Goal: Task Accomplishment & Management: Use online tool/utility

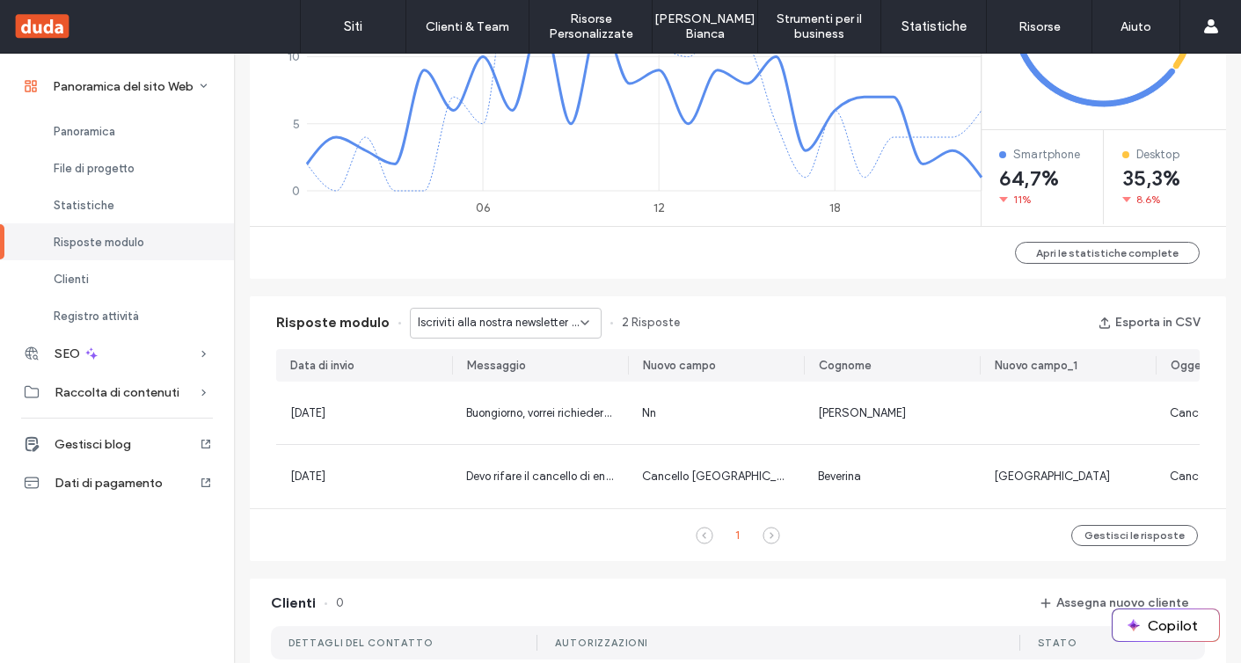
scroll to position [943, 0]
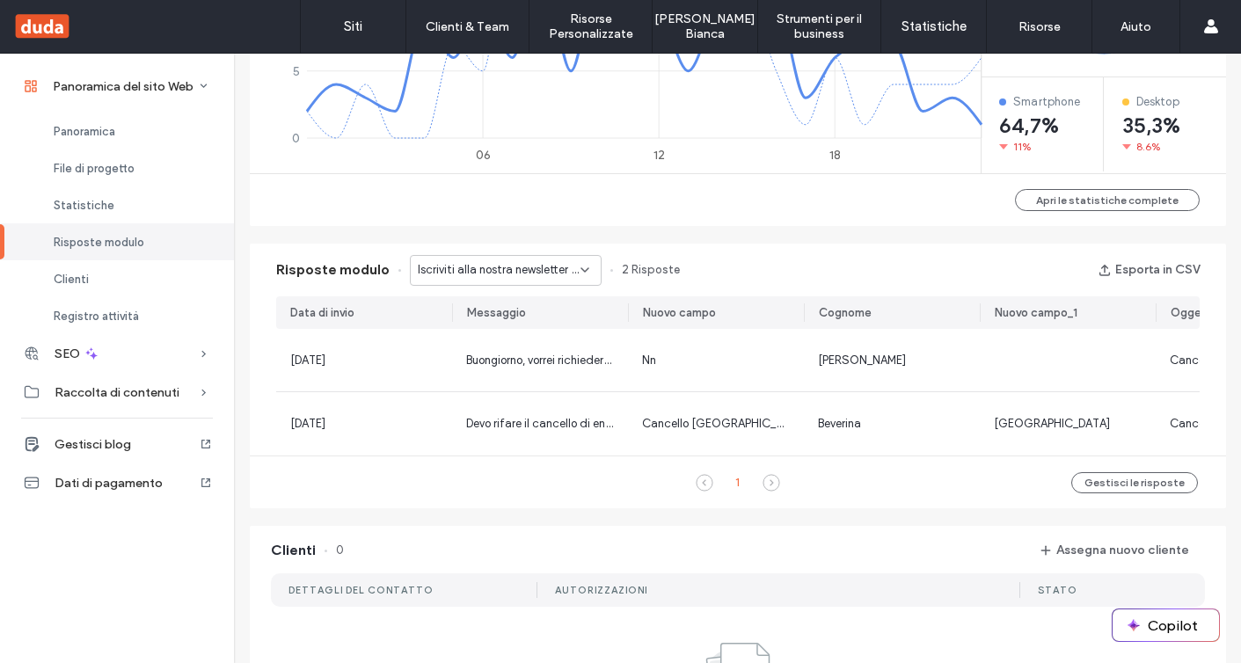
click at [502, 266] on span "Iscriviti alla nostra newsletter - OPERE IN FERRO LANDING pagina" at bounding box center [499, 270] width 163 height 18
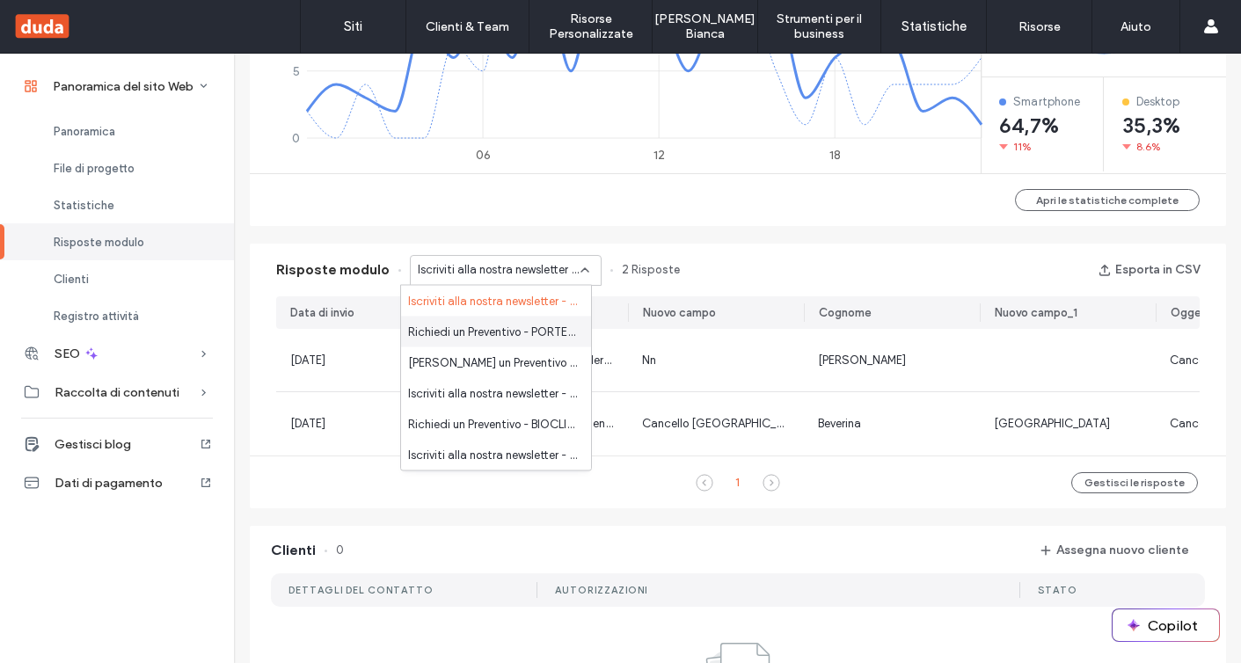
click at [499, 336] on span "Richiedi un Preventivo - PORTE LANDING pagina" at bounding box center [492, 332] width 169 height 18
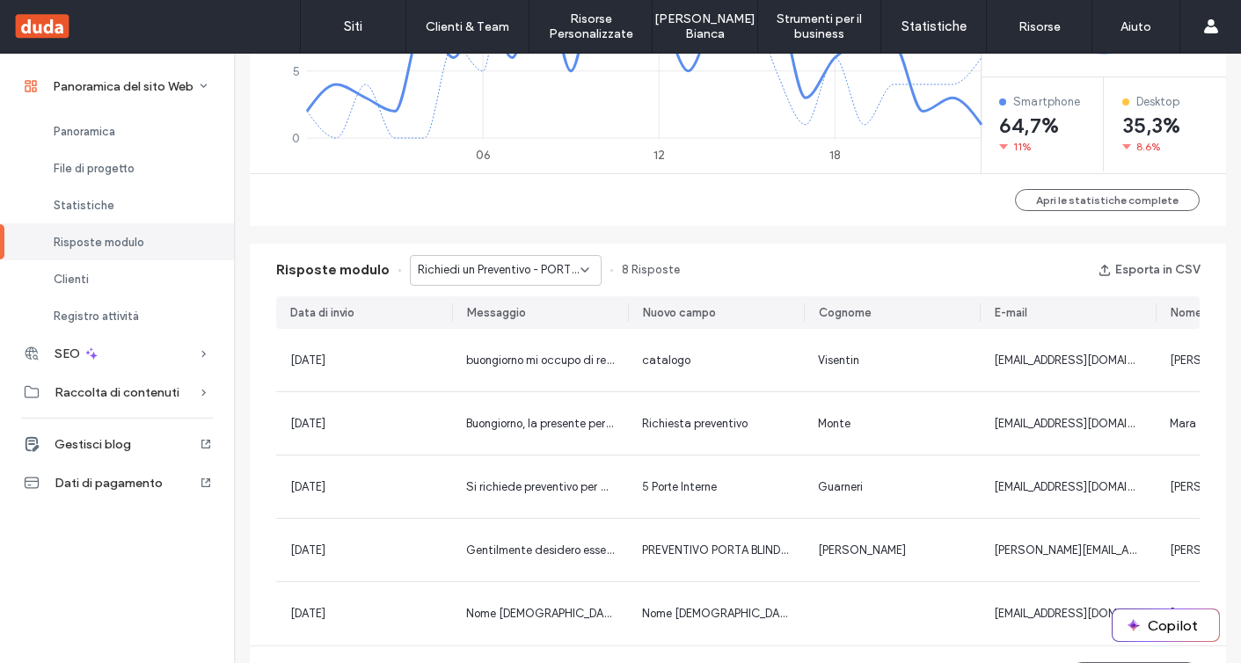
click at [508, 275] on span "Richiedi un Preventivo - PORTE LANDING pagina" at bounding box center [499, 270] width 163 height 18
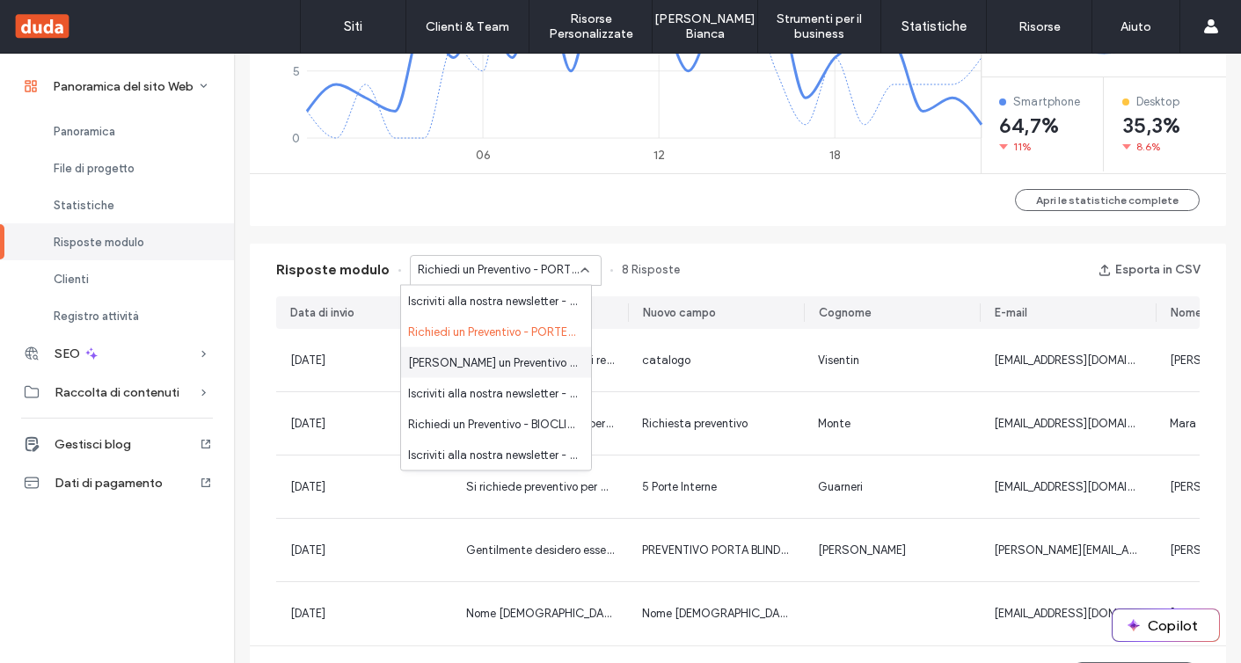
click at [497, 365] on span "Richiedi un Preventivo - BIOCLIMATICHE LANDING pagina" at bounding box center [492, 362] width 169 height 18
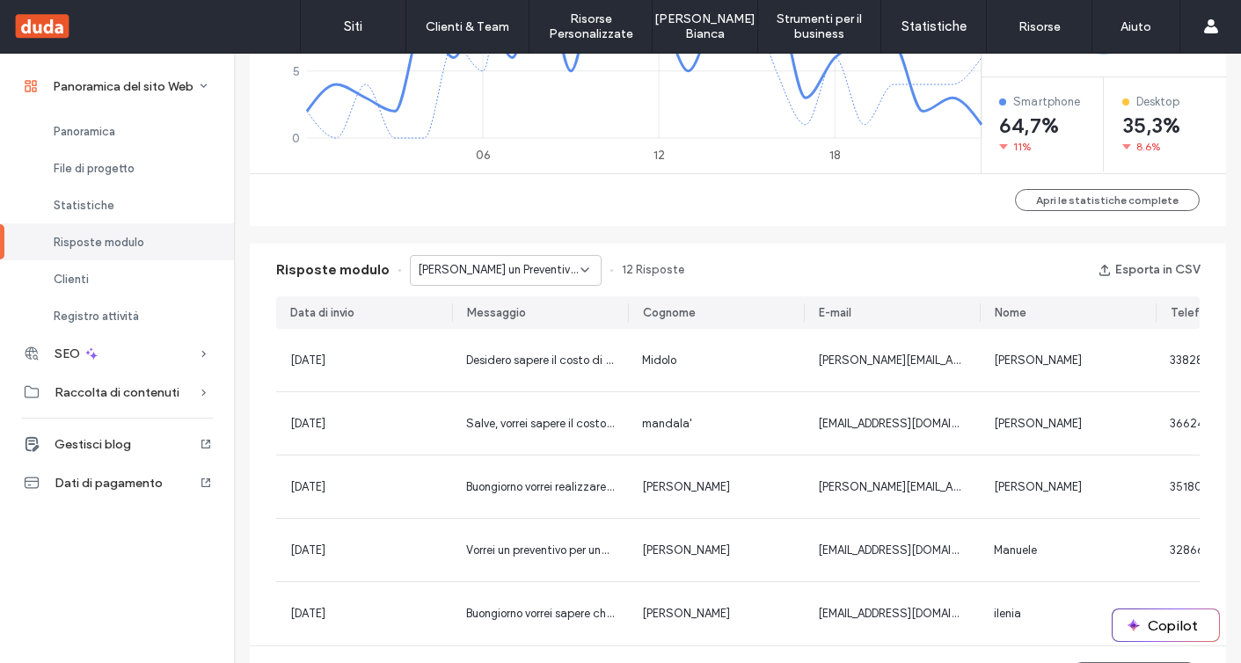
click at [441, 273] on span "Richiedi un Preventivo - BIOCLIMATICHE LANDING pagina" at bounding box center [499, 270] width 163 height 18
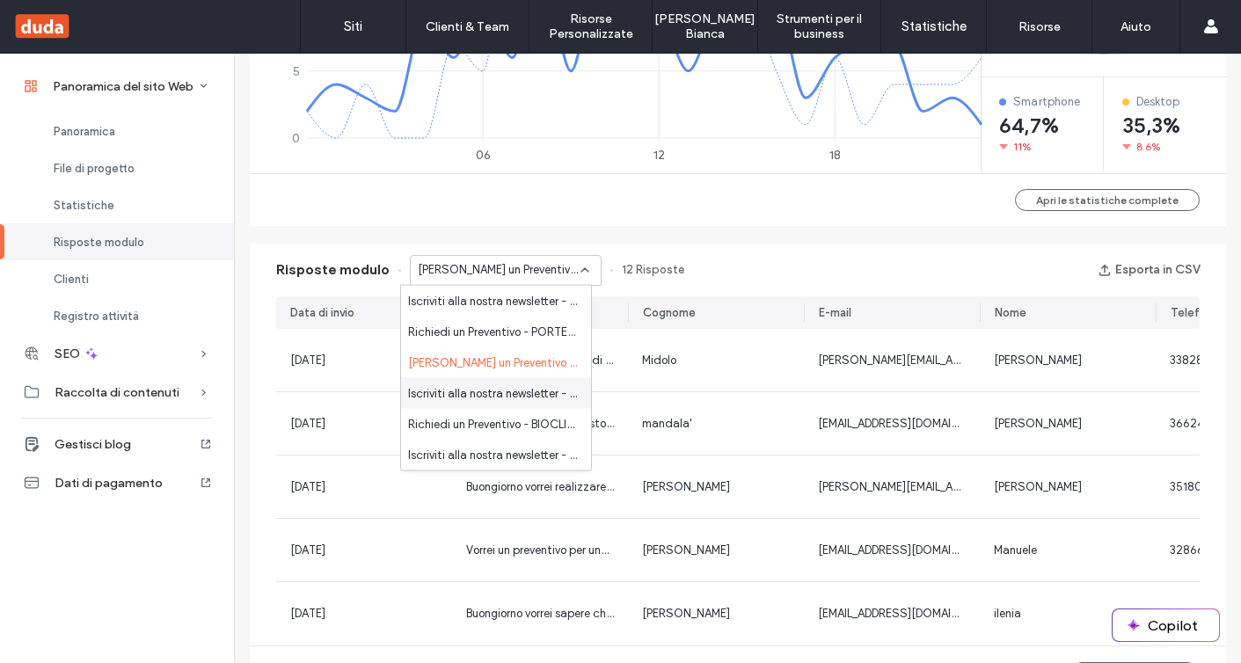
click at [477, 400] on span "Iscriviti alla nostra newsletter - HOME pagina" at bounding box center [492, 393] width 169 height 18
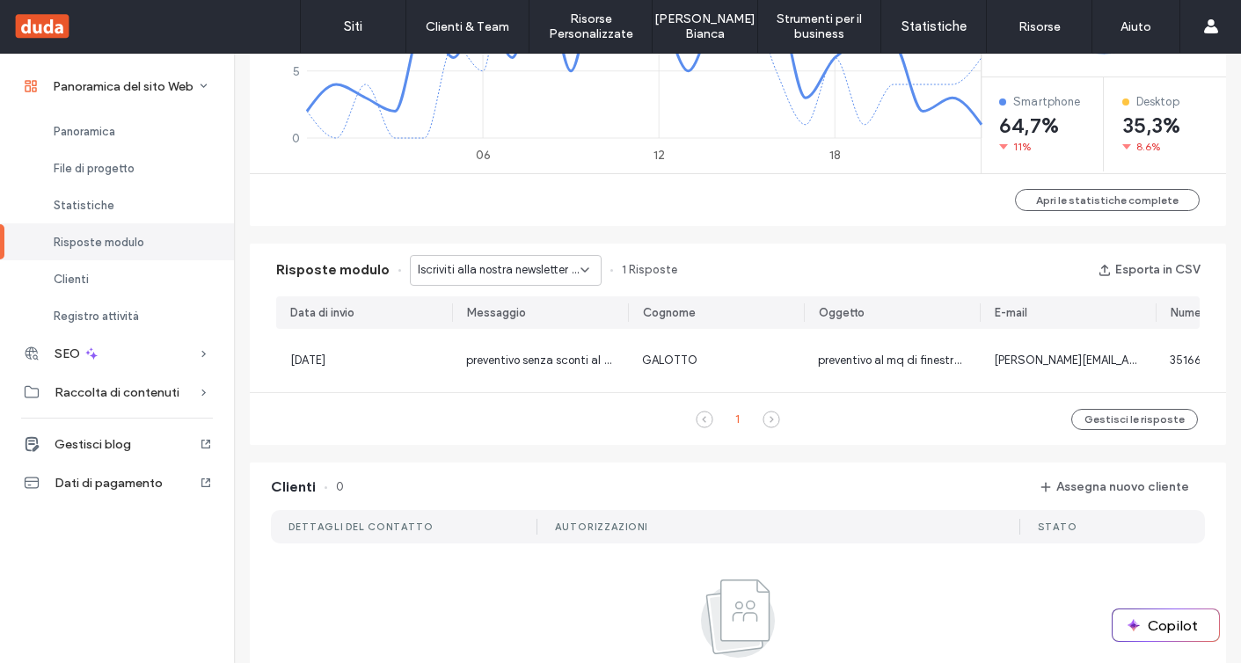
click at [478, 274] on span "Iscriviti alla nostra newsletter - HOME pagina" at bounding box center [499, 270] width 163 height 18
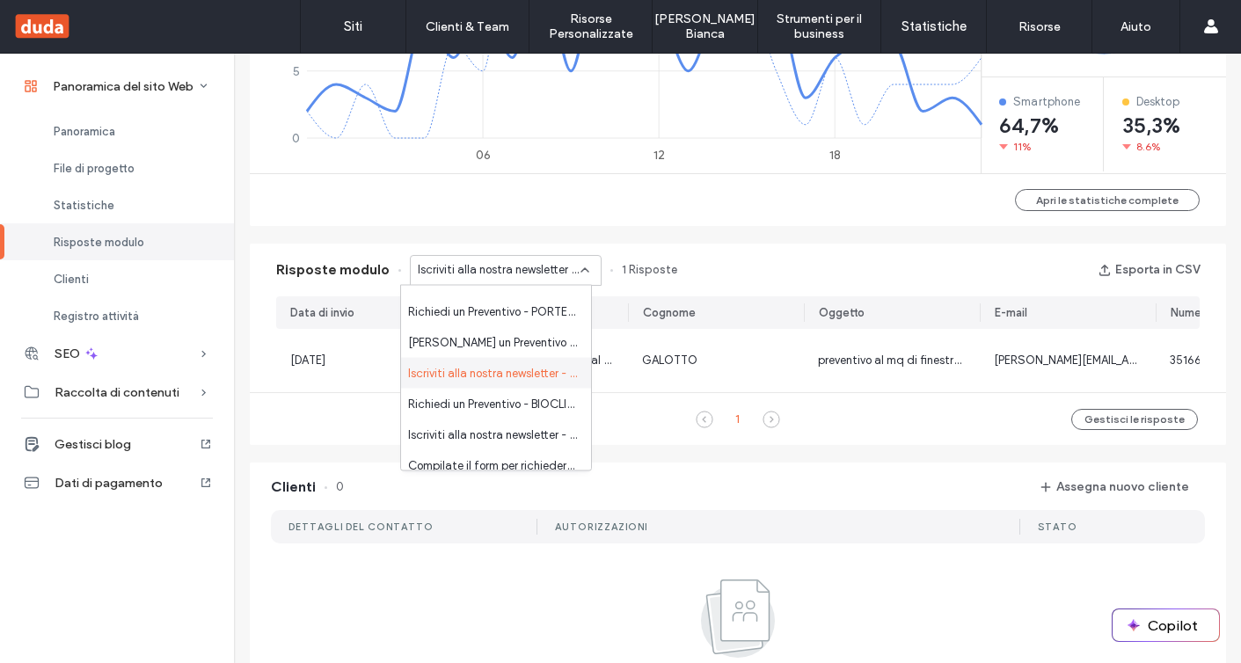
scroll to position [25, 0]
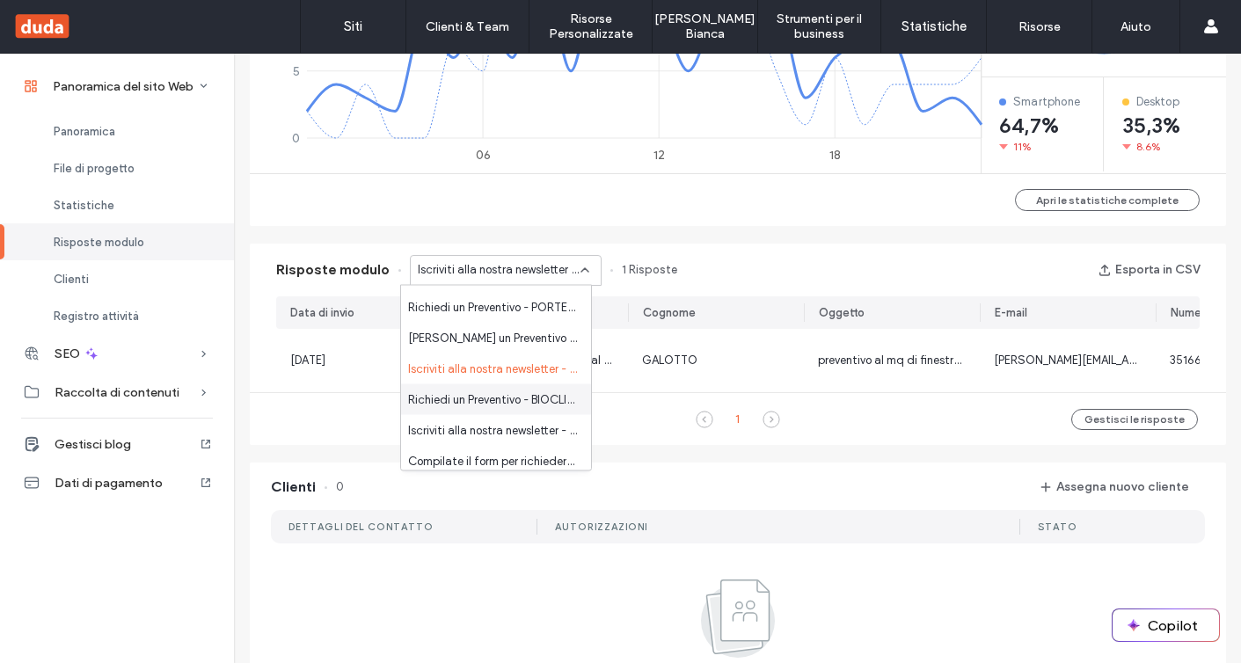
click at [506, 396] on span "Richiedi un Preventivo - BIOCLIMATICHE pagina" at bounding box center [492, 399] width 169 height 18
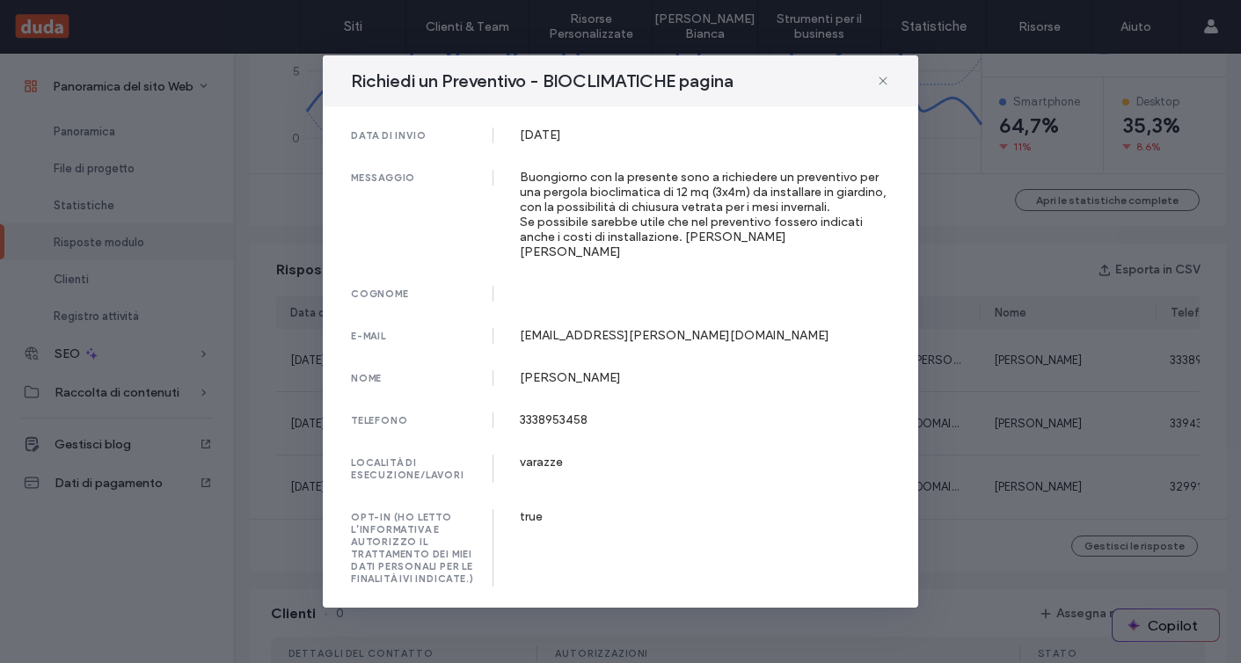
click at [617, 178] on div "Buongiorno con la presente sono a richiedere un preventivo per una pergola bioc…" at bounding box center [705, 215] width 371 height 90
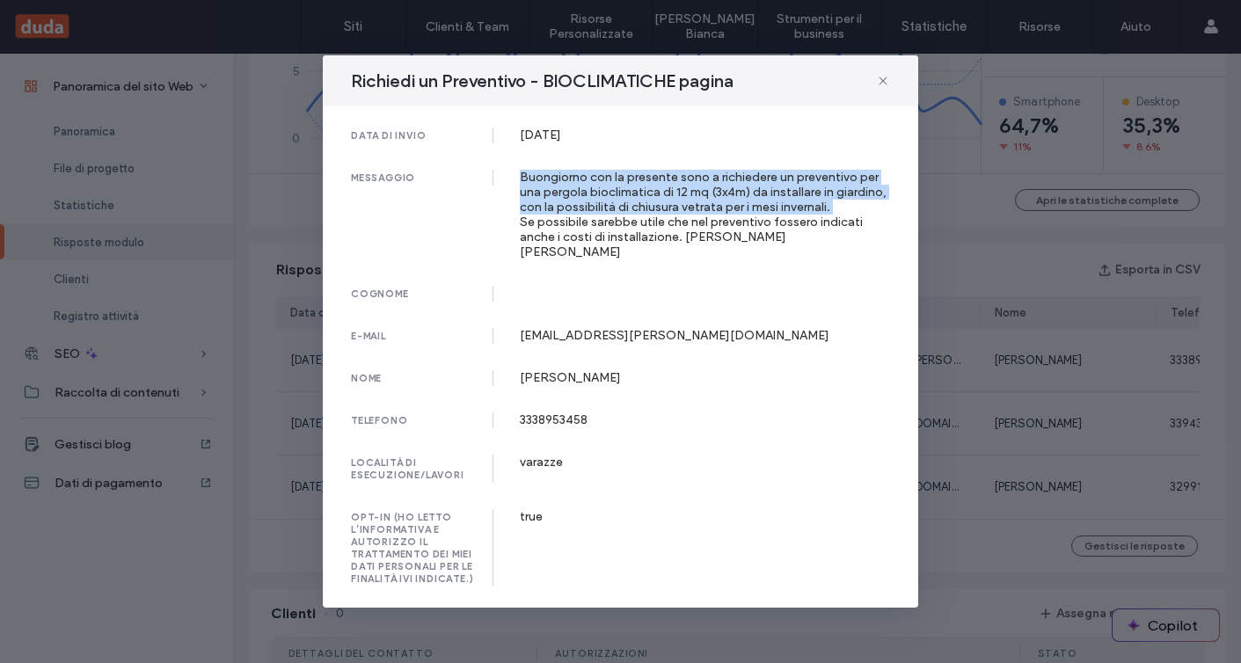
click at [617, 178] on div "Buongiorno con la presente sono a richiedere un preventivo per una pergola bioc…" at bounding box center [705, 215] width 371 height 90
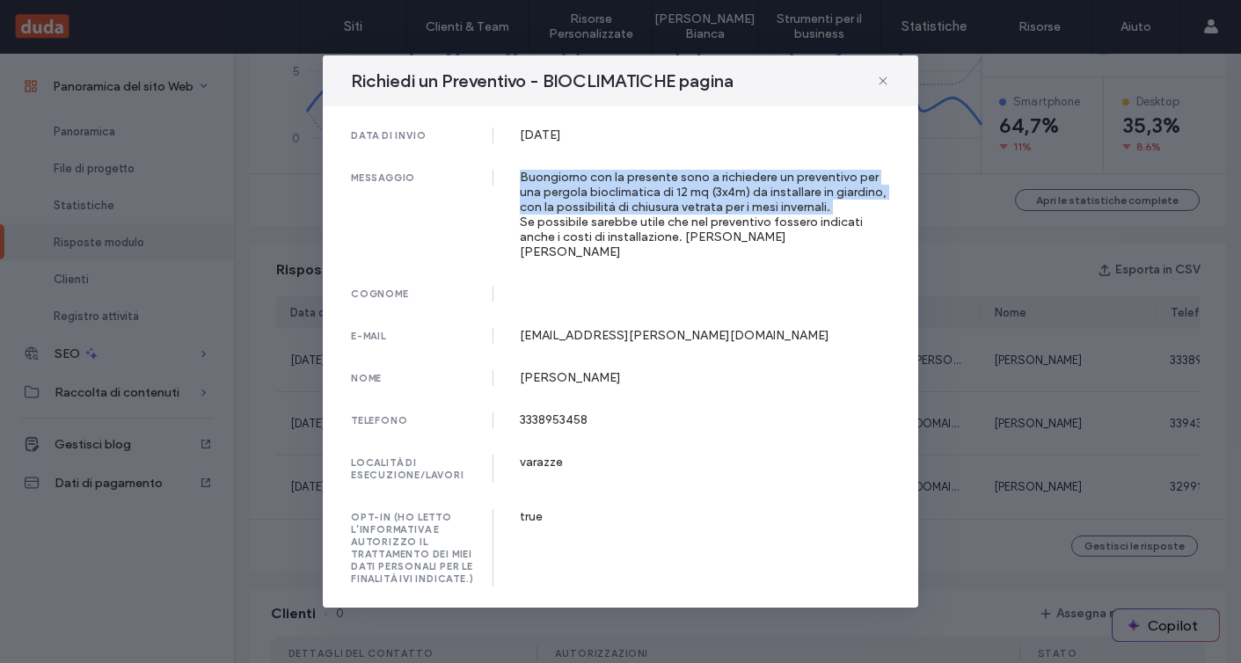
click at [617, 178] on div "Buongiorno con la presente sono a richiedere un preventivo per una pergola bioc…" at bounding box center [705, 215] width 371 height 90
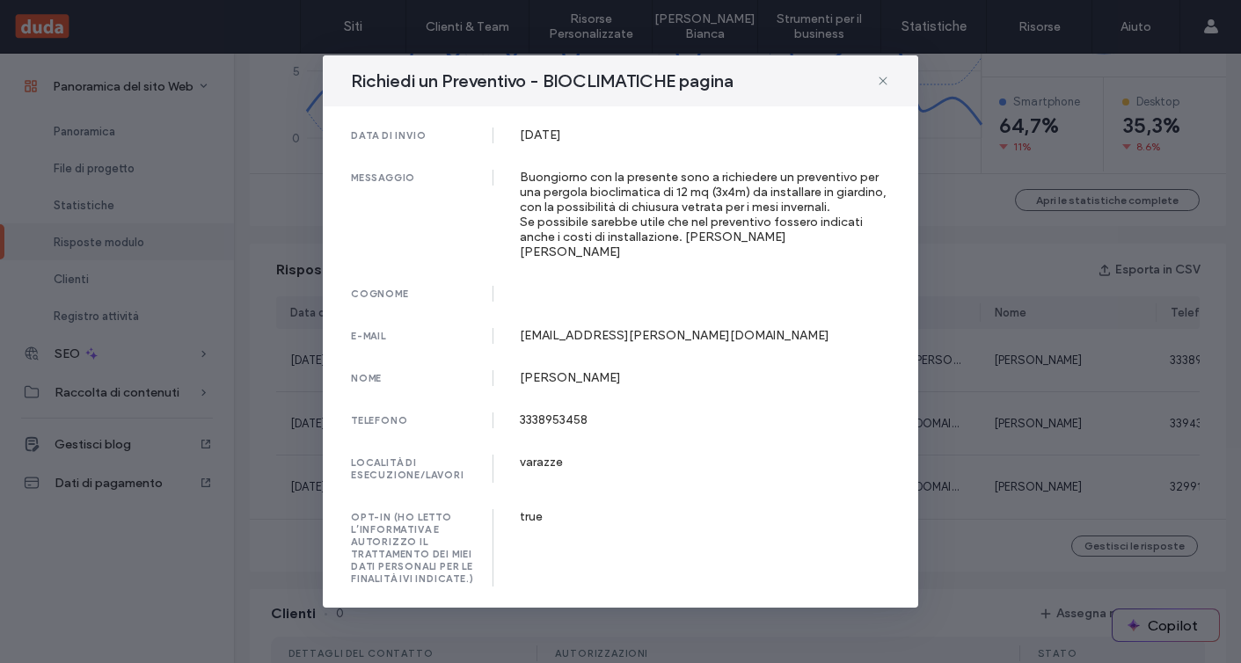
click at [549, 458] on div "varazze" at bounding box center [705, 462] width 371 height 15
copy div "varazze"
click at [882, 76] on icon at bounding box center [883, 81] width 14 height 14
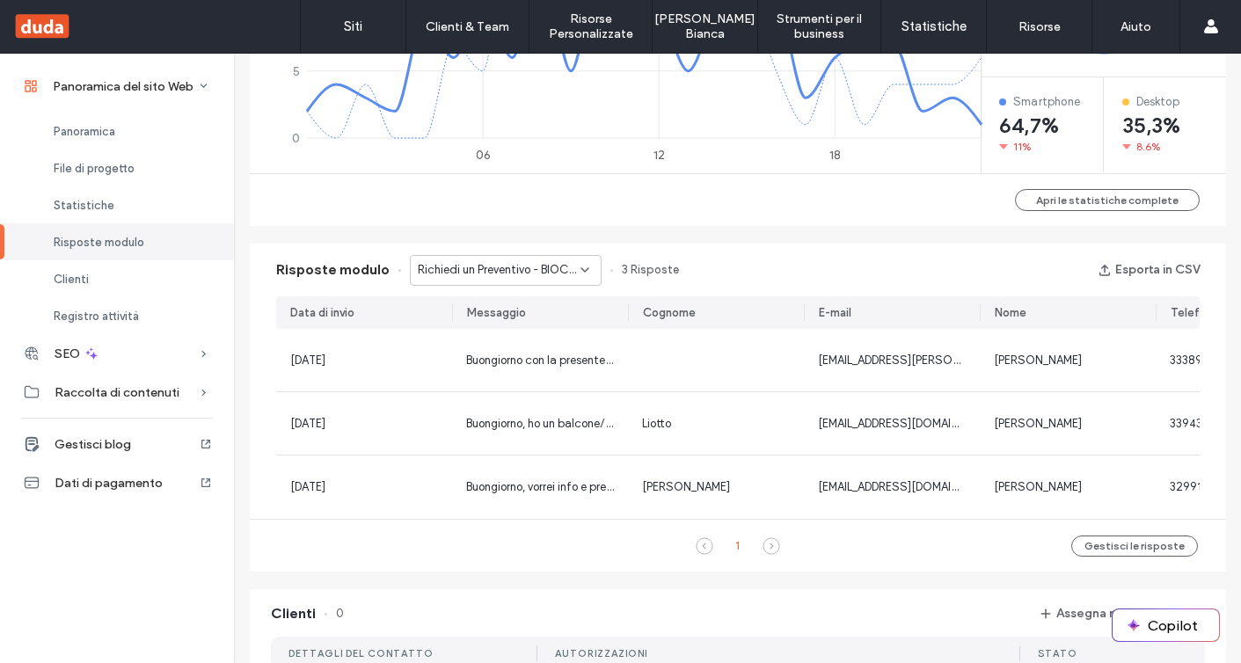
click at [527, 276] on span "Richiedi un Preventivo - BIOCLIMATICHE pagina" at bounding box center [499, 270] width 163 height 18
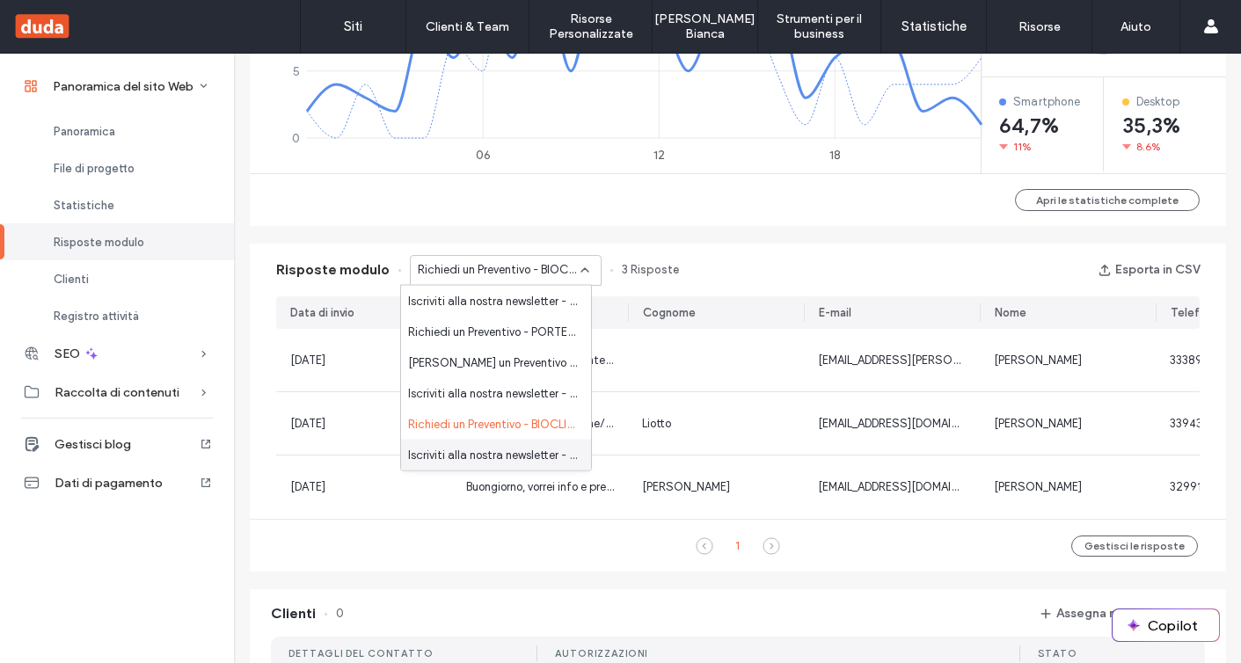
click at [511, 460] on span "Iscriviti alla nostra newsletter - INFISSI pagina" at bounding box center [492, 455] width 169 height 18
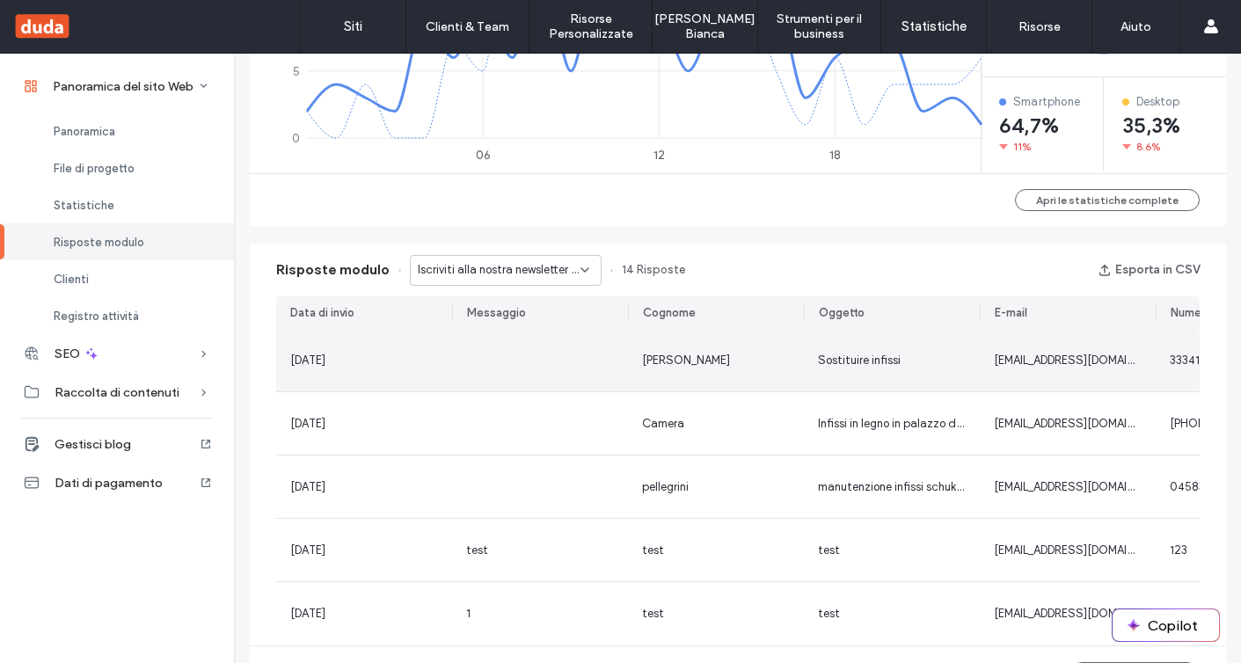
click at [506, 338] on div at bounding box center [540, 360] width 176 height 62
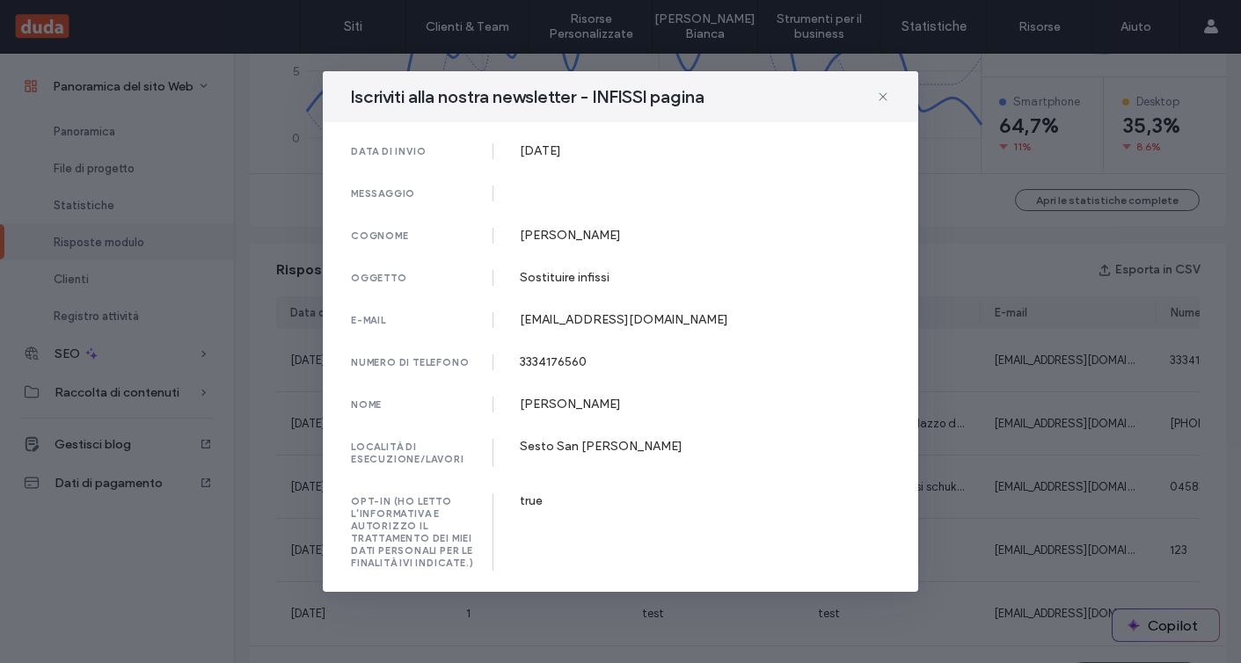
click at [599, 439] on div "Sesto San Giovanni" at bounding box center [705, 446] width 371 height 15
copy div "Sesto San Giovanni"
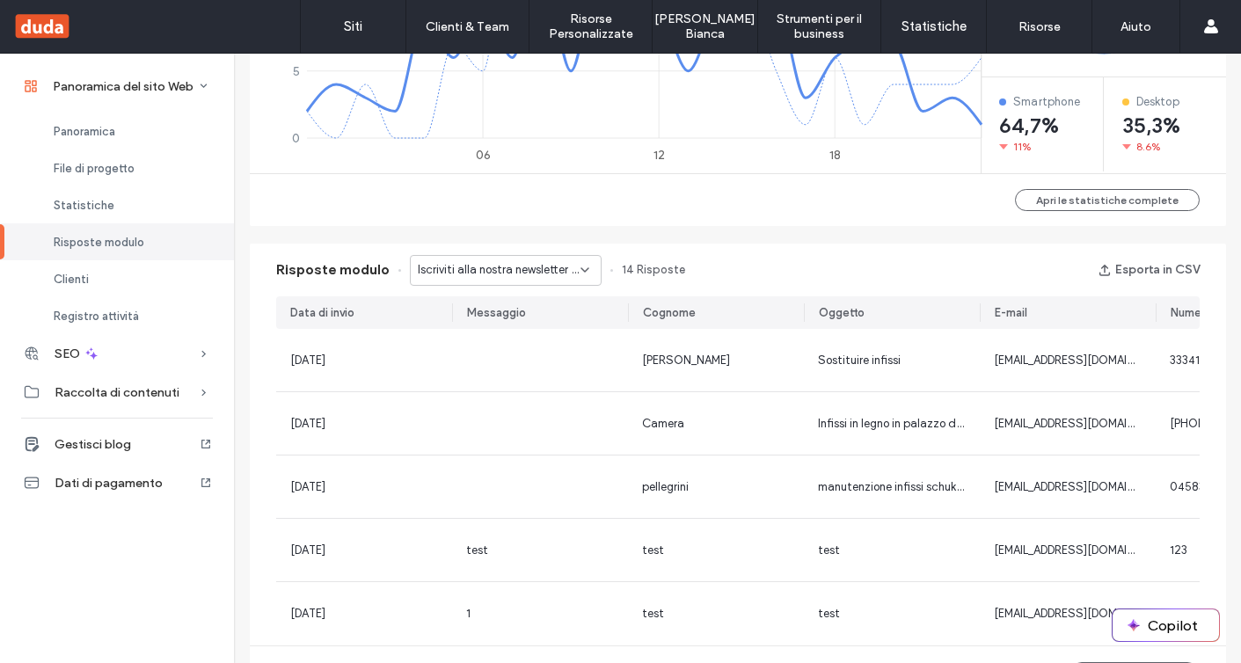
click at [504, 276] on span "Iscriviti alla nostra newsletter - INFISSI pagina" at bounding box center [499, 270] width 163 height 18
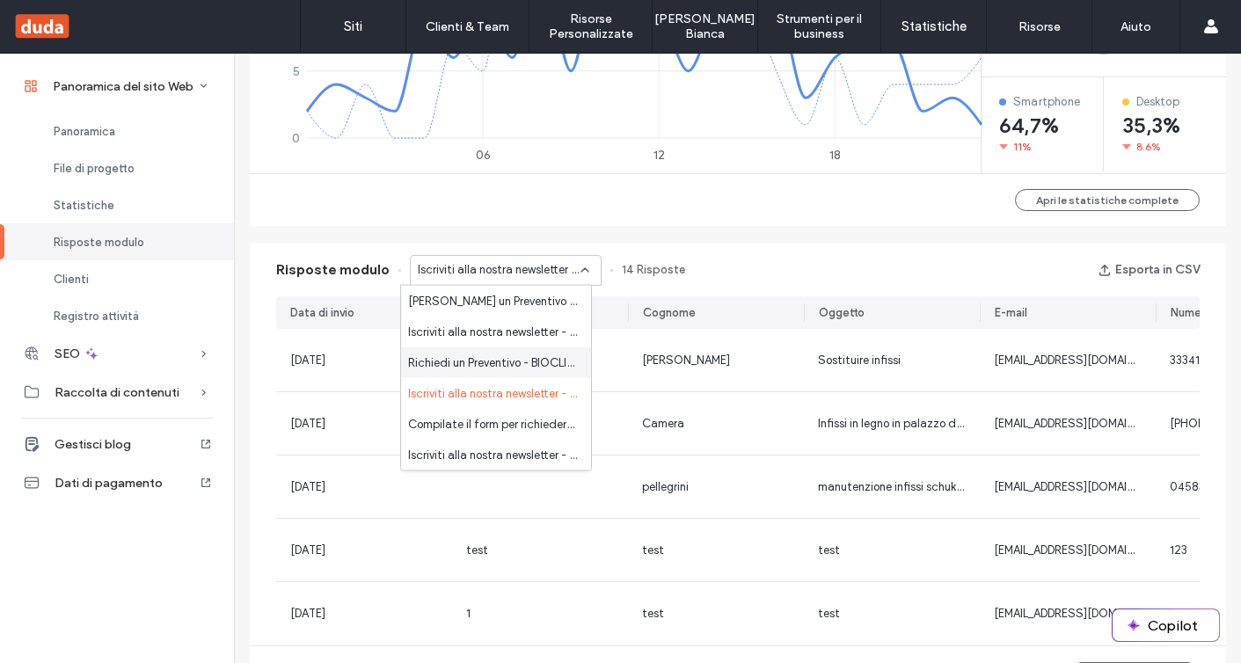
scroll to position [61, 0]
click at [508, 421] on span "Compilate il form per richiedere informazioni e preventivi - CONTATTI pagina" at bounding box center [492, 425] width 169 height 18
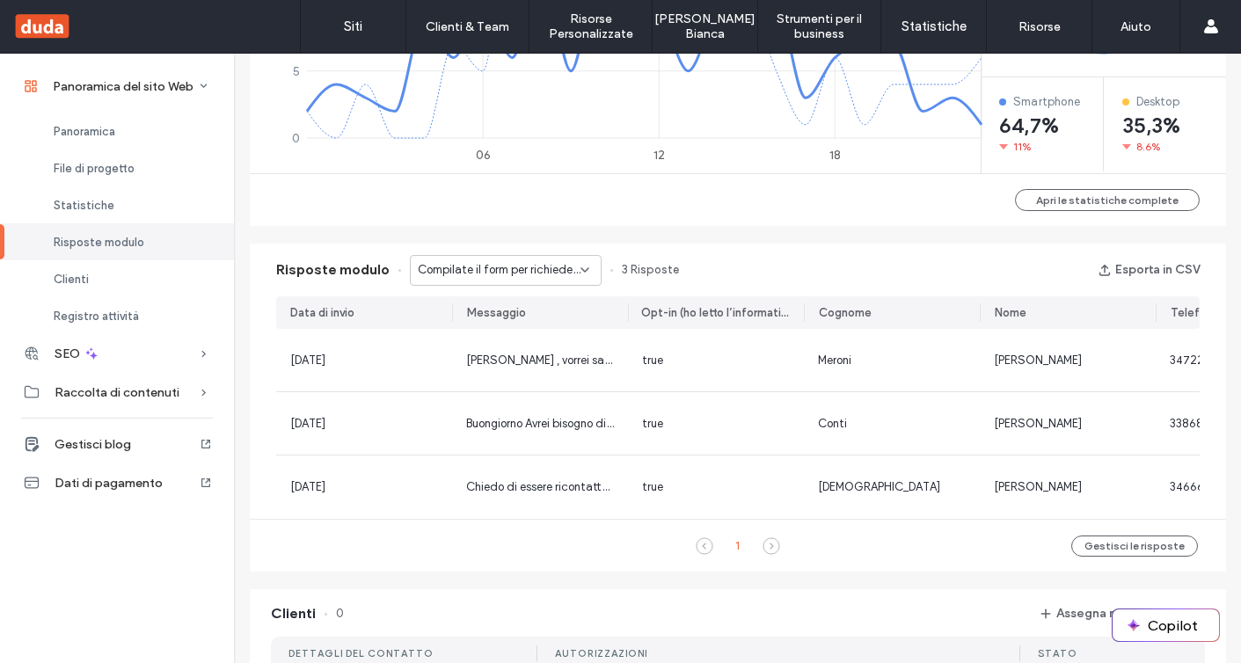
click at [424, 275] on span "Compilate il form per richiedere informazioni e preventivi - CONTATTI pagina" at bounding box center [499, 270] width 163 height 18
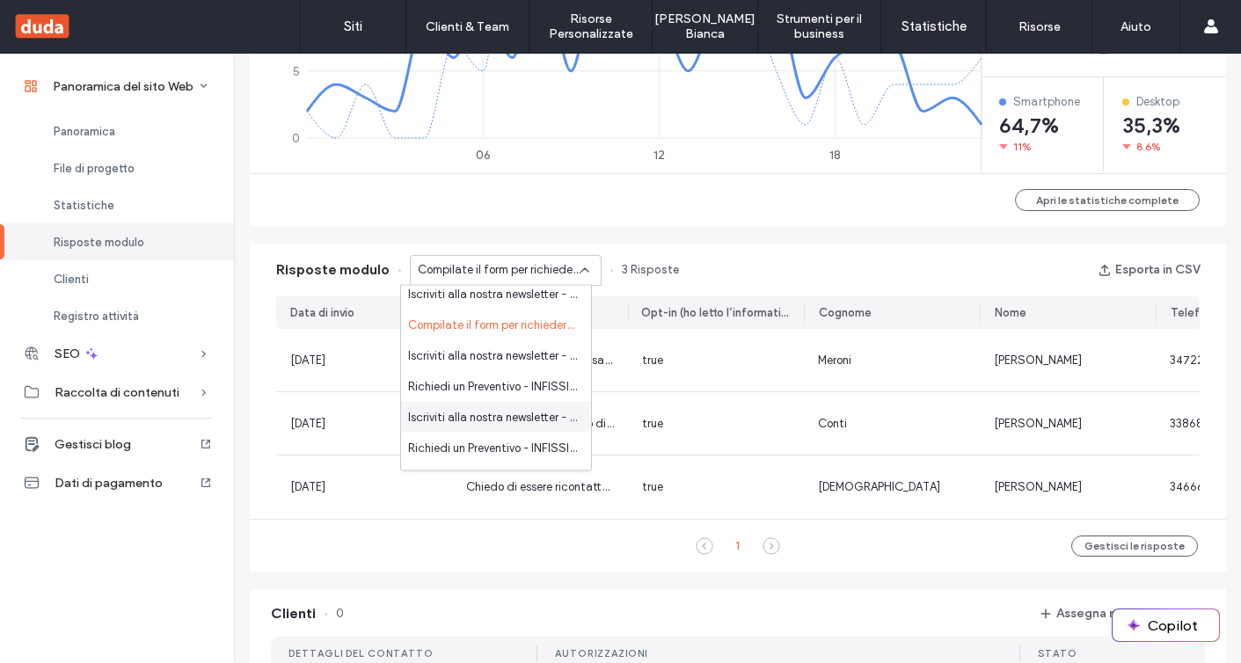
scroll to position [169, 0]
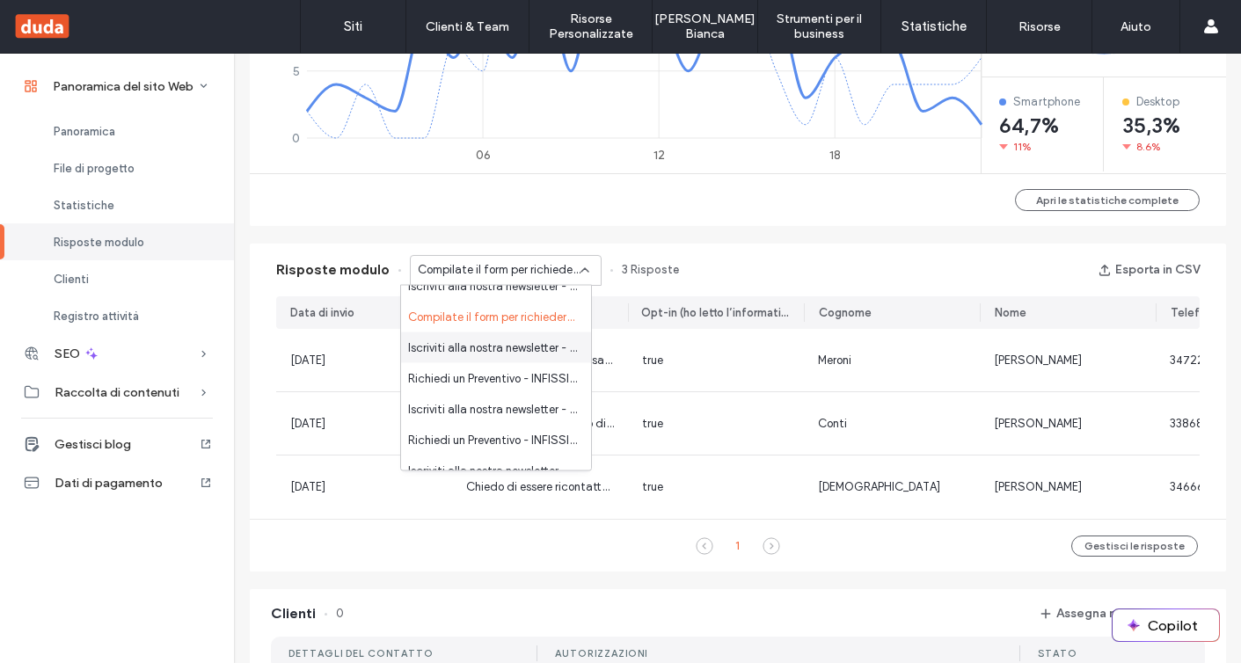
click at [482, 350] on span "Iscriviti alla nostra newsletter - VETRATE PANORAMICHE pagina" at bounding box center [492, 348] width 169 height 18
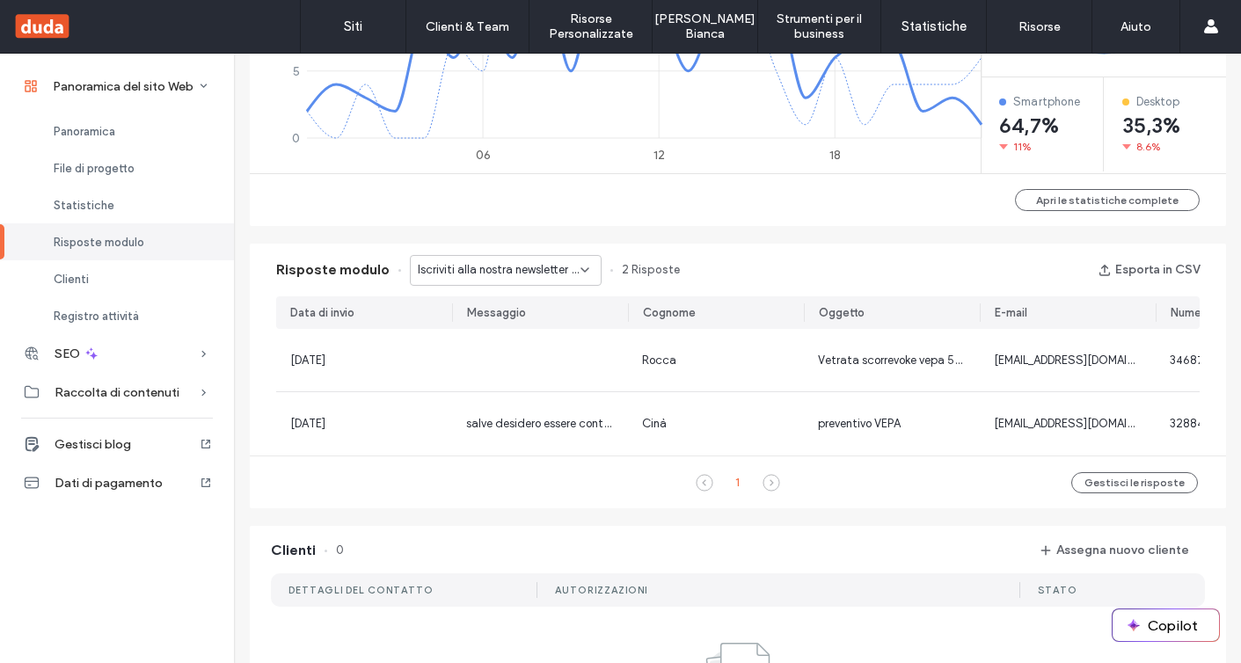
click at [481, 267] on span "Iscriviti alla nostra newsletter - VETRATE PANORAMICHE pagina" at bounding box center [499, 270] width 163 height 18
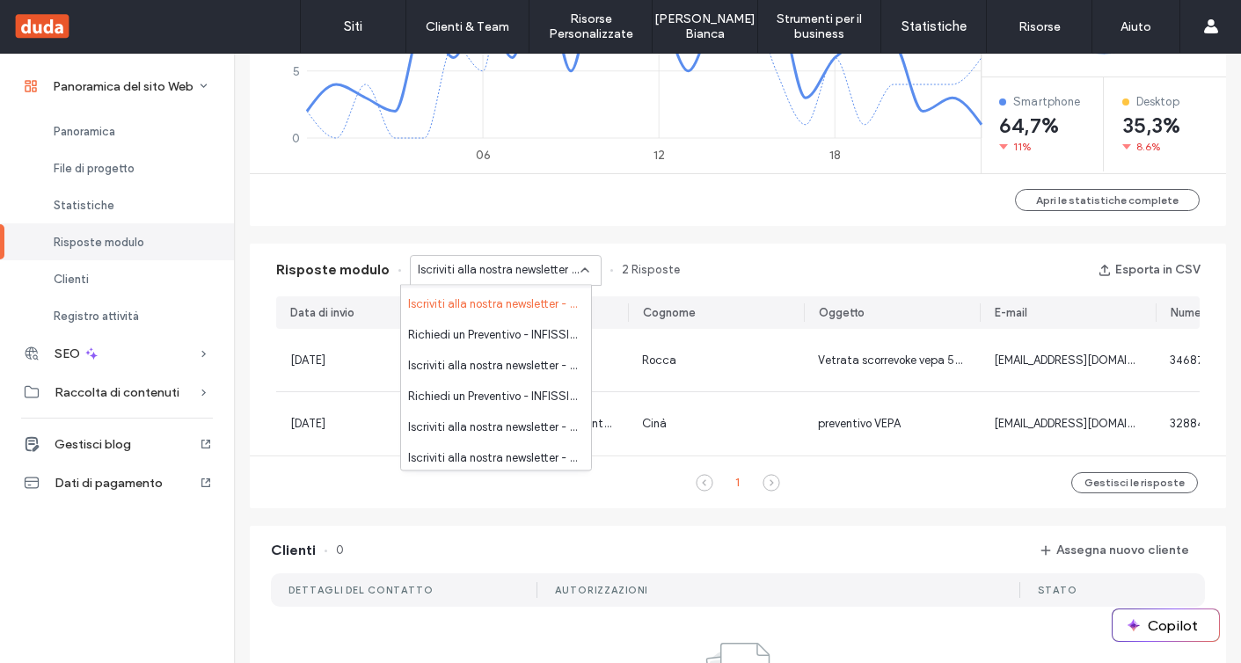
scroll to position [214, 0]
click at [481, 333] on span "Richiedi un Preventivo - INFISSI LANDING MONZA pagina" at bounding box center [492, 333] width 169 height 18
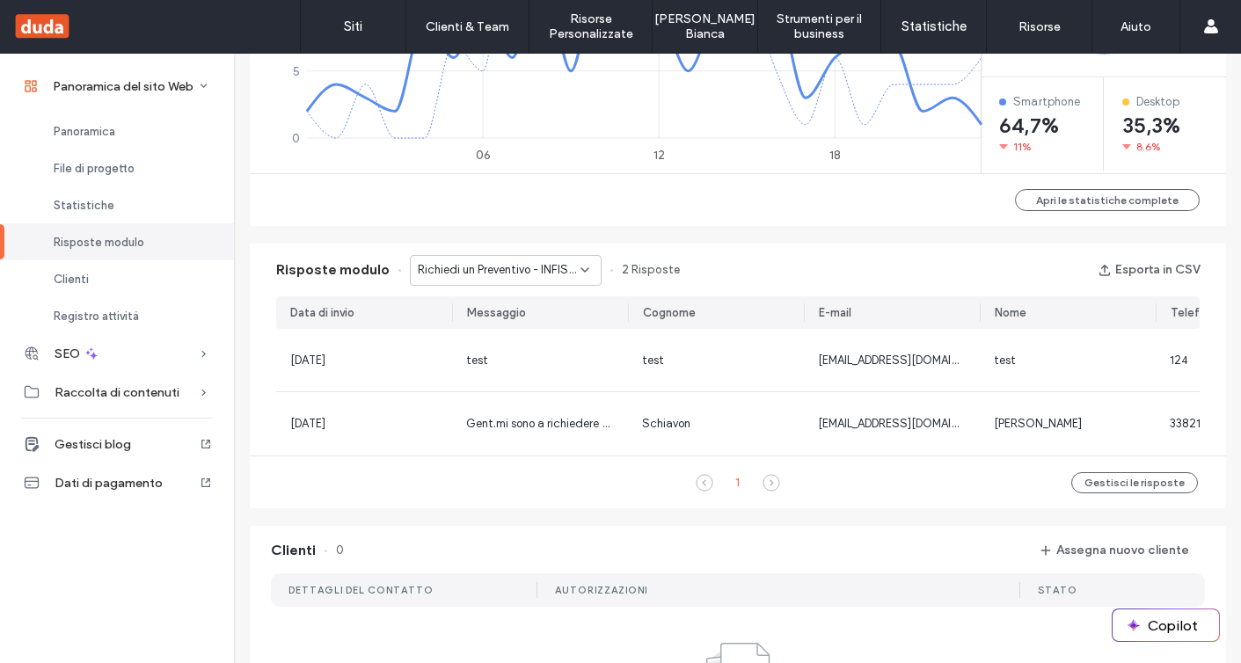
click at [492, 272] on span "Richiedi un Preventivo - INFISSI LANDING MONZA pagina" at bounding box center [499, 270] width 163 height 18
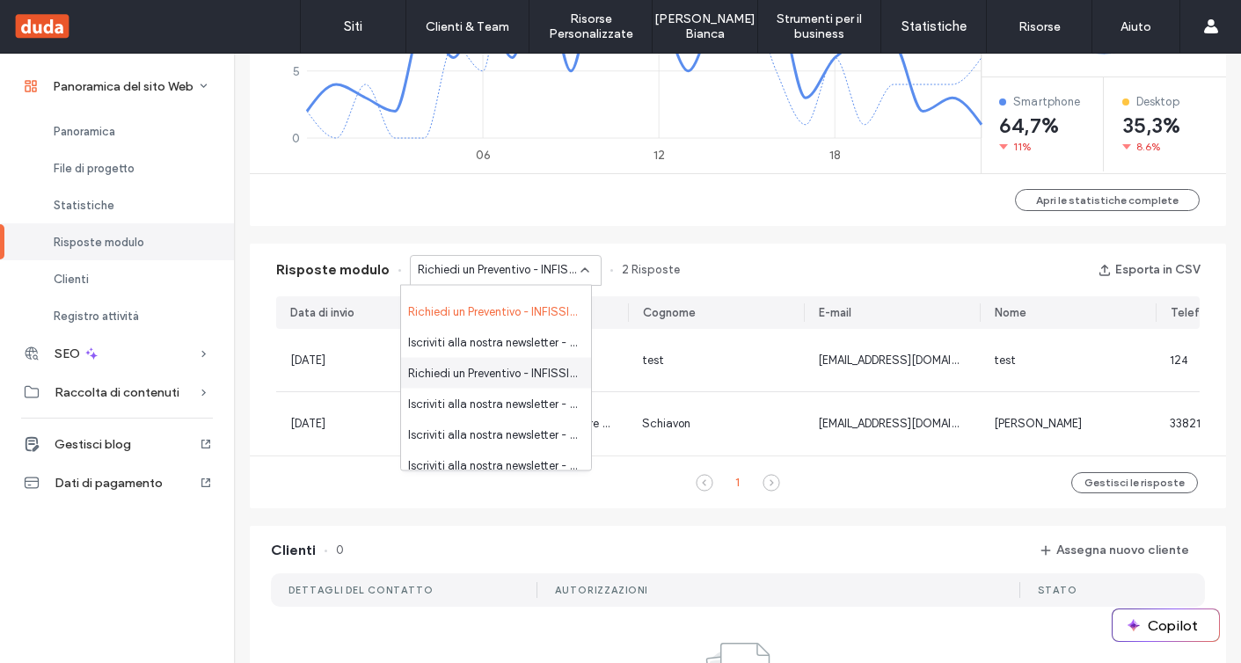
scroll to position [247, 0]
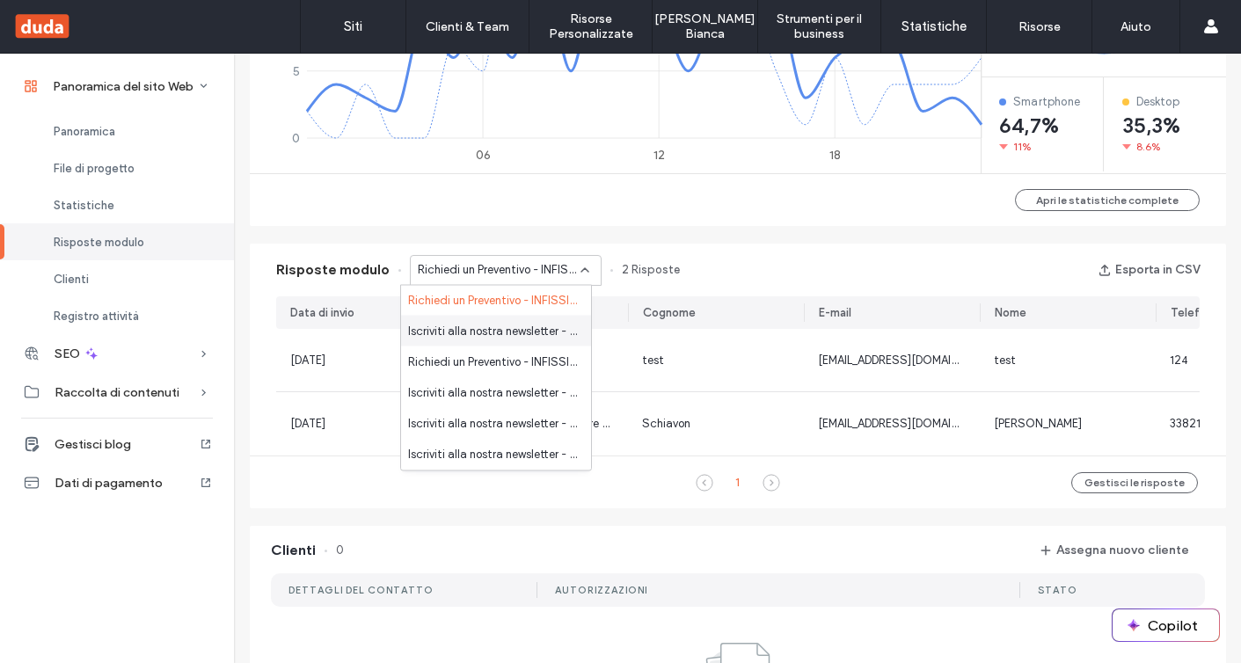
click at [505, 335] on span "Iscriviti alla nostra newsletter - PORTE A LIBRO pagina" at bounding box center [492, 331] width 169 height 18
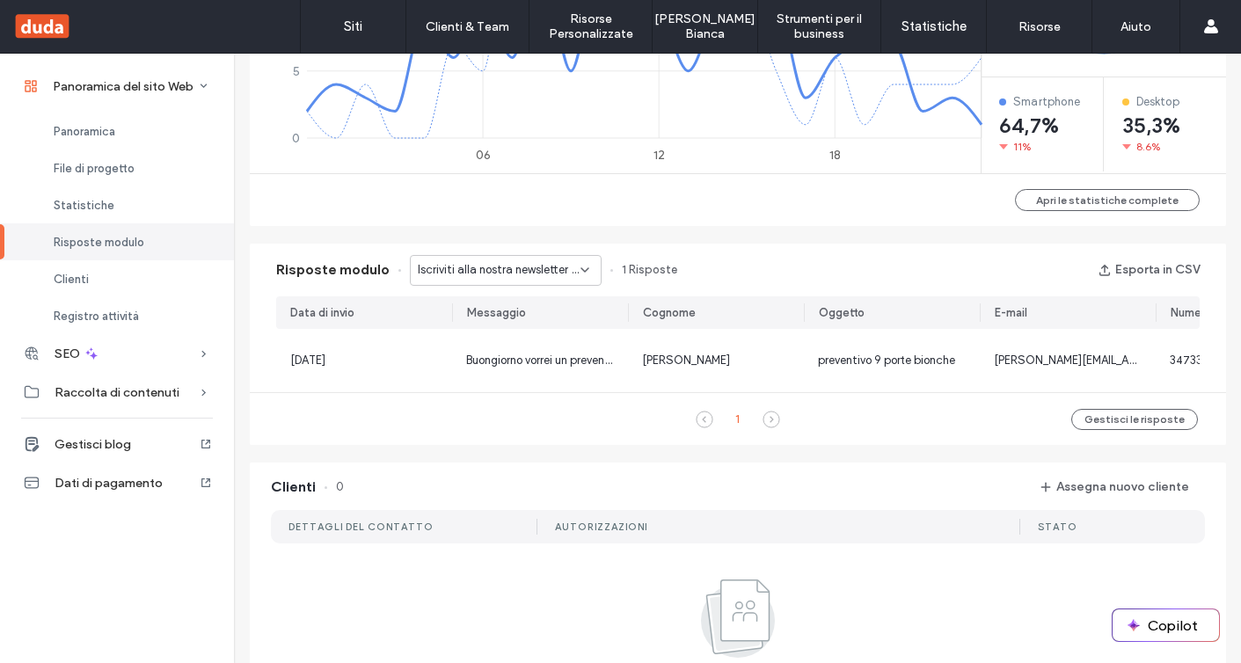
click at [514, 272] on span "Iscriviti alla nostra newsletter - PORTE A LIBRO pagina" at bounding box center [499, 270] width 163 height 18
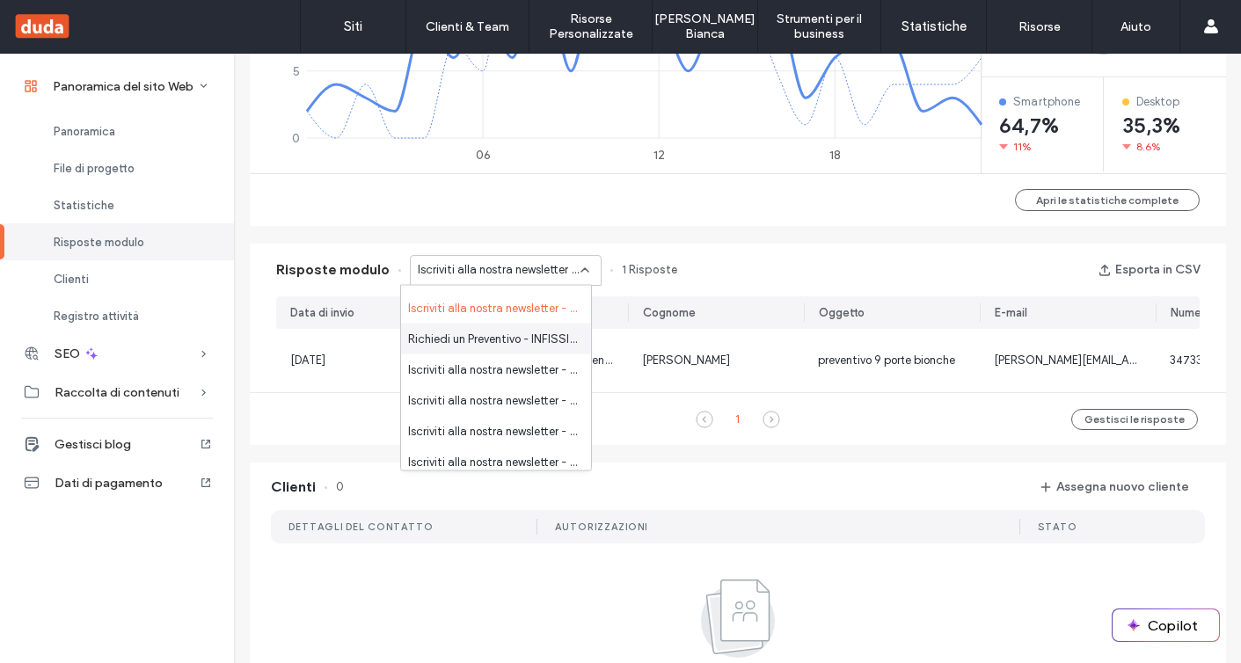
scroll to position [277, 0]
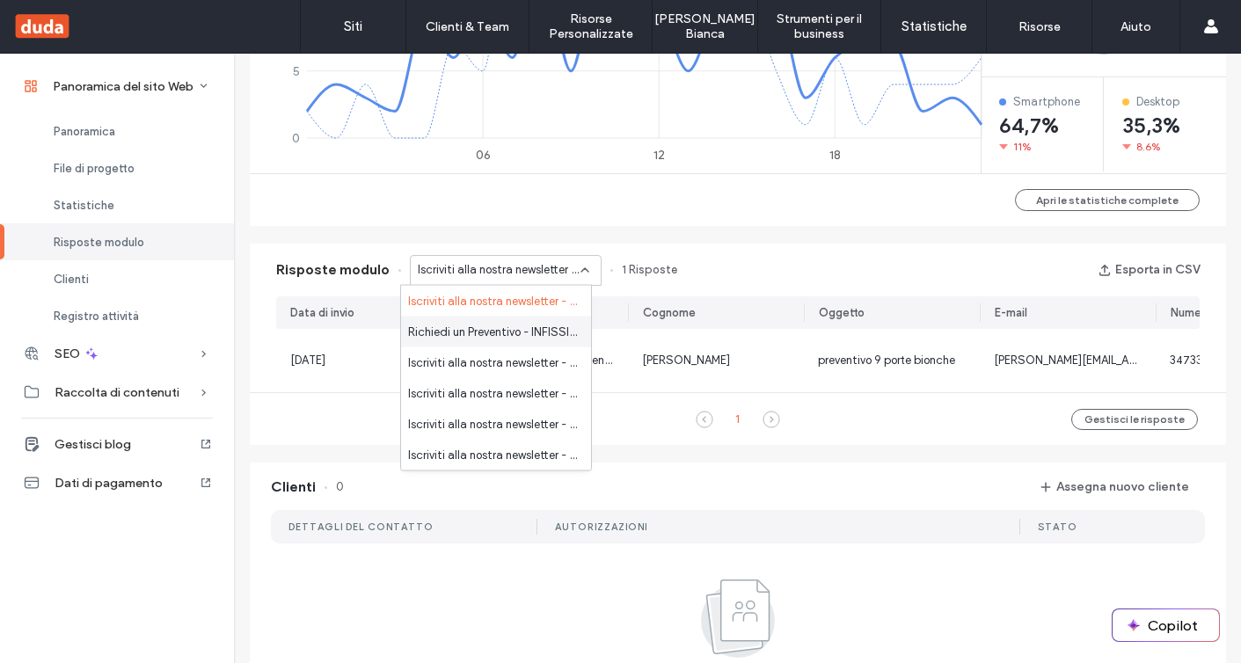
click at [529, 331] on span "Richiedi un Preventivo - INFISSI LANDING PALERMO pagina" at bounding box center [492, 332] width 169 height 18
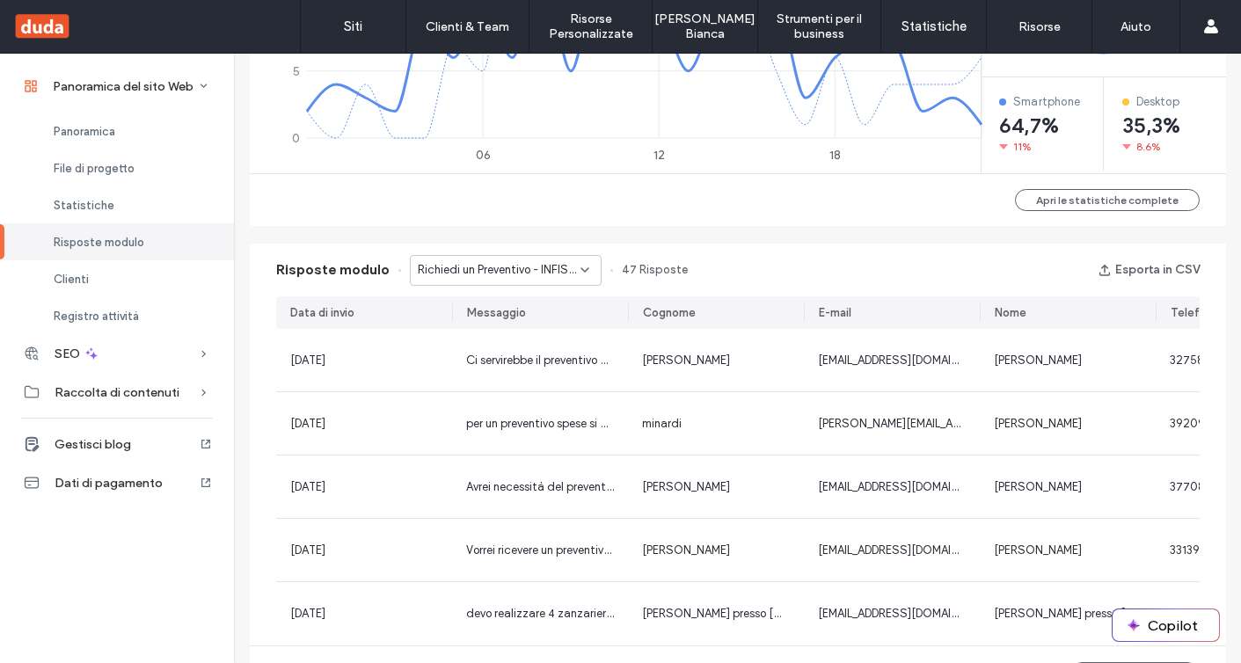
click at [521, 266] on span "Richiedi un Preventivo - INFISSI LANDING PALERMO pagina" at bounding box center [499, 270] width 163 height 18
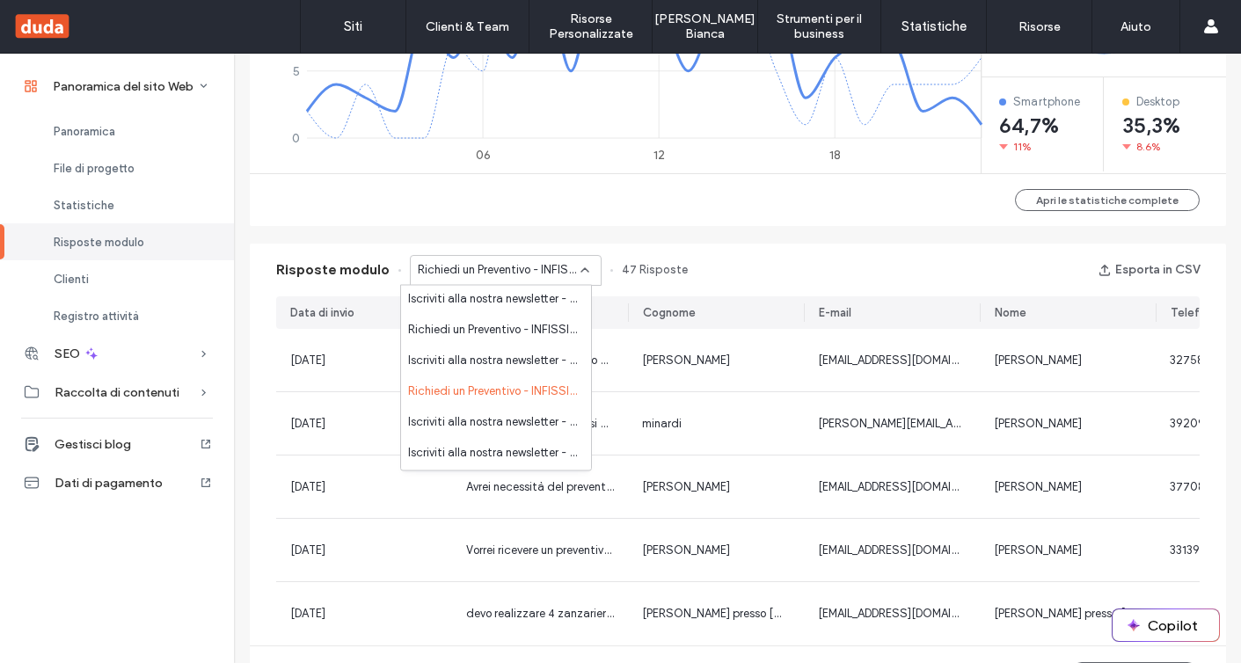
scroll to position [276, 0]
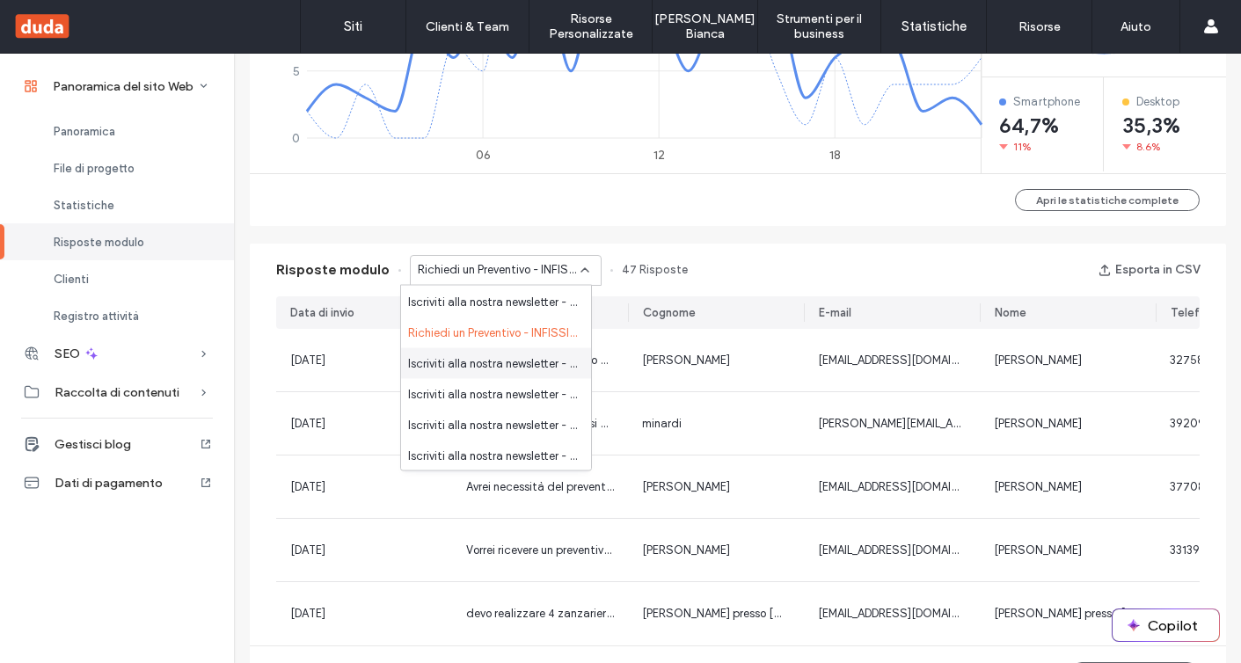
click at [527, 368] on span "Iscriviti alla nostra newsletter - ZANZARIERE LANDING pagina" at bounding box center [492, 363] width 169 height 18
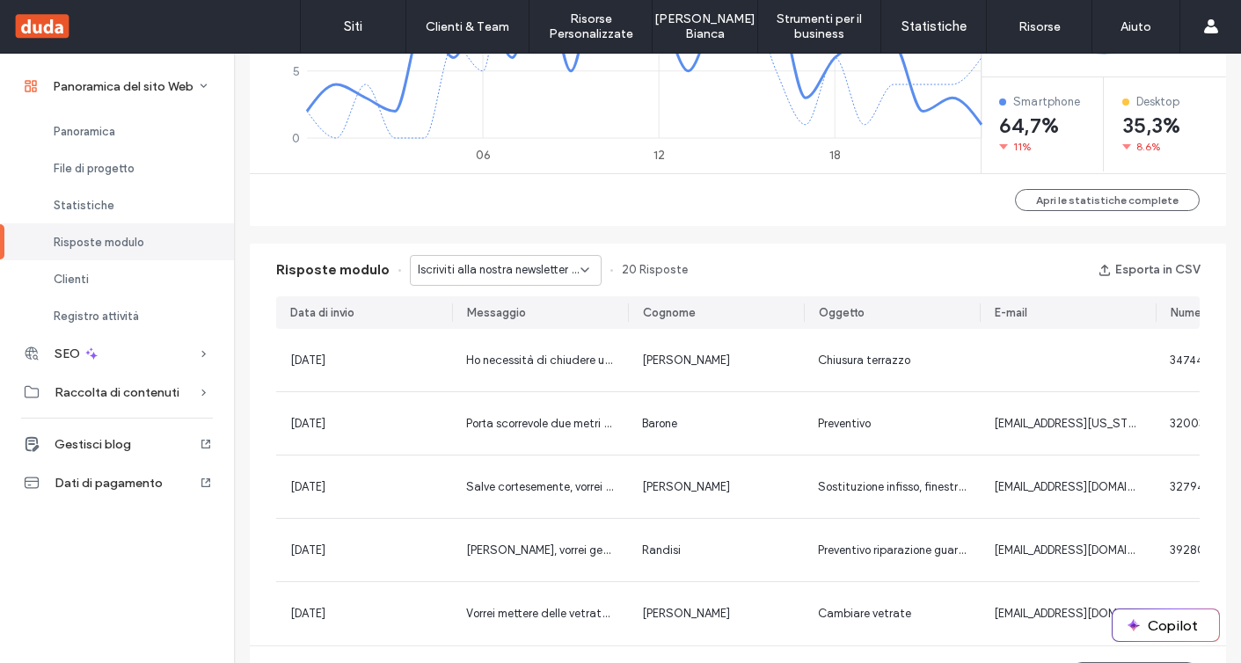
click at [537, 273] on span "Iscriviti alla nostra newsletter - ZANZARIERE LANDING pagina" at bounding box center [499, 270] width 163 height 18
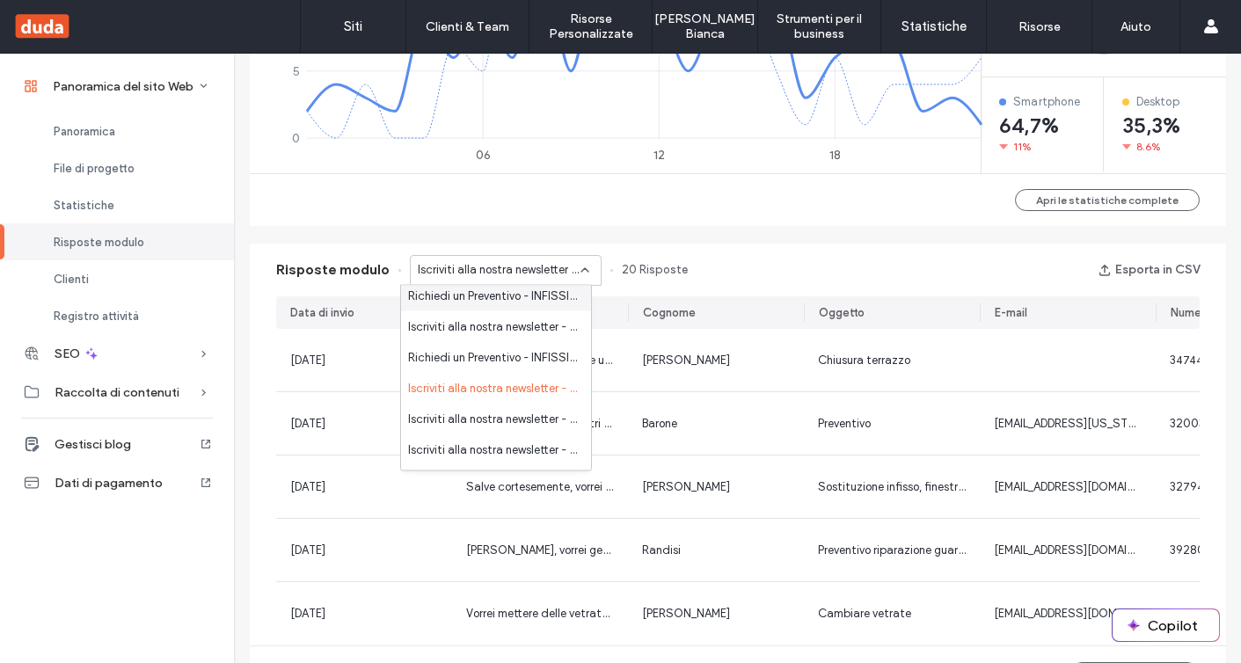
scroll to position [291, 0]
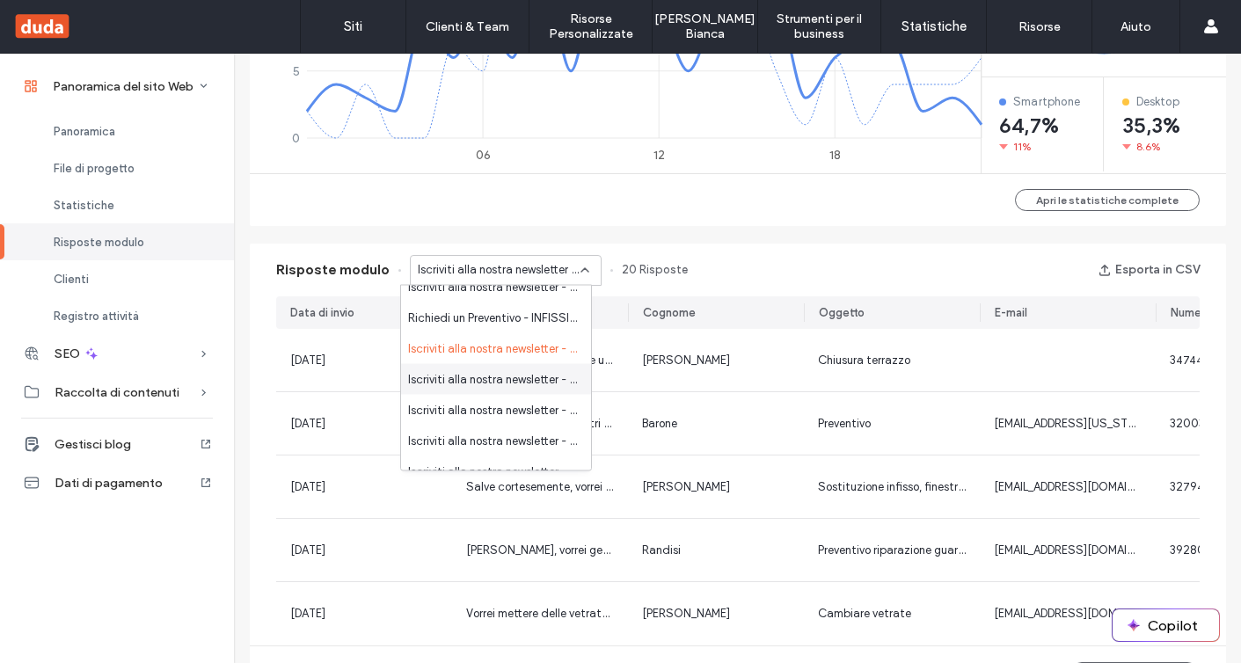
click at [535, 378] on span "Iscriviti alla nostra newsletter - VERANDE pagina" at bounding box center [492, 379] width 169 height 18
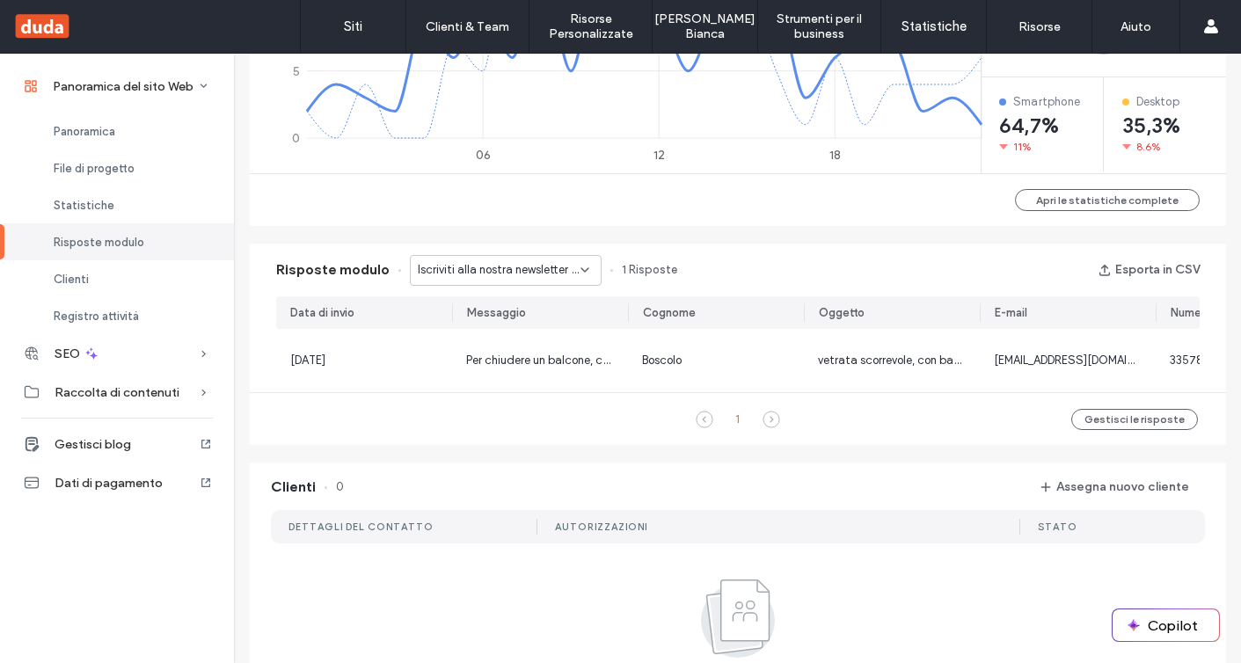
click at [512, 270] on span "Iscriviti alla nostra newsletter - VERANDE pagina" at bounding box center [499, 270] width 163 height 18
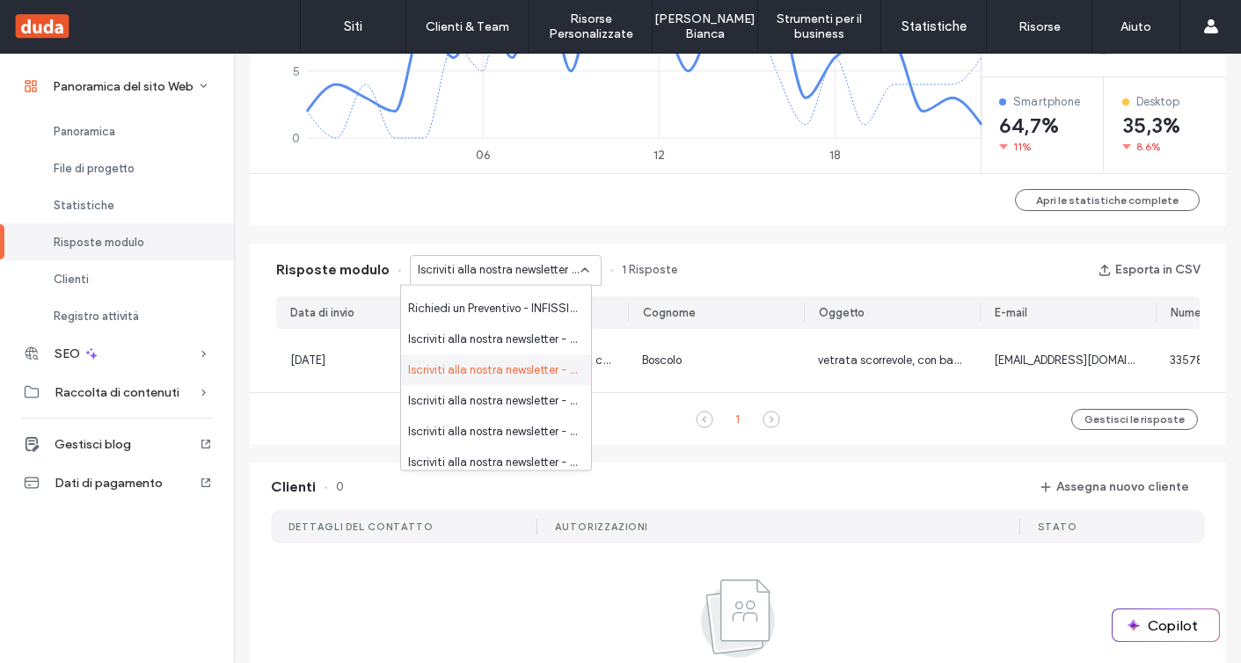
scroll to position [311, 0]
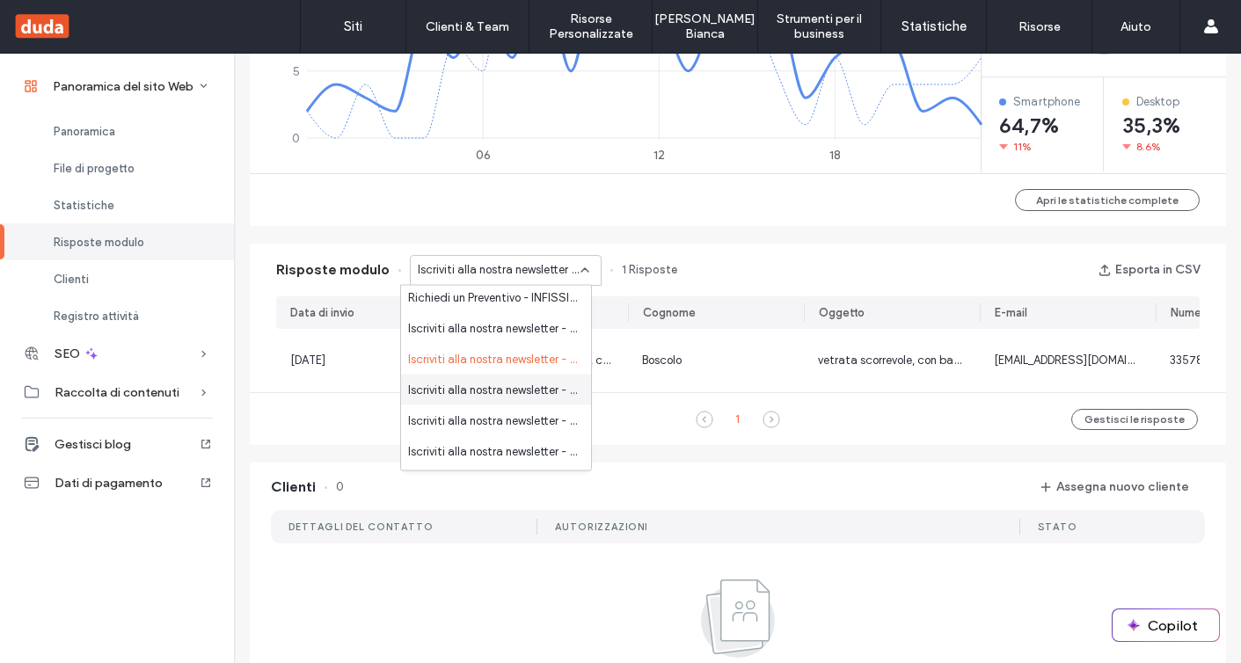
click at [513, 390] on span "Iscriviti alla nostra newsletter - FINESTRE E PORTE FINESTRE pagina" at bounding box center [492, 390] width 169 height 18
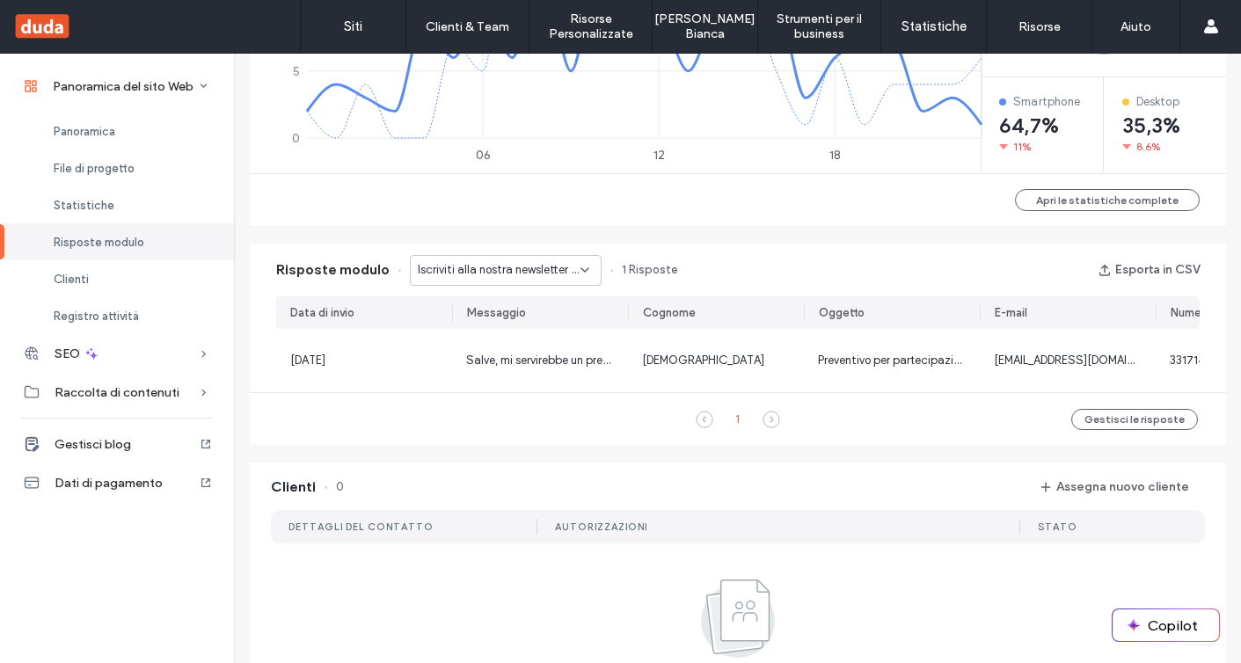
click at [508, 257] on div "Iscriviti alla nostra newsletter - FINESTRE E PORTE FINESTRE pagina" at bounding box center [506, 270] width 192 height 31
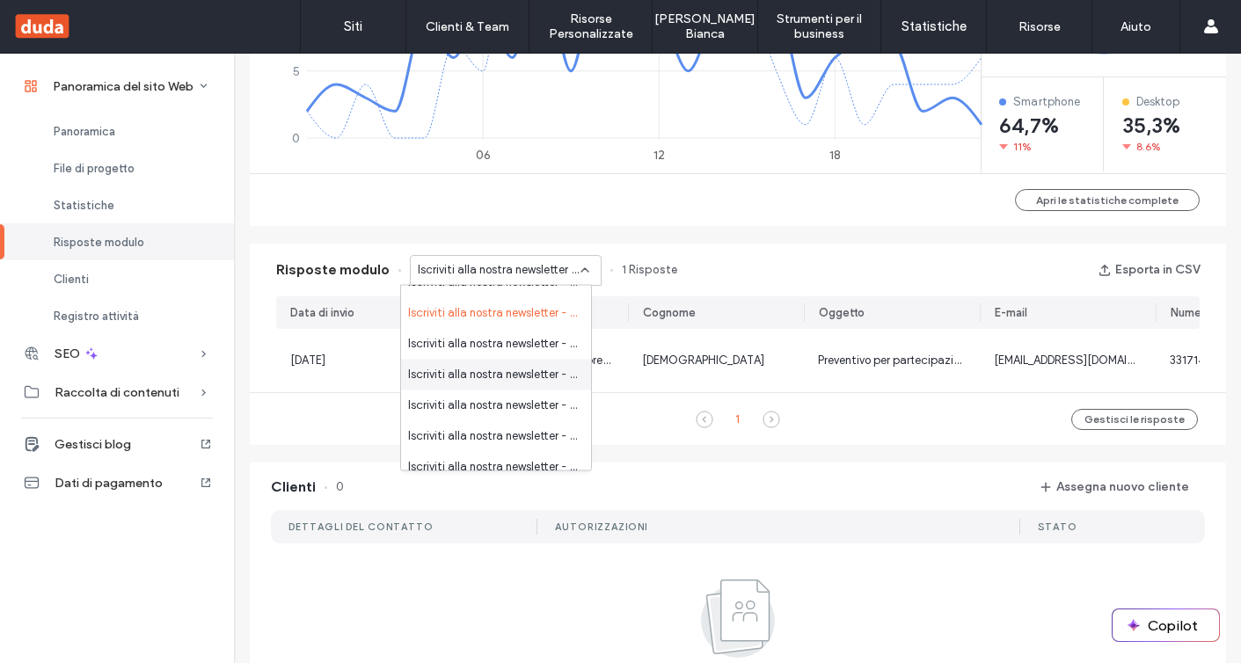
scroll to position [381, 0]
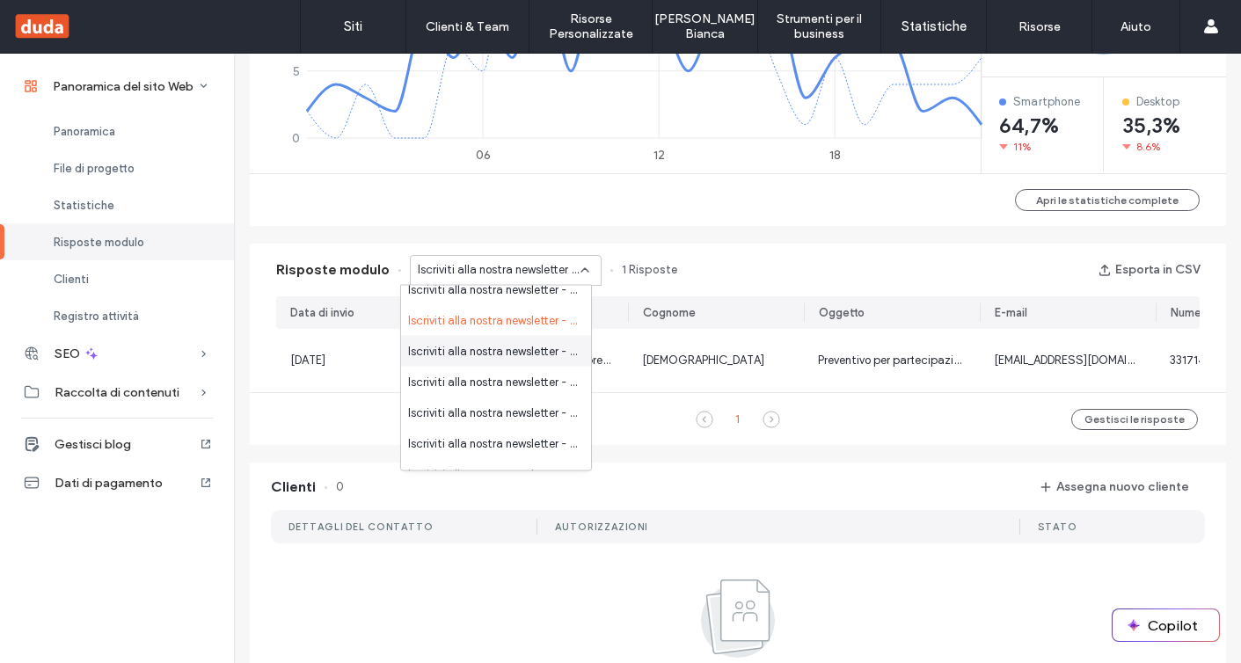
click at [515, 357] on span "Iscriviti alla nostra newsletter - PORTE LANDING pagina" at bounding box center [492, 351] width 169 height 18
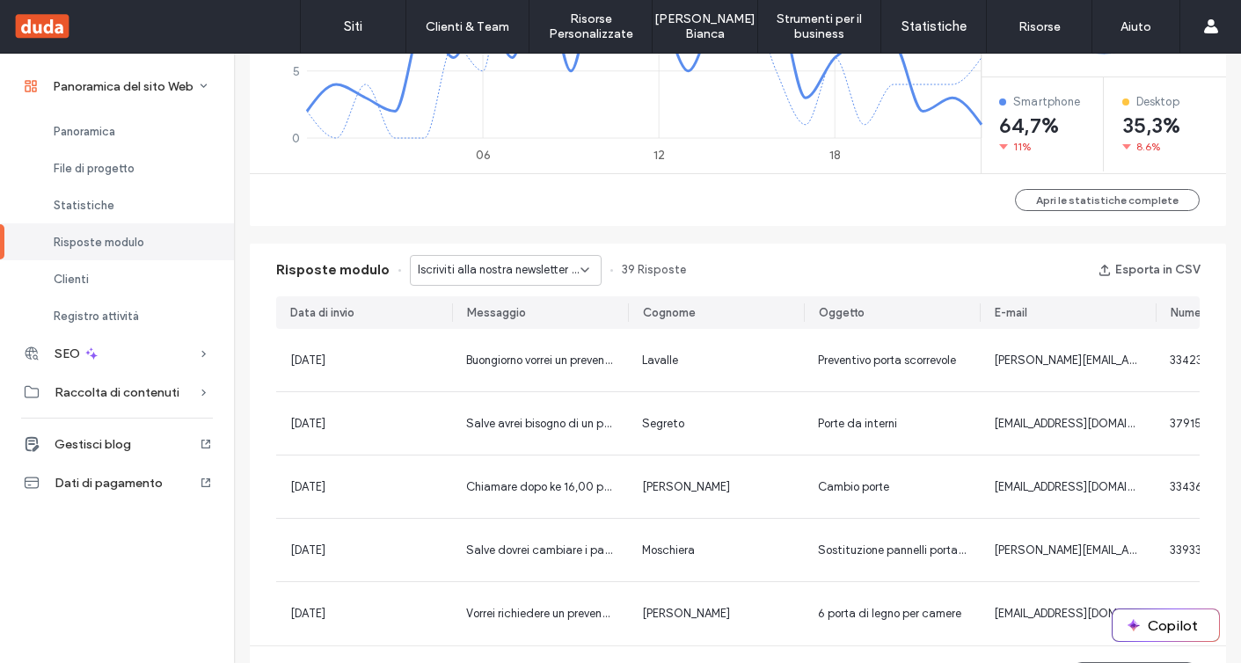
click at [503, 278] on span "Iscriviti alla nostra newsletter - PORTE LANDING pagina" at bounding box center [499, 270] width 163 height 18
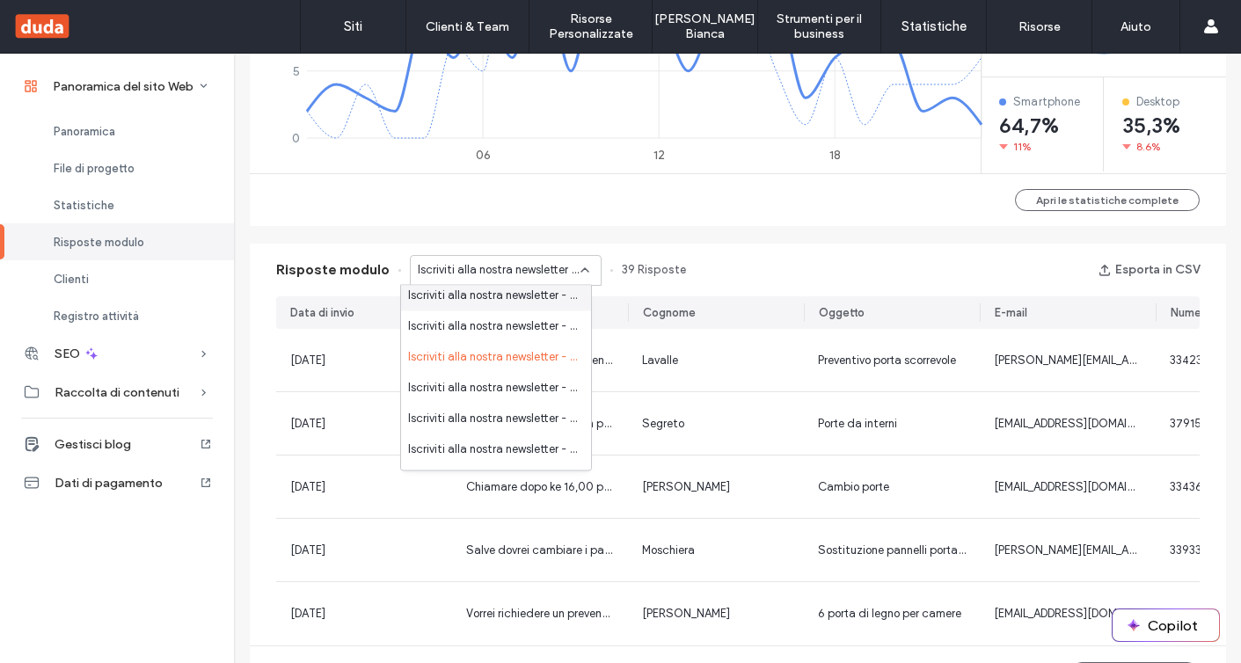
scroll to position [382, 0]
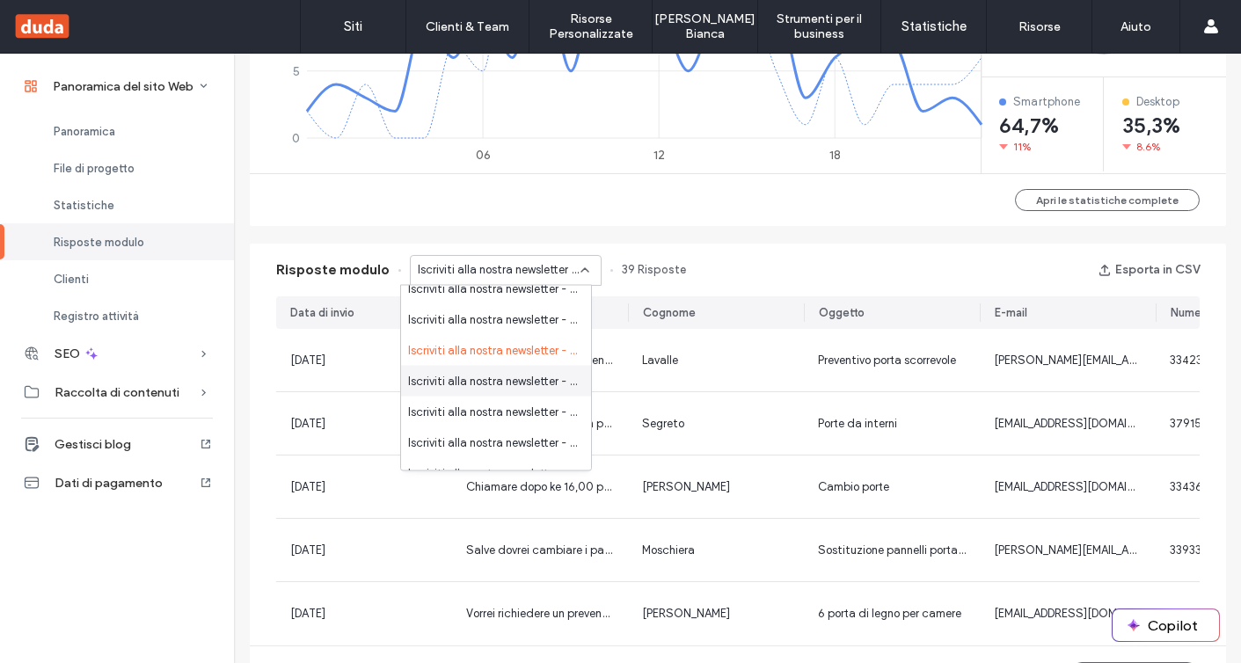
click at [507, 382] on span "Iscriviti alla nostra newsletter - TENDE DA SOLE pagina" at bounding box center [492, 381] width 169 height 18
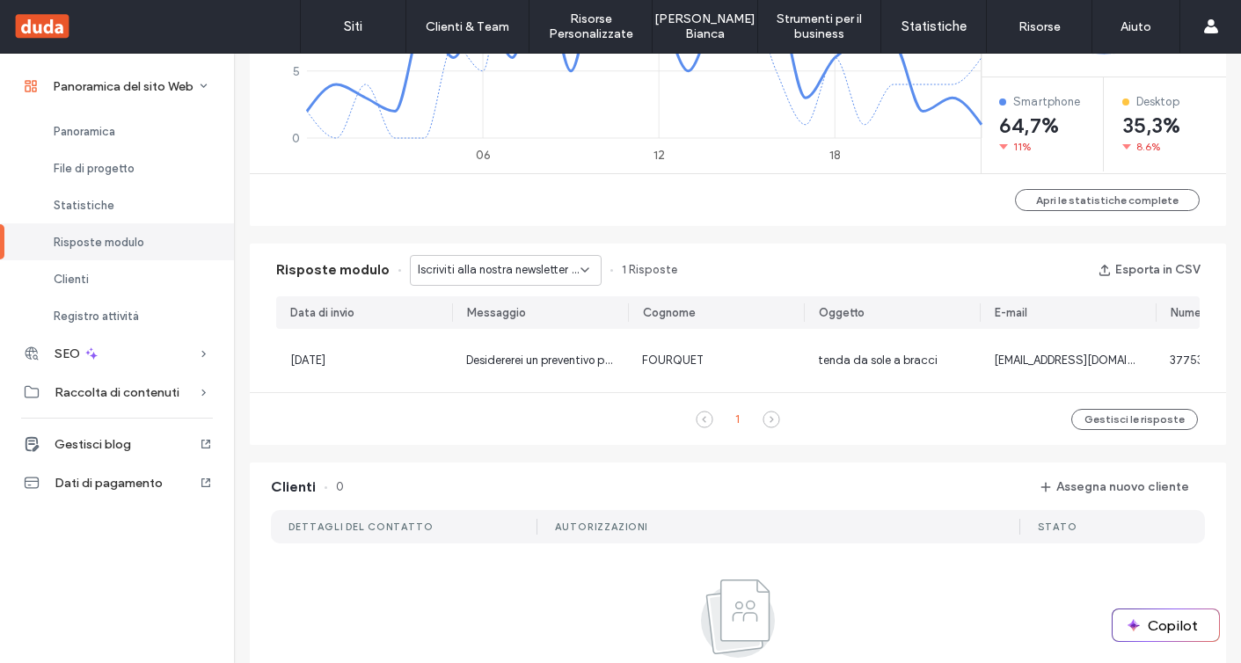
click at [504, 281] on div "Iscriviti alla nostra newsletter - TENDE DA SOLE pagina" at bounding box center [506, 270] width 192 height 31
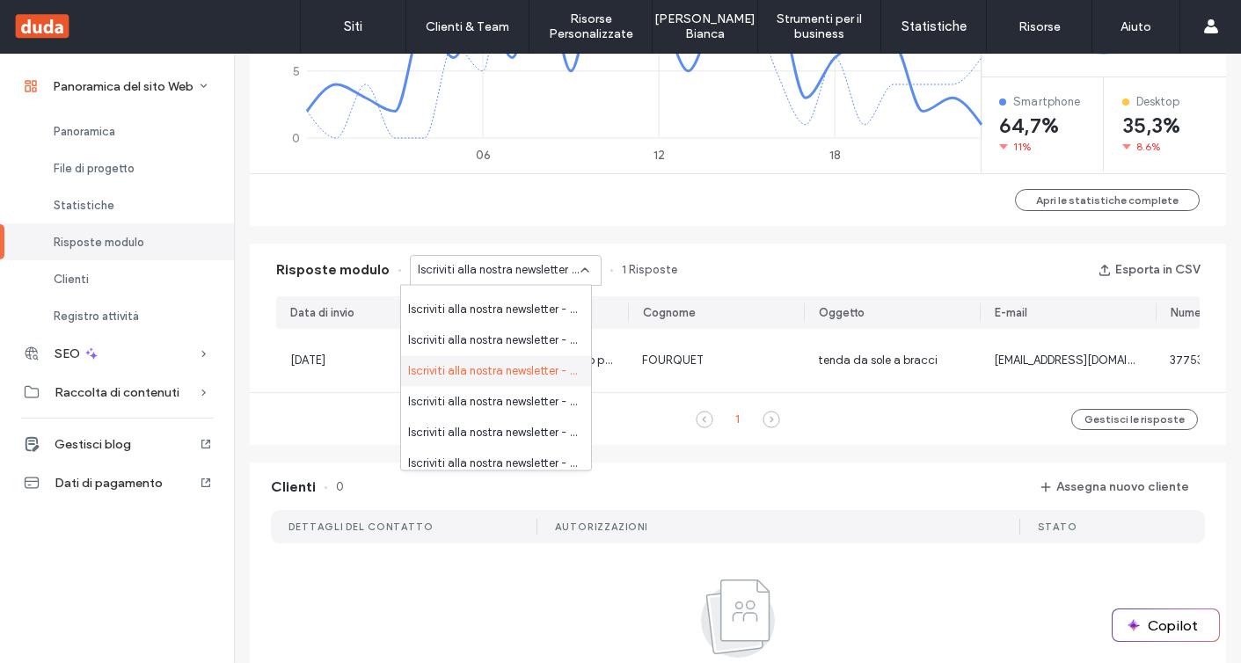
scroll to position [399, 0]
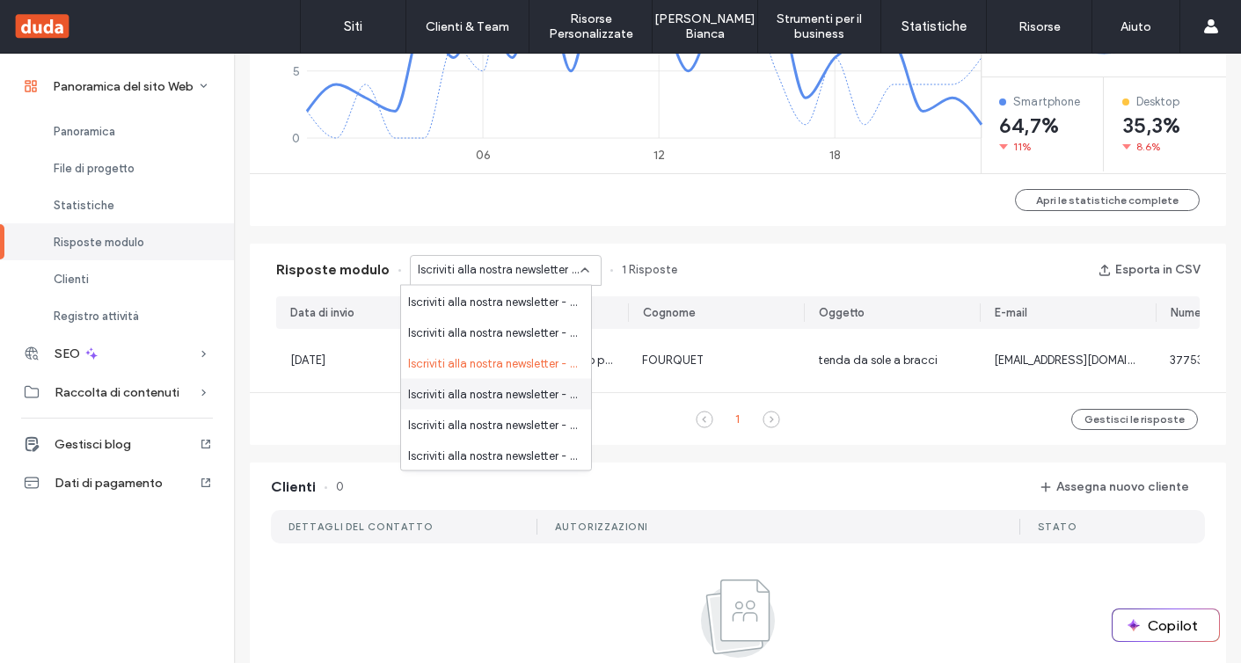
click at [496, 396] on span "Iscriviti alla nostra newsletter - INFISSI LANDING MONZA pagina" at bounding box center [492, 394] width 169 height 18
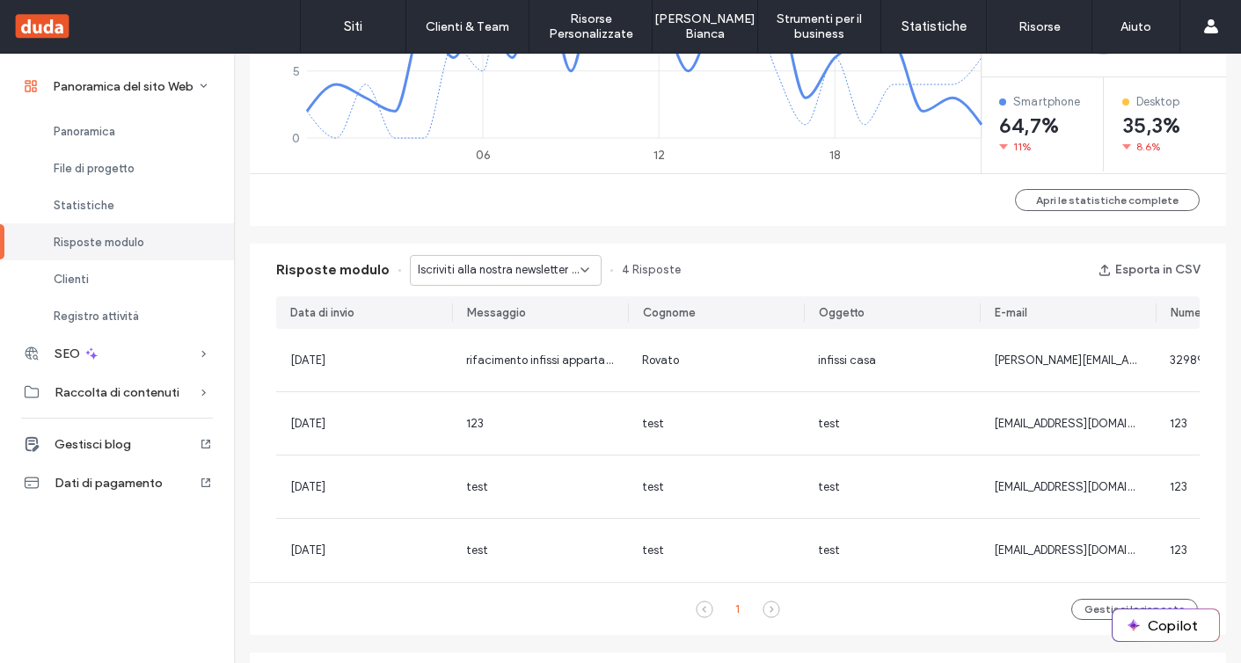
click at [500, 291] on div "Risposte modulo Iscriviti alla nostra newsletter - INFISSI LANDING MONZA pagina…" at bounding box center [738, 270] width 976 height 53
click at [500, 278] on span "Iscriviti alla nostra newsletter - INFISSI LANDING MONZA pagina" at bounding box center [499, 270] width 163 height 18
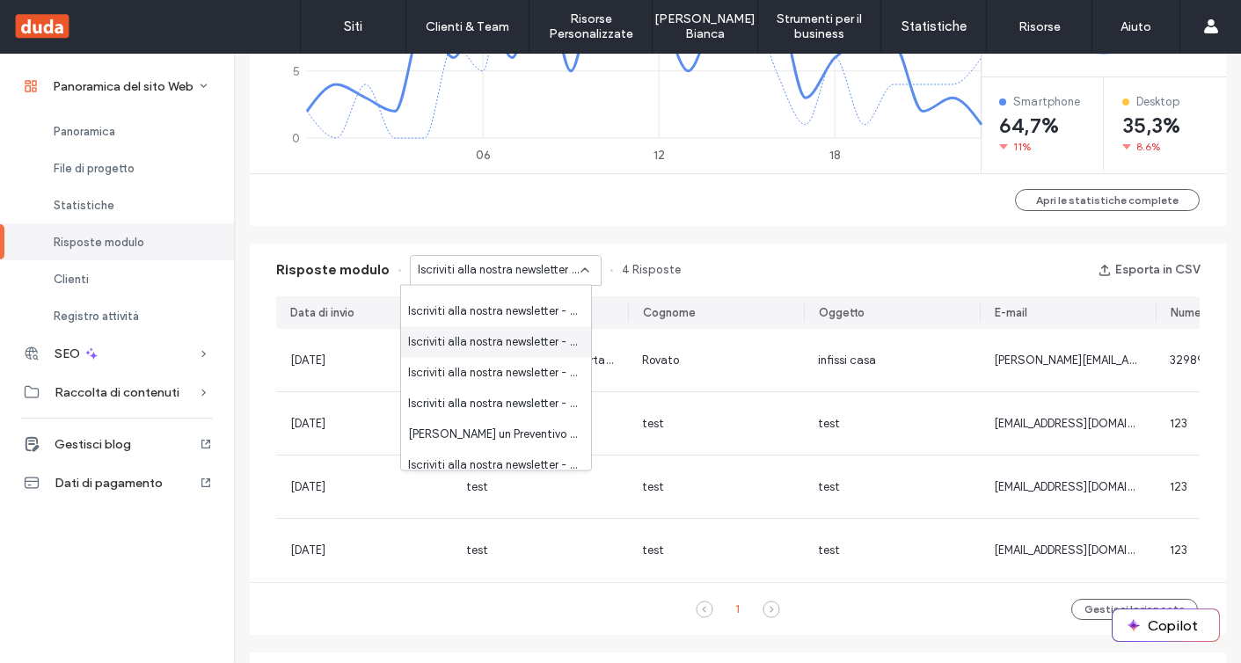
scroll to position [493, 0]
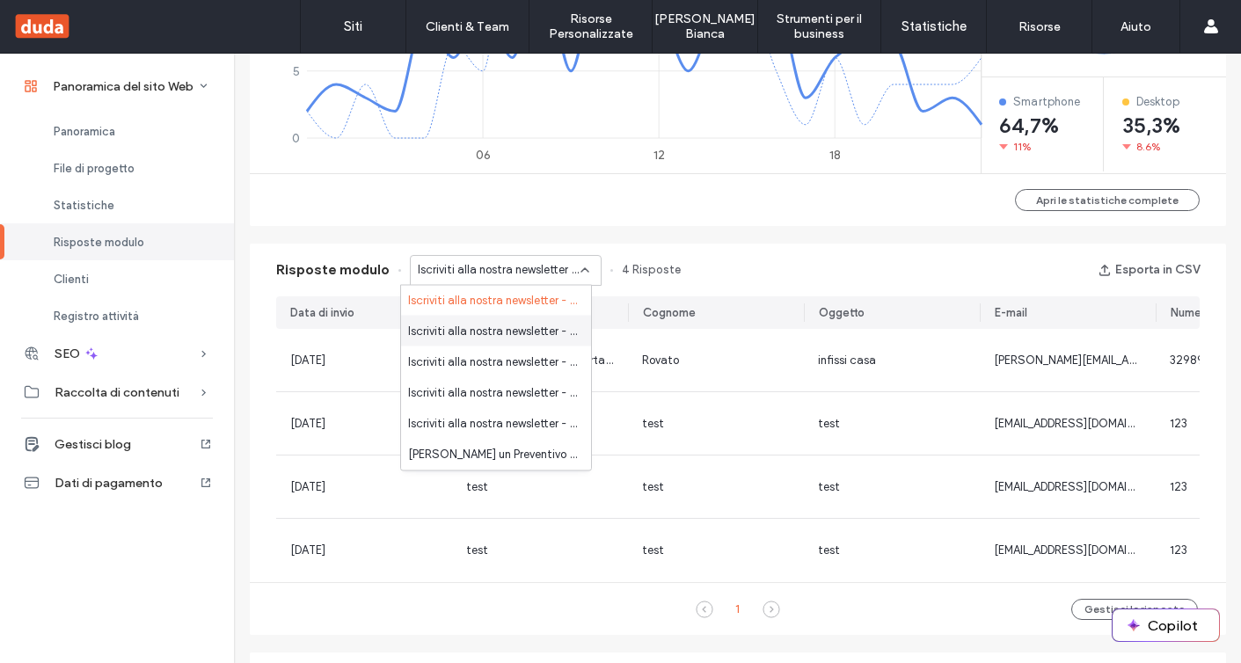
click at [521, 334] on span "Iscriviti alla nostra newsletter - INFISSI LANDING PALERMO pagina" at bounding box center [492, 331] width 169 height 18
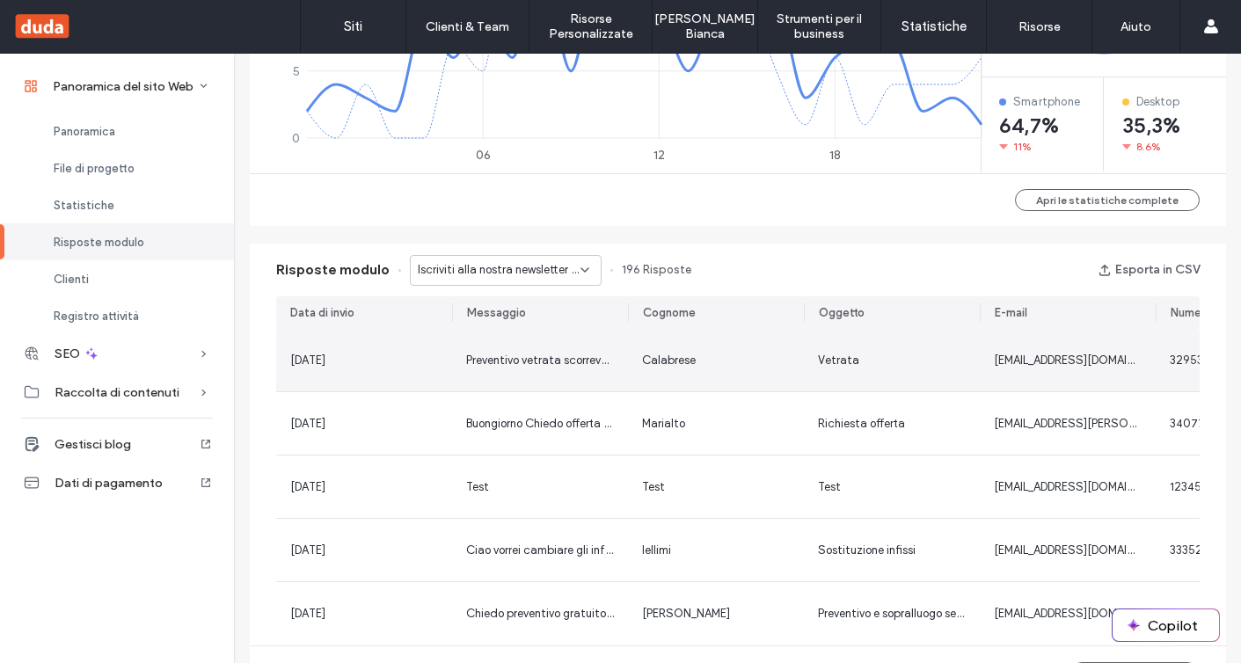
click at [504, 354] on span "Preventivo vetrata scorrevole in pvc 3 metri per 2.50 con maniglia" at bounding box center [635, 359] width 338 height 13
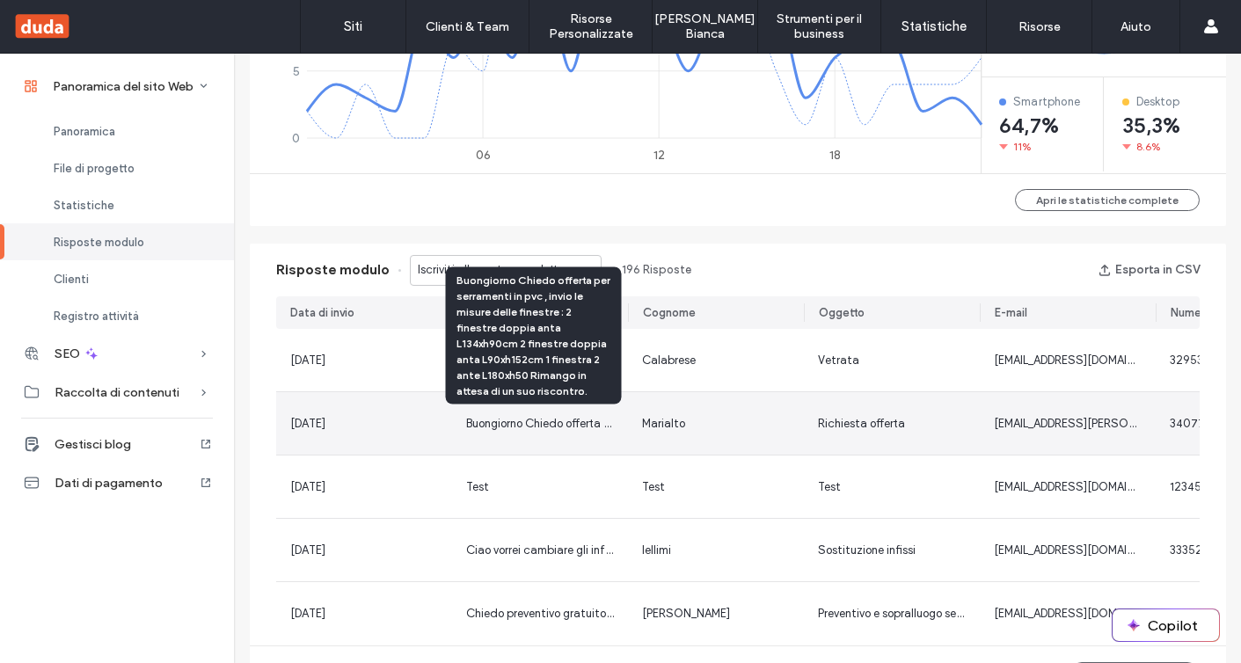
click at [524, 423] on span "Buongiorno Chiedo offerta per serramenti in pvc , invio le misure delle finestr…" at bounding box center [1023, 423] width 1115 height 13
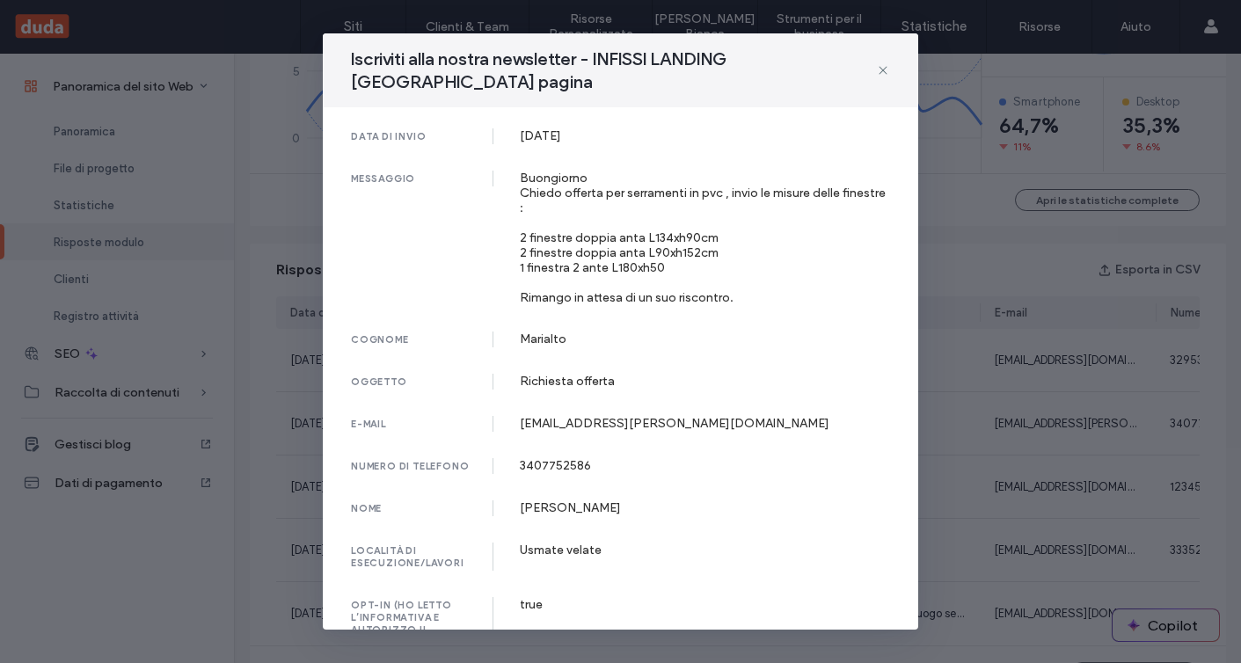
click at [573, 550] on div "Usmate velate" at bounding box center [705, 549] width 371 height 15
copy div "Usmate velate"
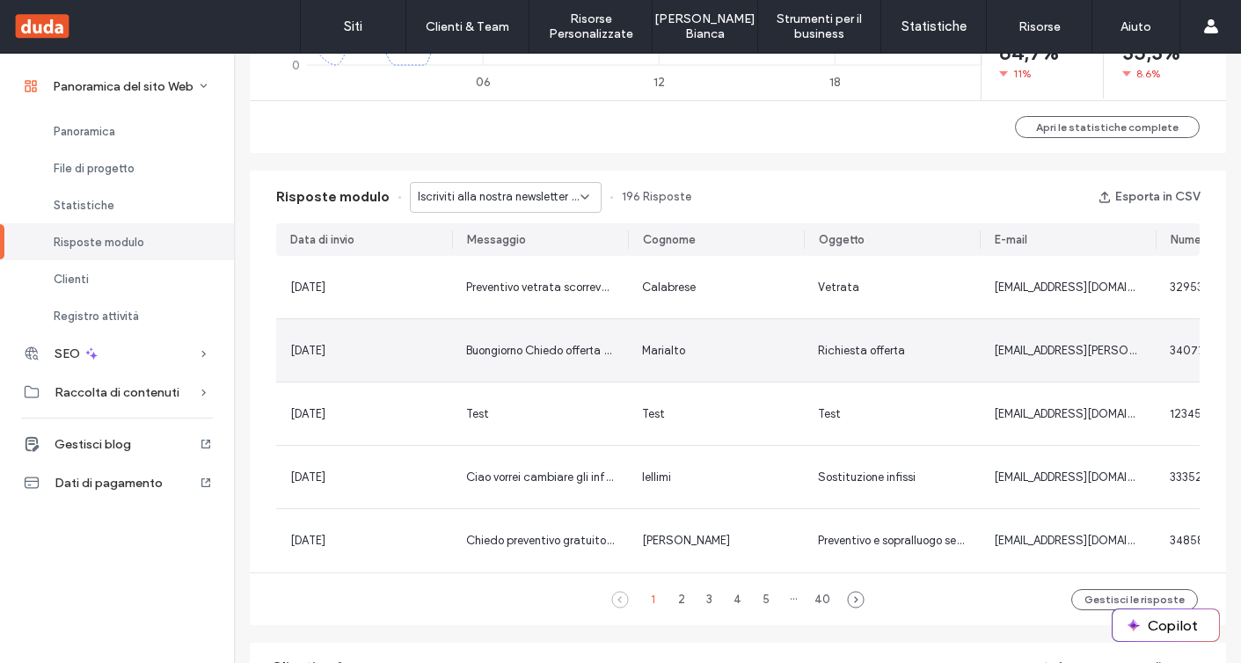
scroll to position [1016, 0]
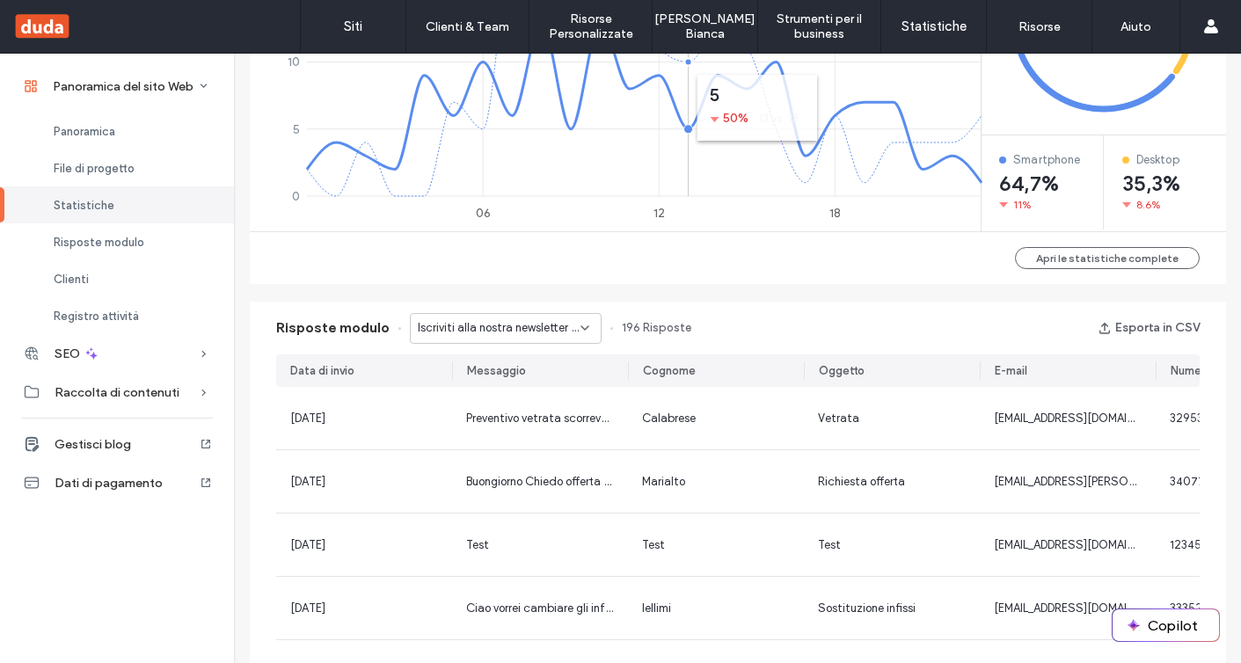
scroll to position [608, 0]
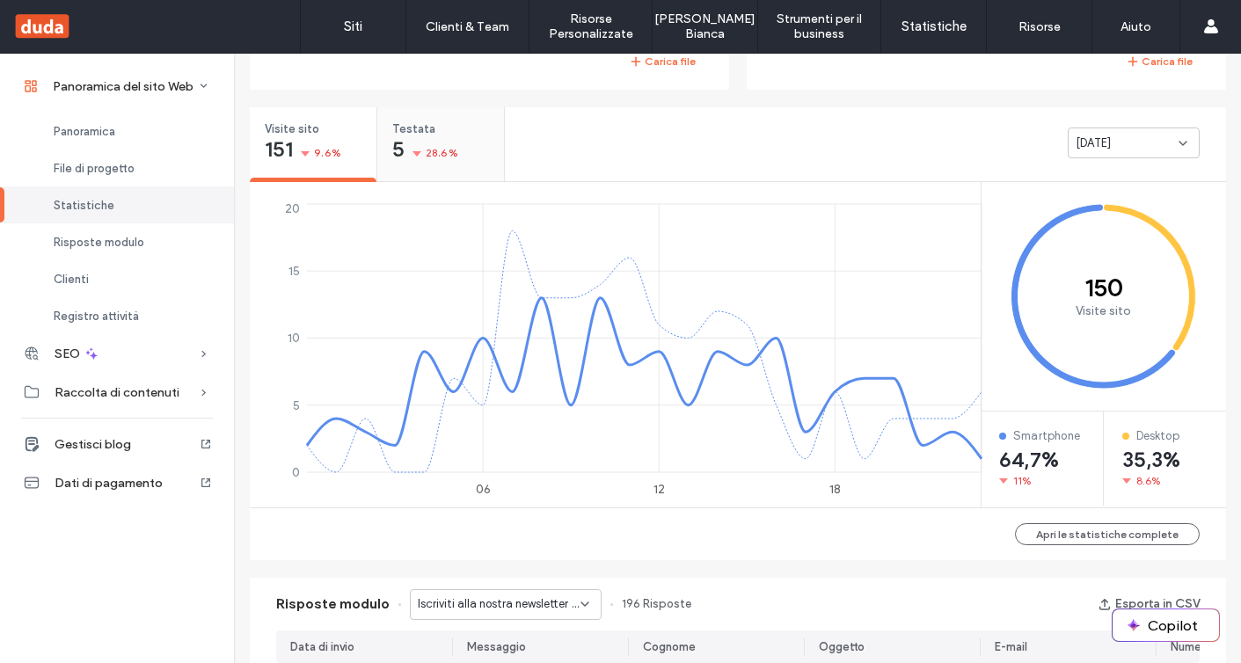
click at [421, 123] on span "Testata" at bounding box center [434, 129] width 85 height 18
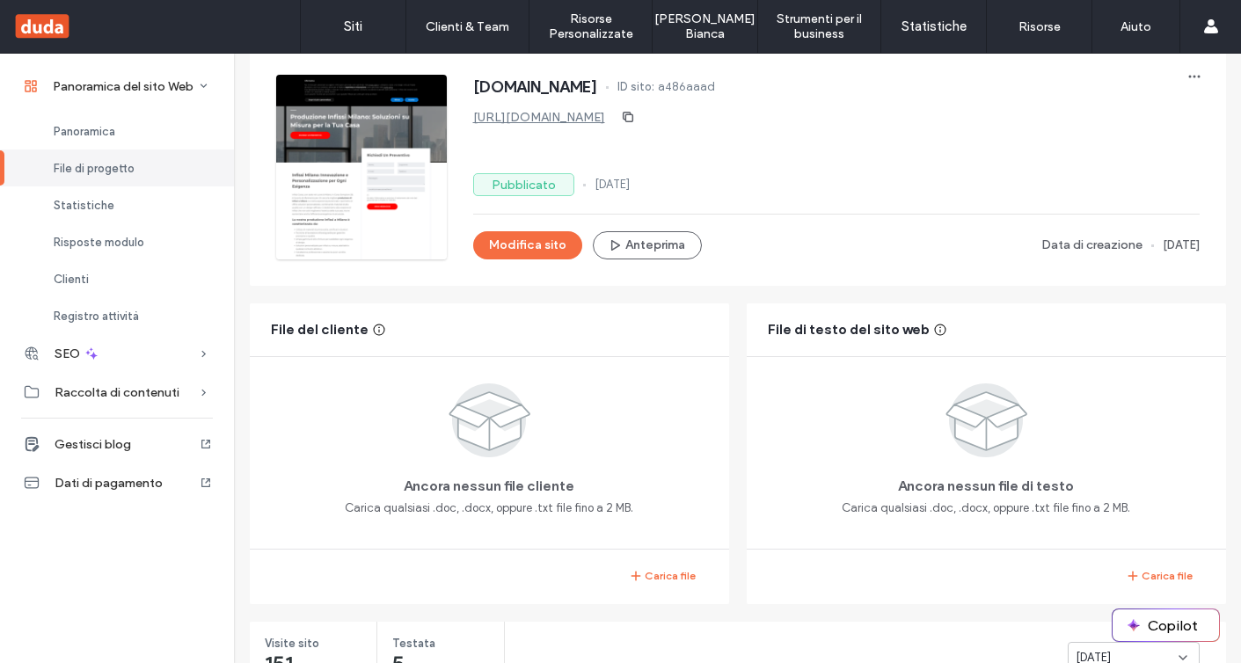
scroll to position [92, 0]
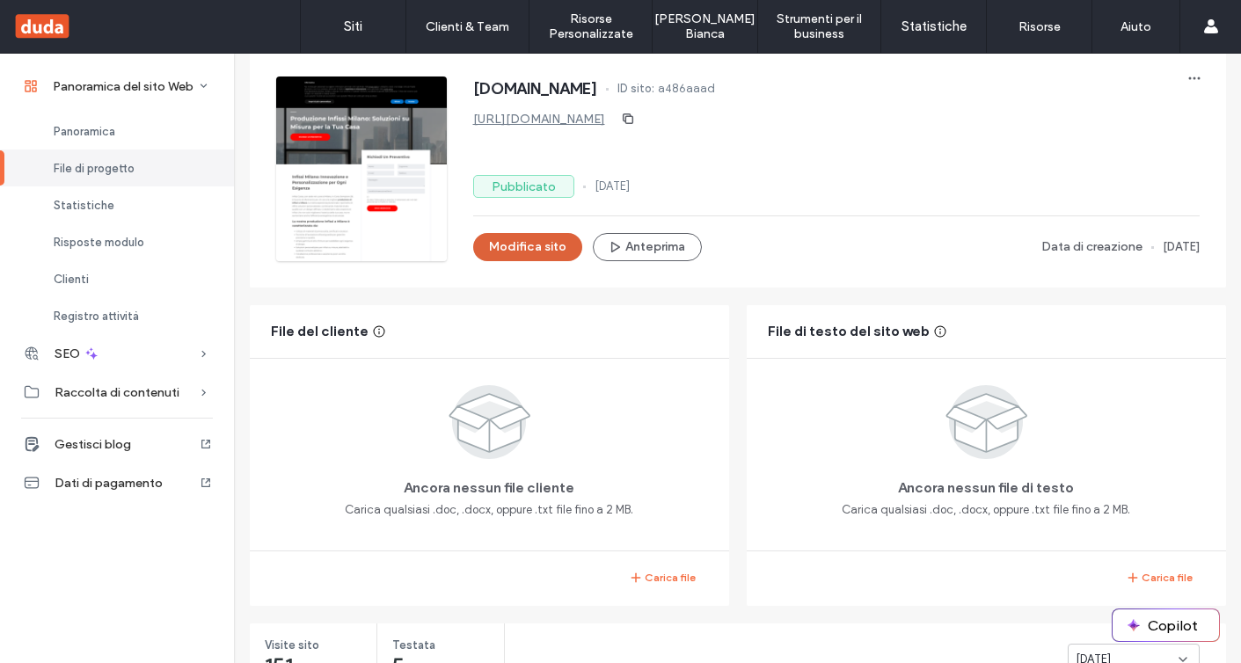
click at [541, 237] on button "Modifica sito" at bounding box center [527, 247] width 109 height 28
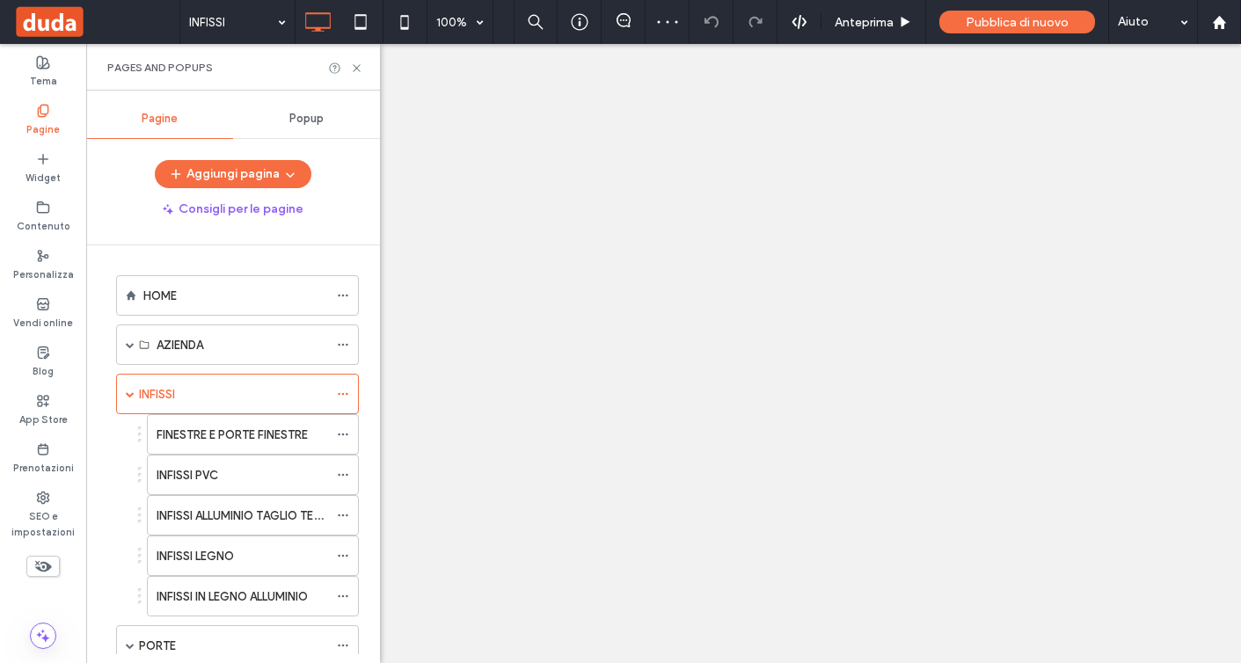
click at [354, 68] on div at bounding box center [620, 331] width 1241 height 663
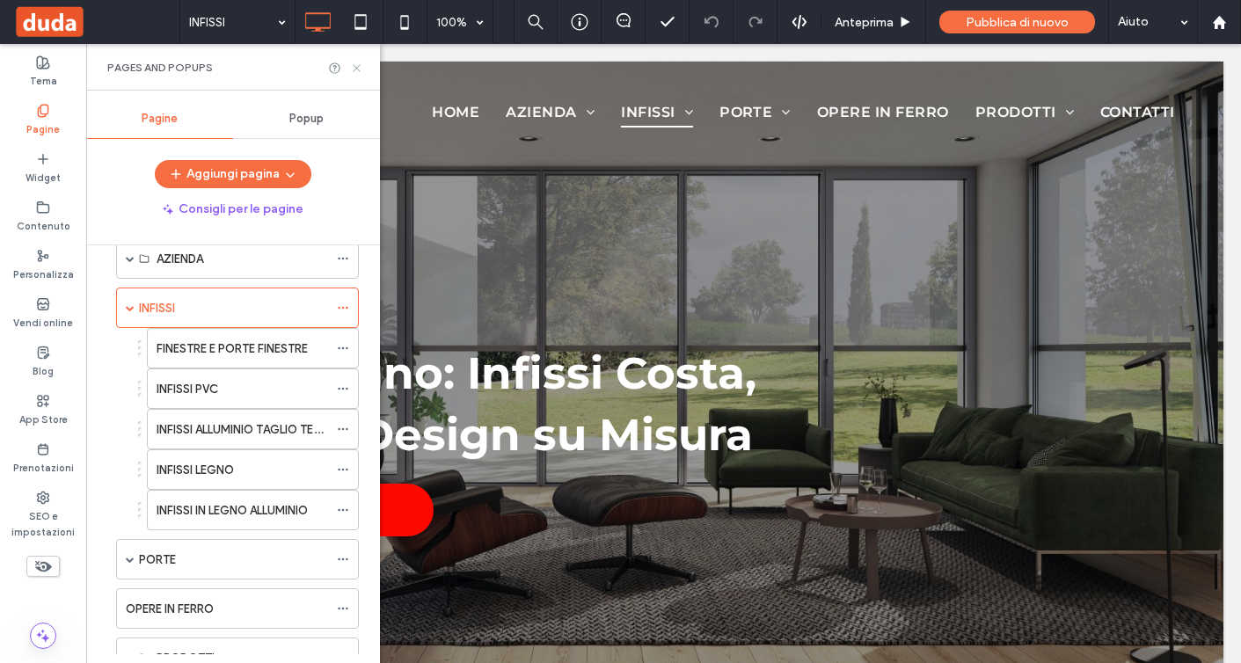
click at [355, 67] on use at bounding box center [356, 67] width 7 height 7
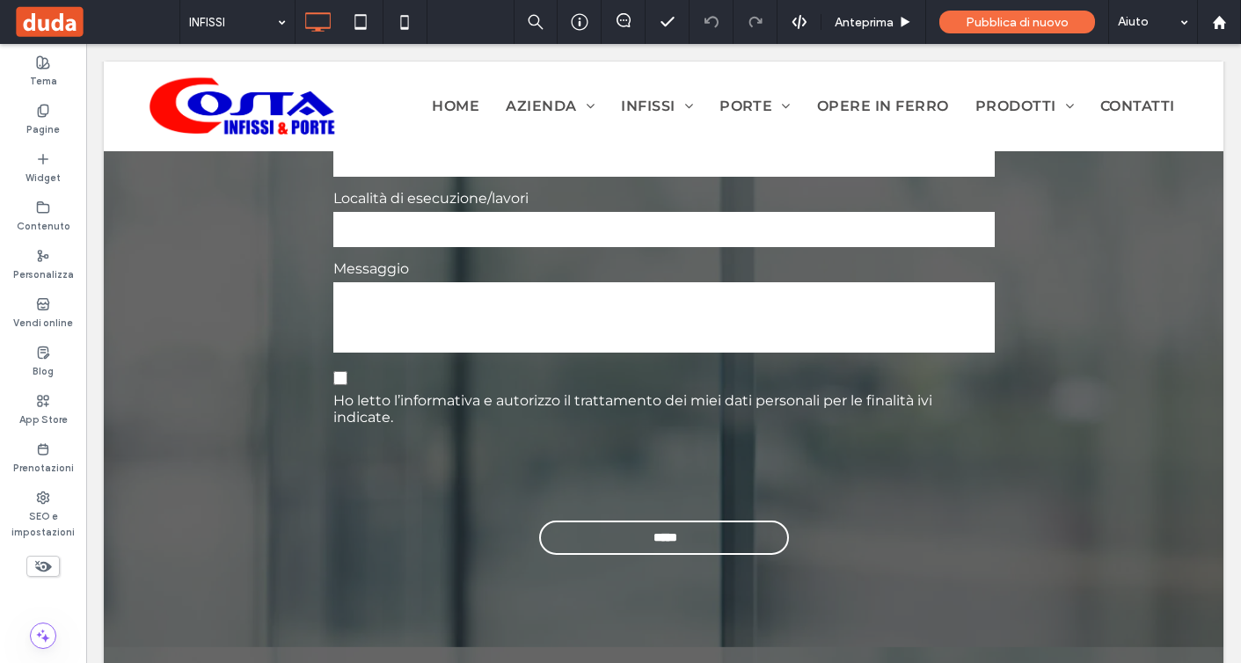
scroll to position [4587, 0]
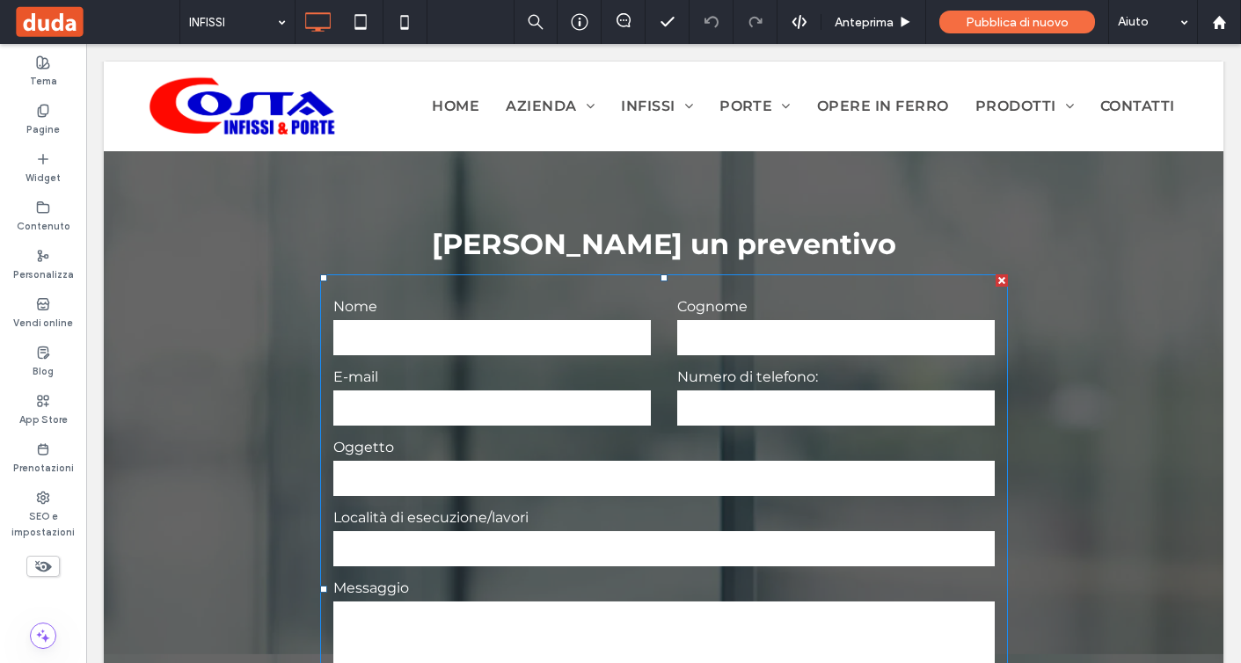
click at [794, 437] on label "Oggetto" at bounding box center [663, 447] width 661 height 21
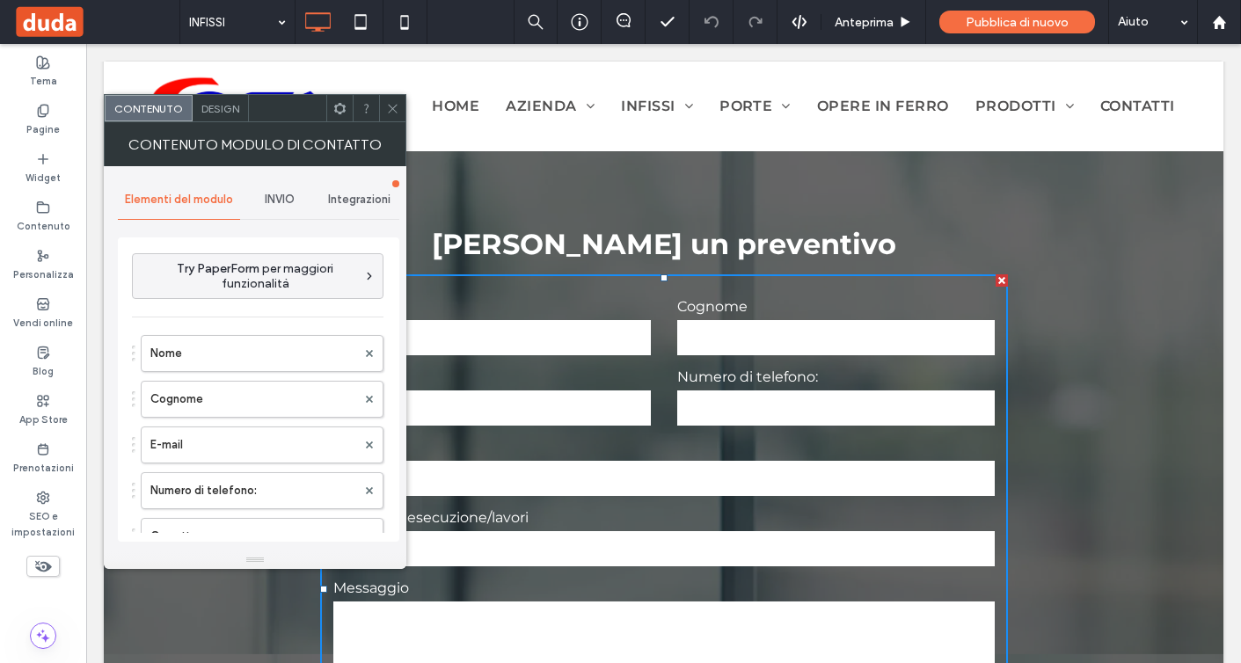
type input "*****"
type input "**********"
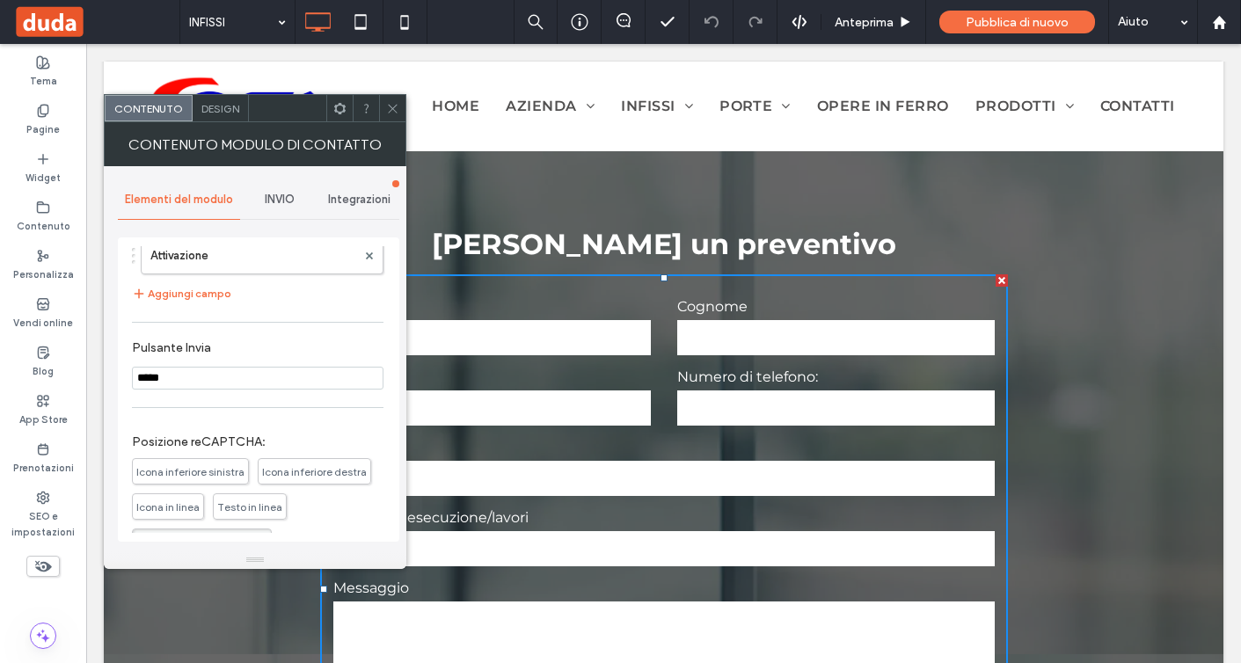
scroll to position [534, 0]
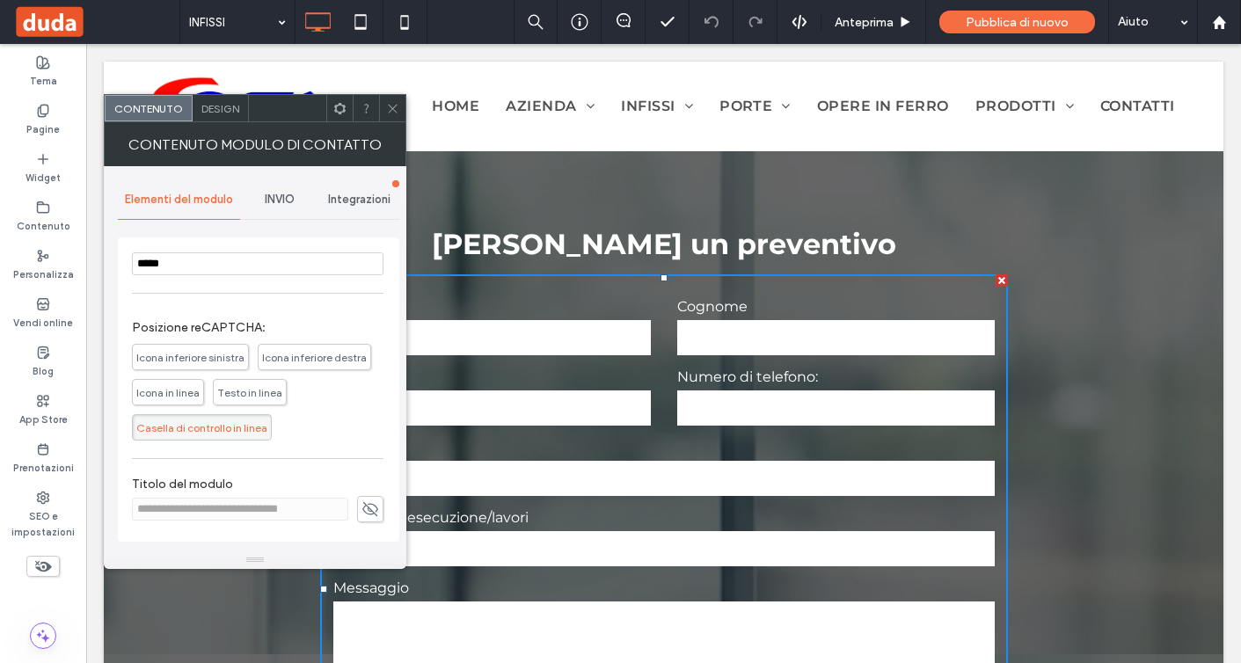
click at [288, 201] on span "INVIO" at bounding box center [280, 200] width 30 height 14
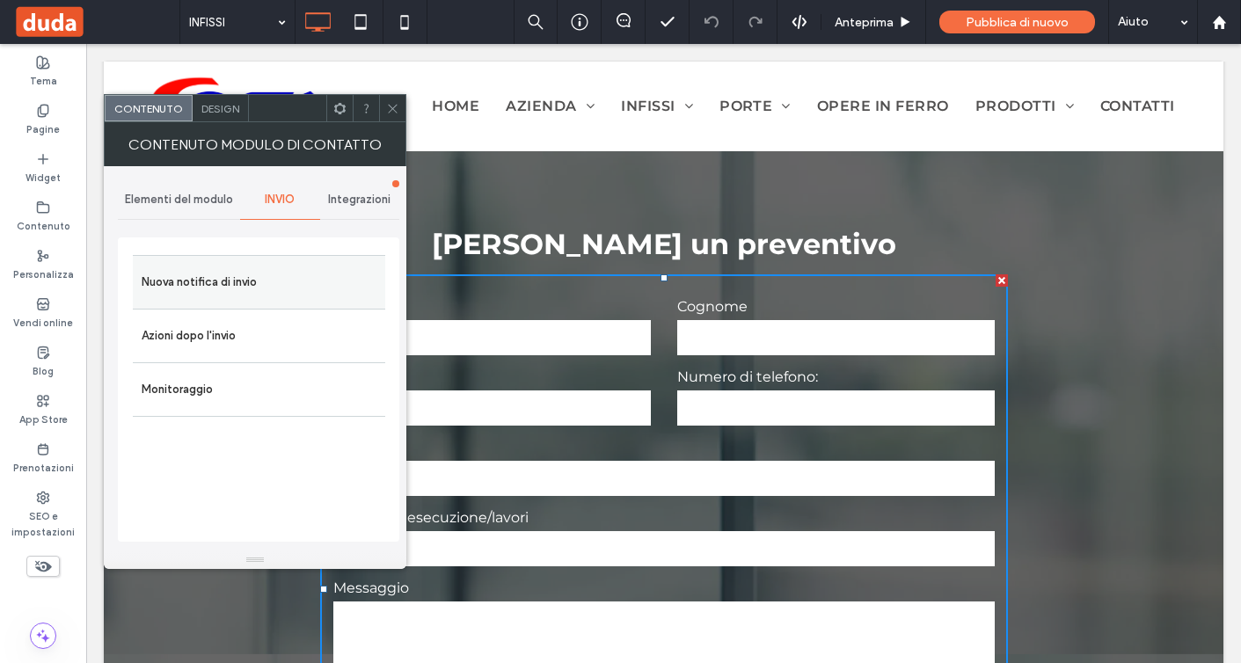
click at [288, 292] on label "Nuova notifica di invio" at bounding box center [259, 282] width 235 height 35
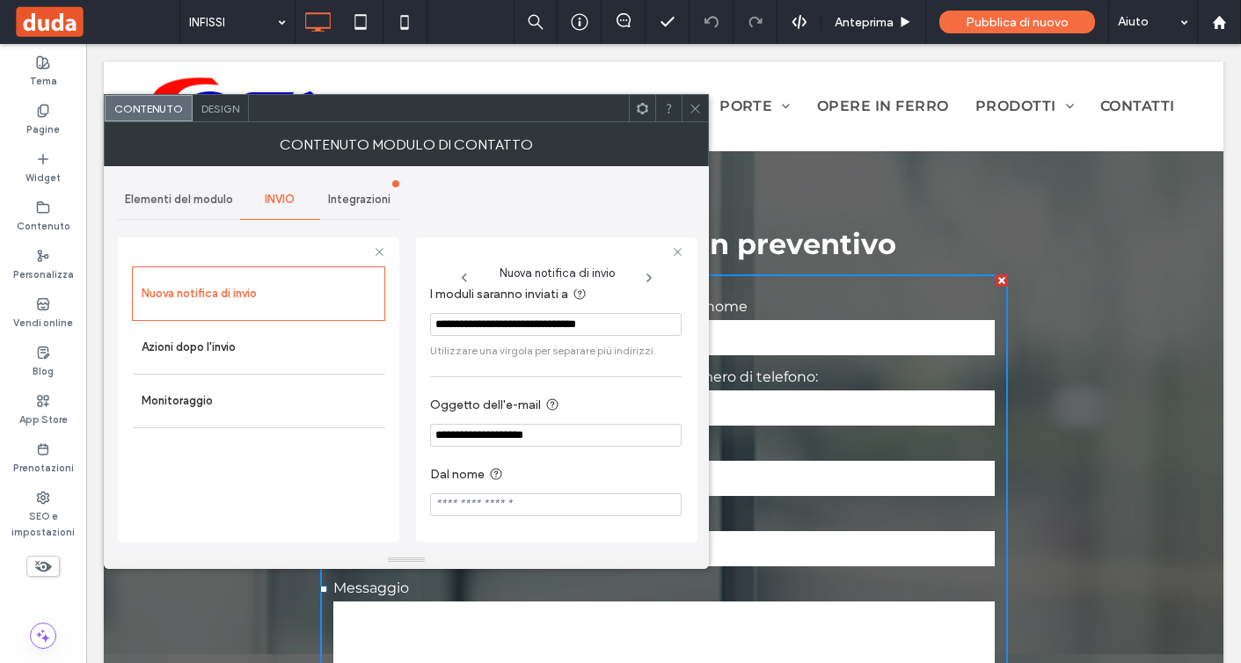
scroll to position [0, 0]
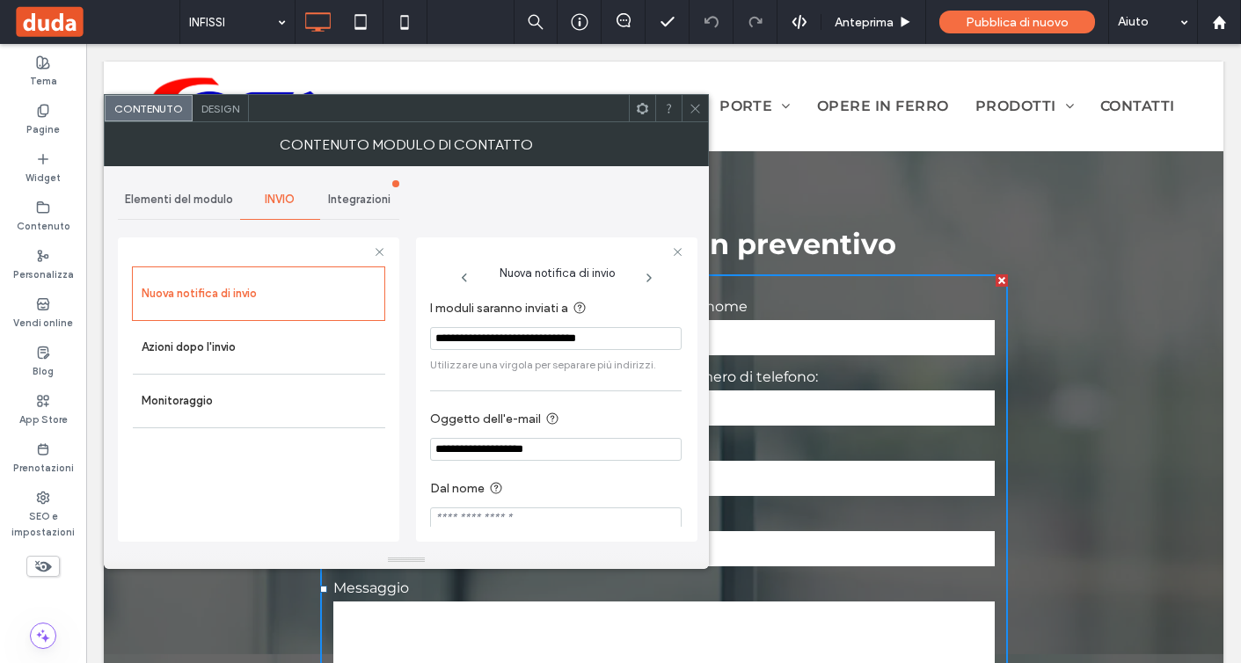
click at [501, 514] on input "Dal nome" at bounding box center [555, 518] width 251 height 23
click at [337, 528] on div "Nuova notifica di invio Azioni dopo l'invio Monitoraggio" at bounding box center [258, 399] width 253 height 266
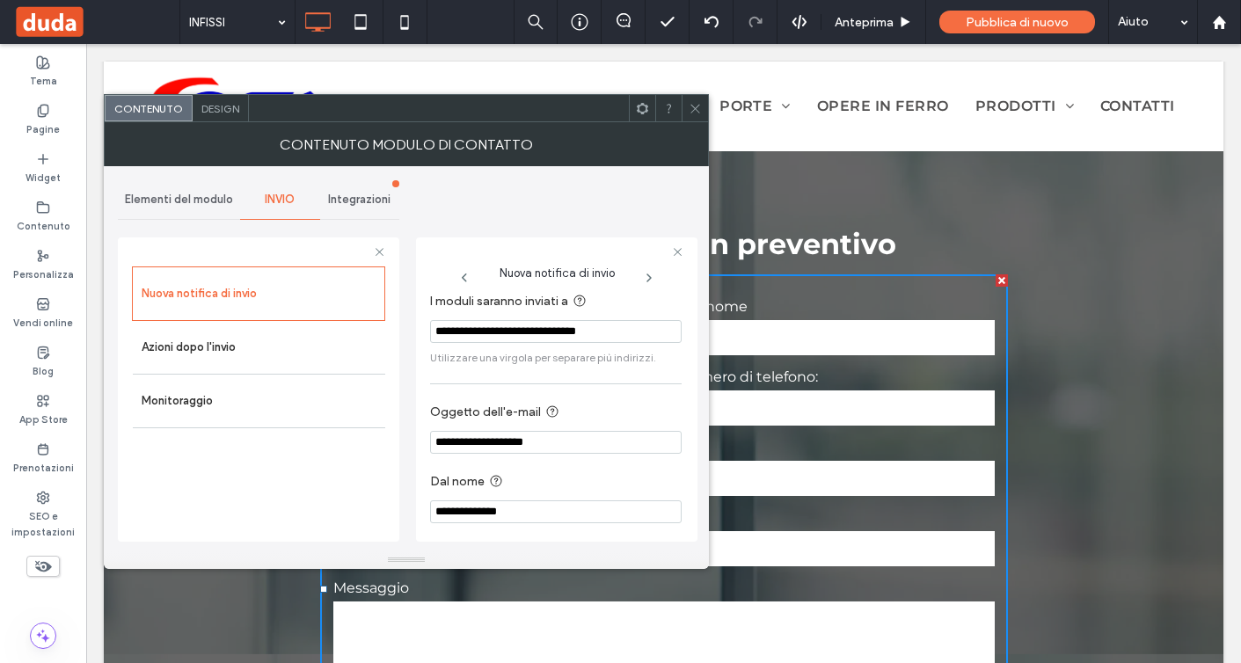
scroll to position [18, 0]
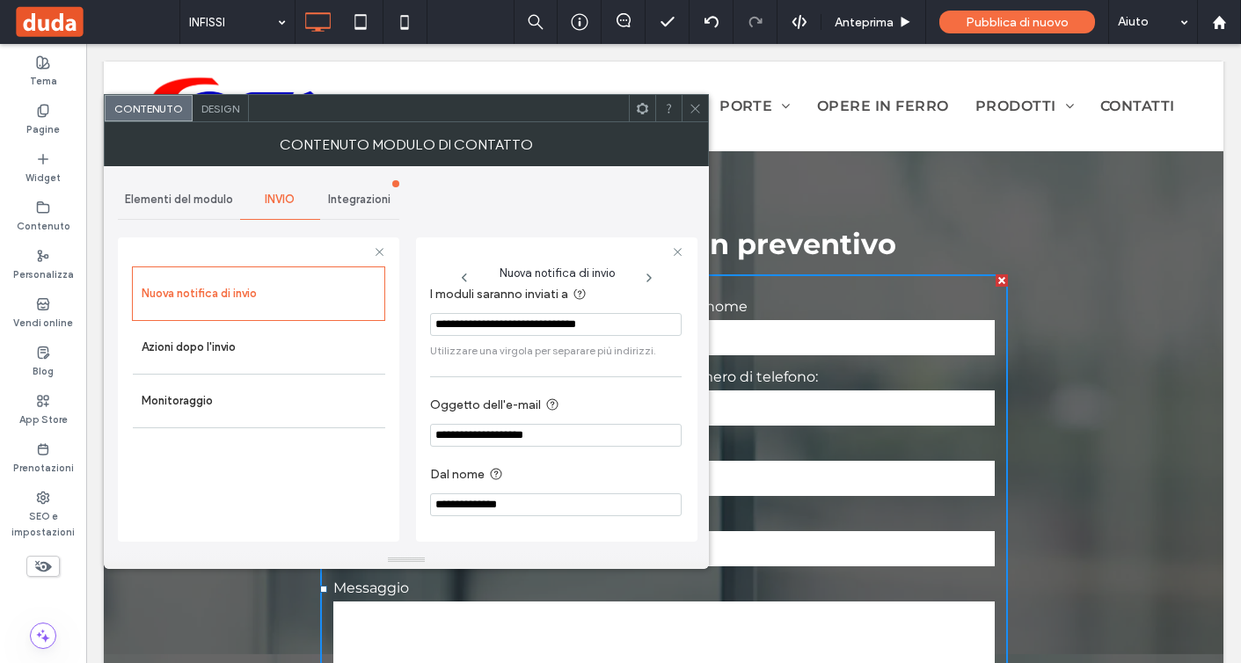
click at [472, 499] on input "**********" at bounding box center [555, 504] width 251 height 23
click at [584, 502] on input "**********" at bounding box center [555, 504] width 251 height 23
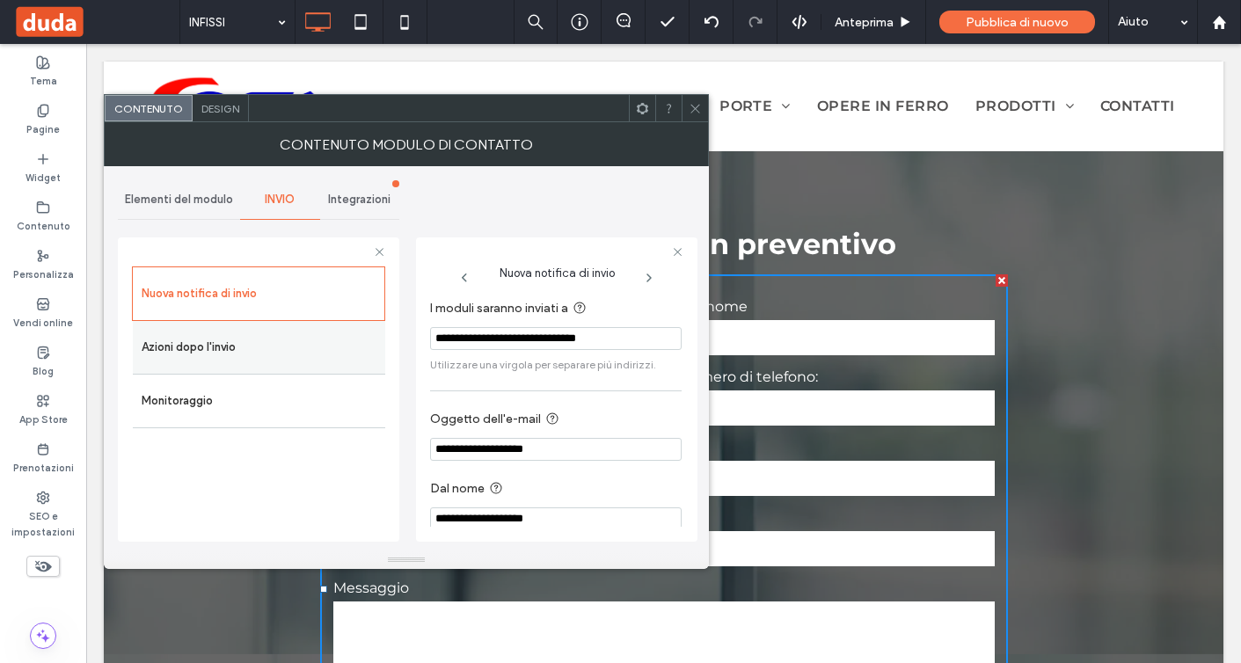
type input "**********"
click at [258, 340] on label "Azioni dopo l'invio" at bounding box center [259, 347] width 235 height 35
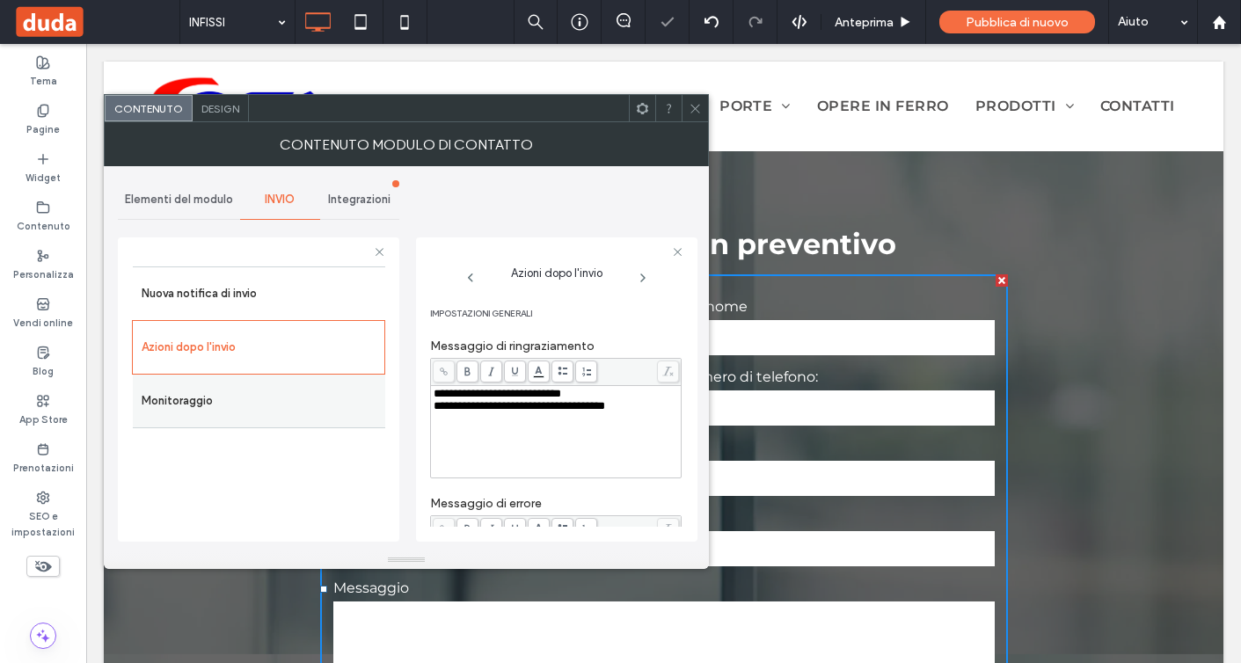
click at [263, 388] on label "Monitoraggio" at bounding box center [259, 400] width 235 height 35
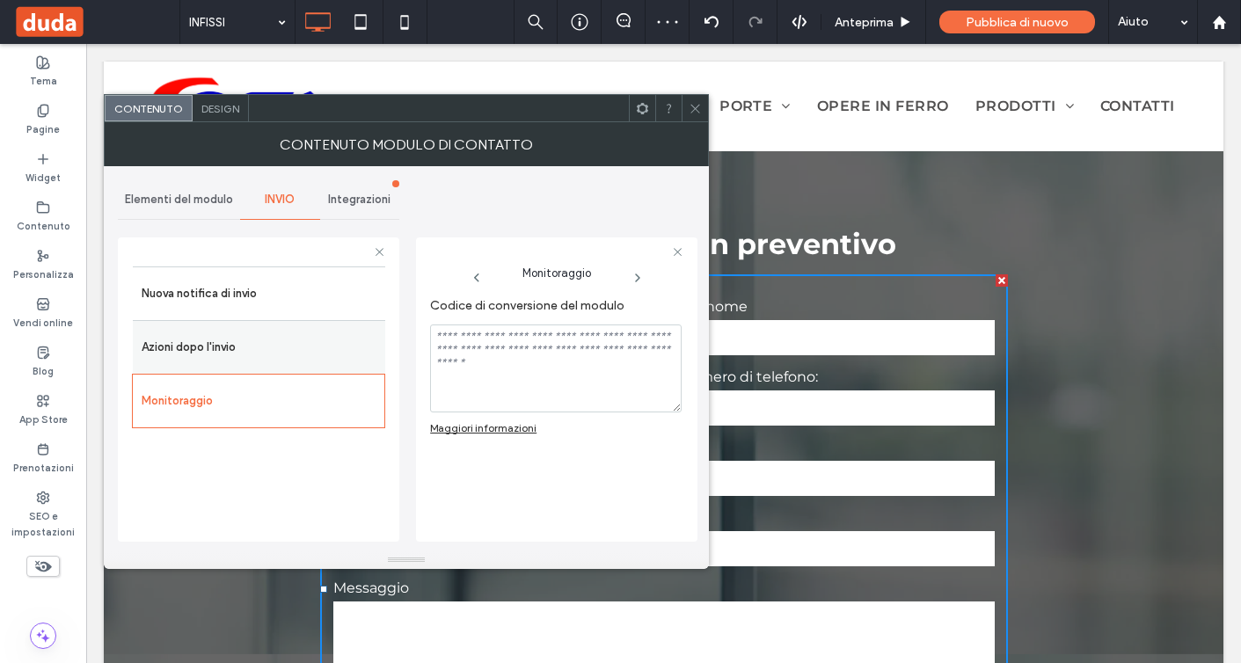
click at [251, 347] on label "Azioni dopo l'invio" at bounding box center [259, 347] width 235 height 35
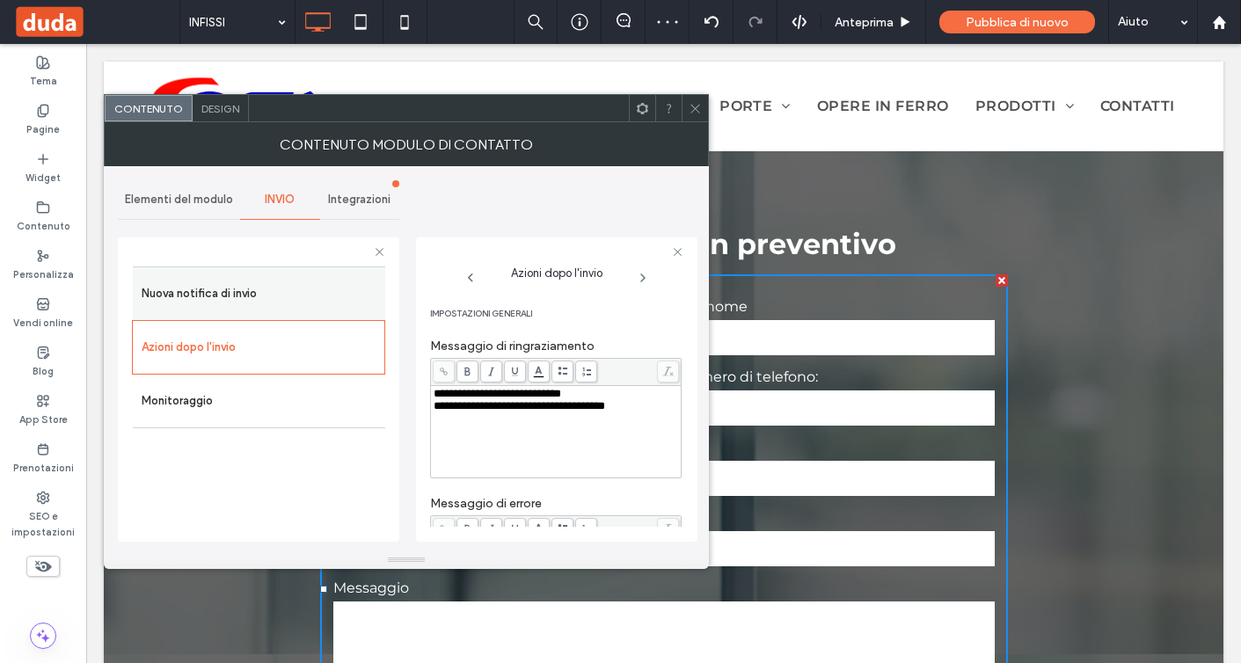
click at [272, 295] on label "Nuova notifica di invio" at bounding box center [259, 293] width 235 height 35
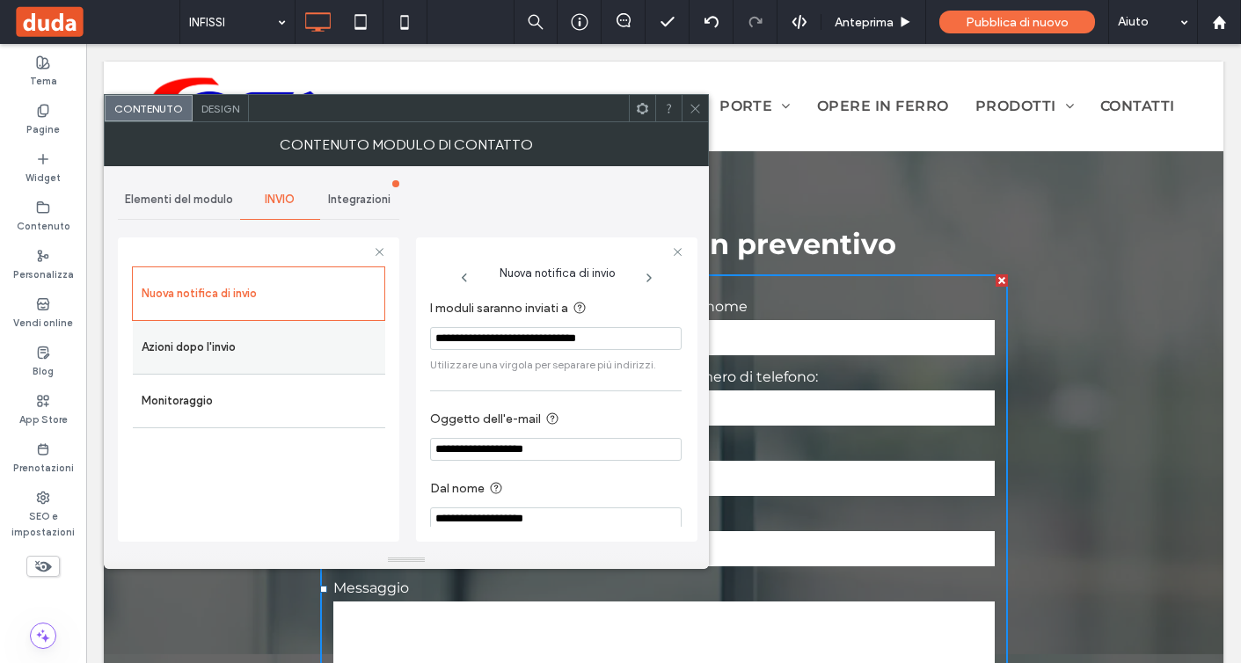
click at [353, 336] on label "Azioni dopo l'invio" at bounding box center [259, 347] width 235 height 35
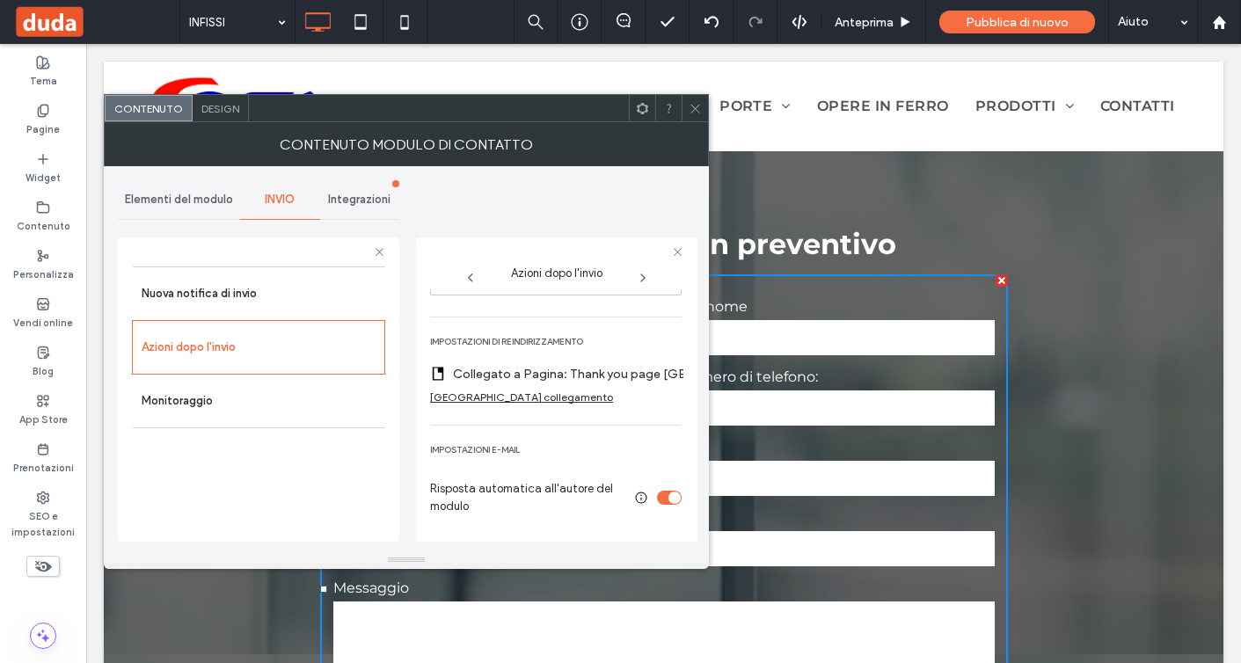
scroll to position [344, 0]
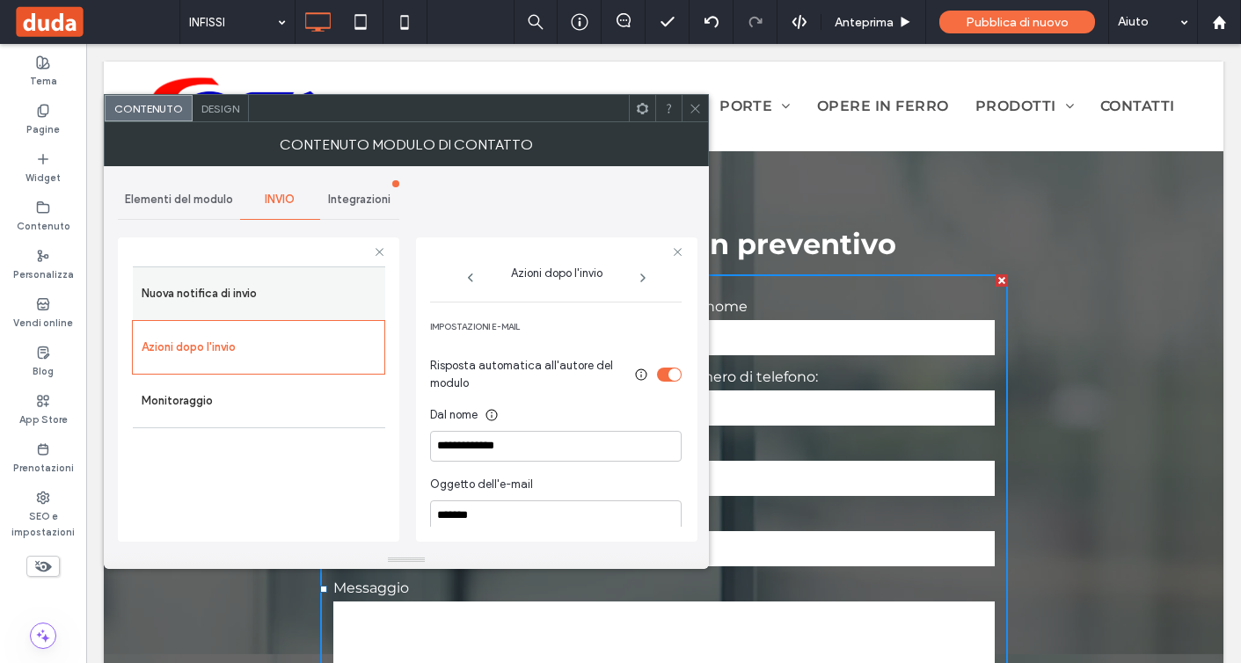
click at [278, 287] on label "Nuova notifica di invio" at bounding box center [259, 293] width 235 height 35
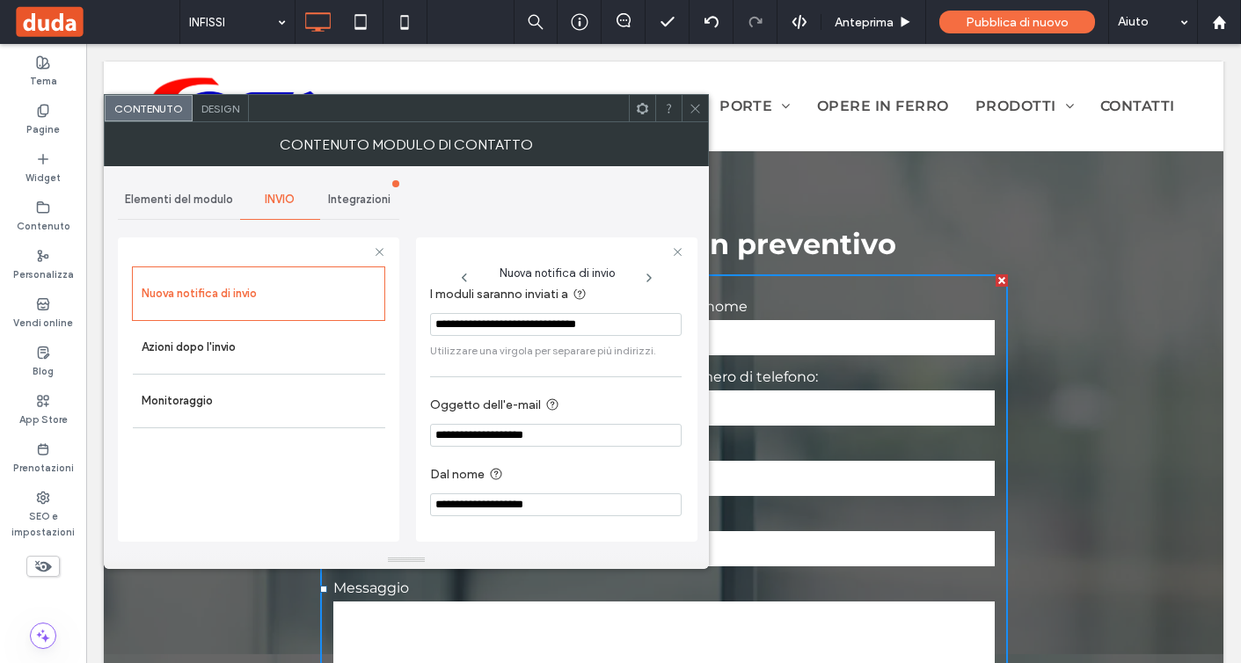
click at [694, 108] on use at bounding box center [694, 108] width 9 height 9
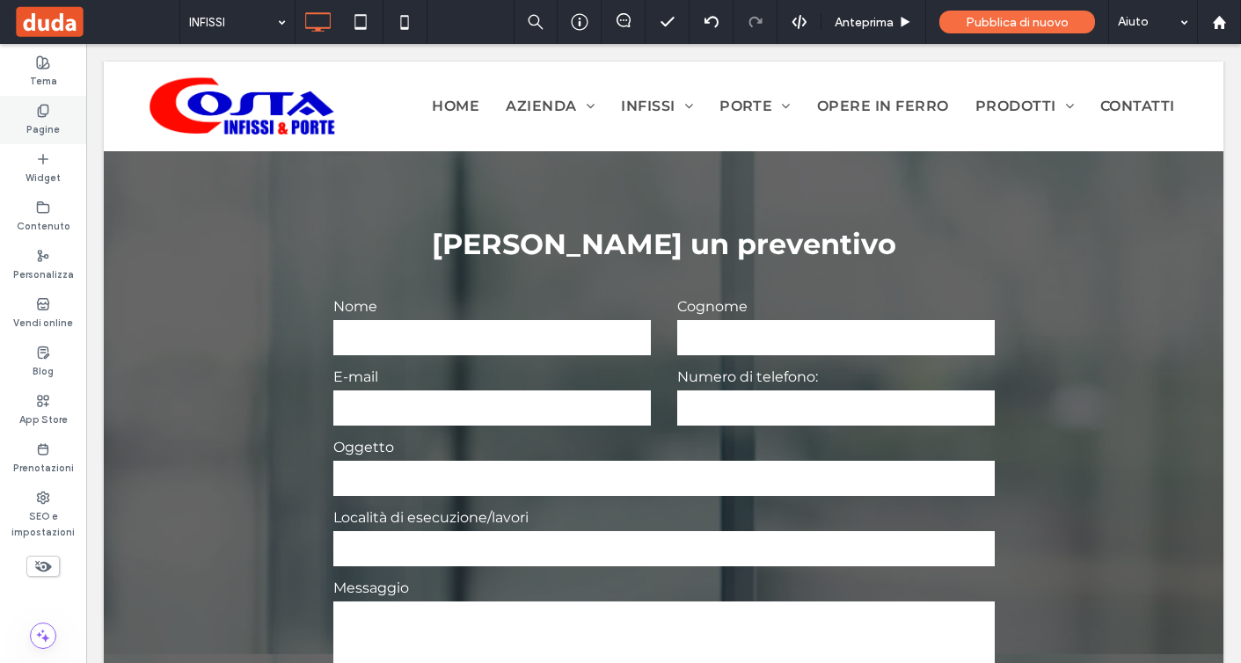
click at [43, 110] on icon at bounding box center [43, 111] width 14 height 14
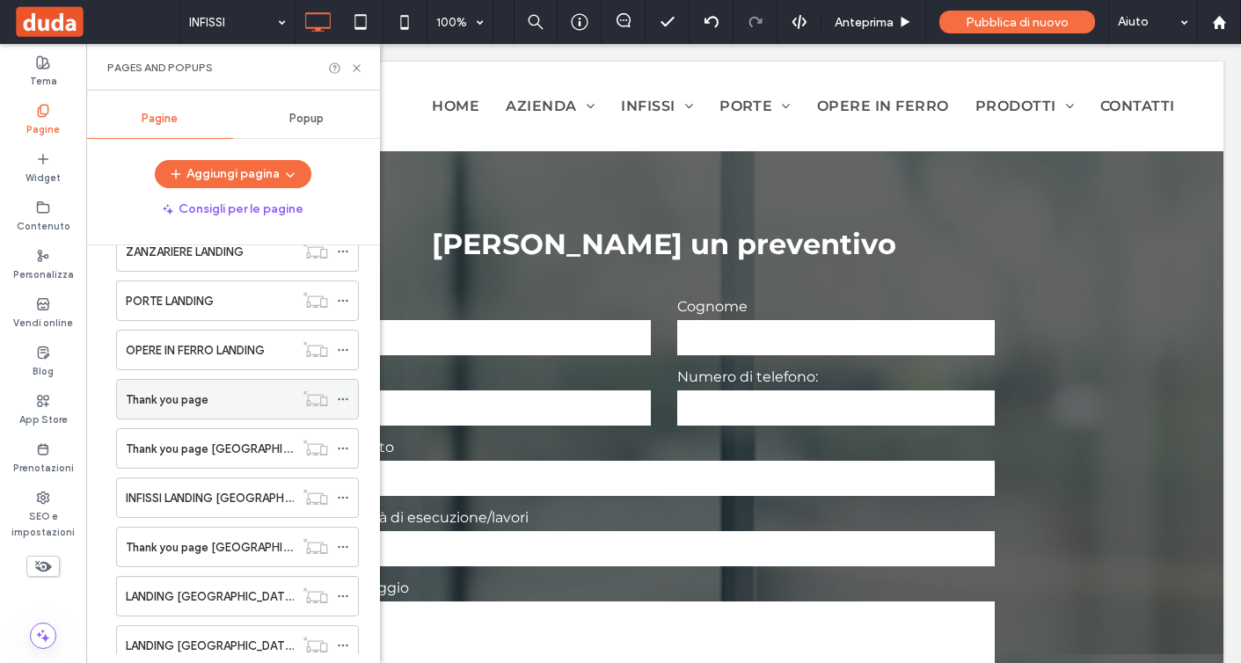
scroll to position [0, 0]
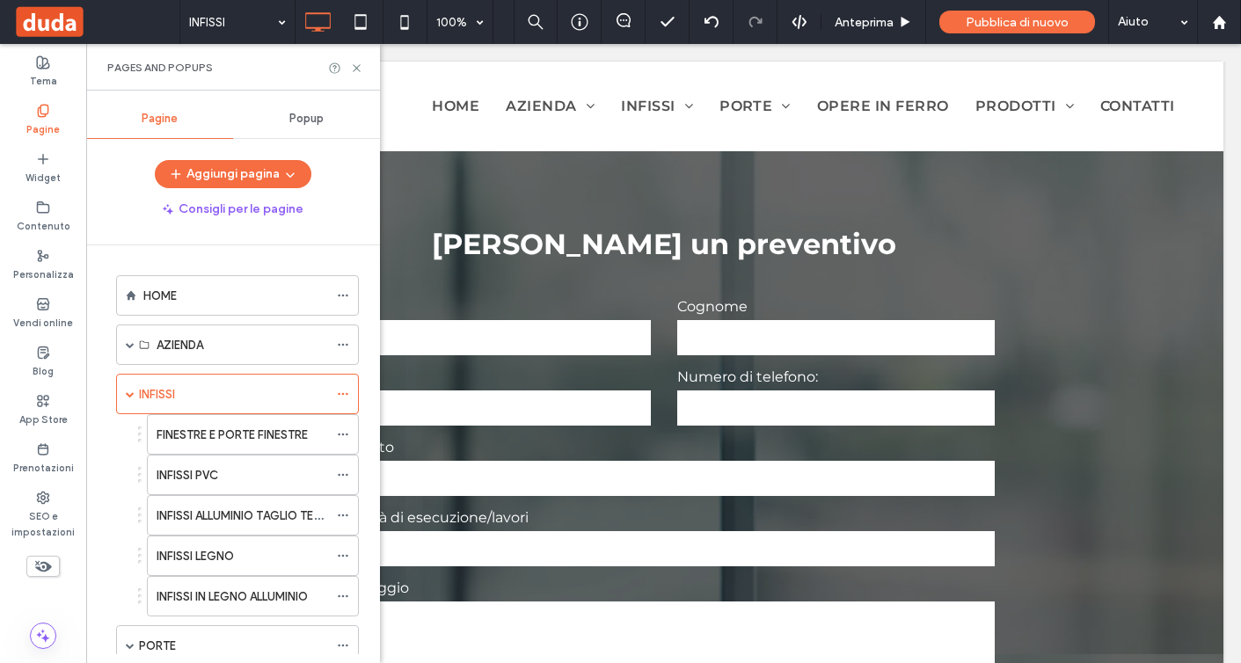
click at [280, 411] on div "INFISSI" at bounding box center [233, 394] width 189 height 39
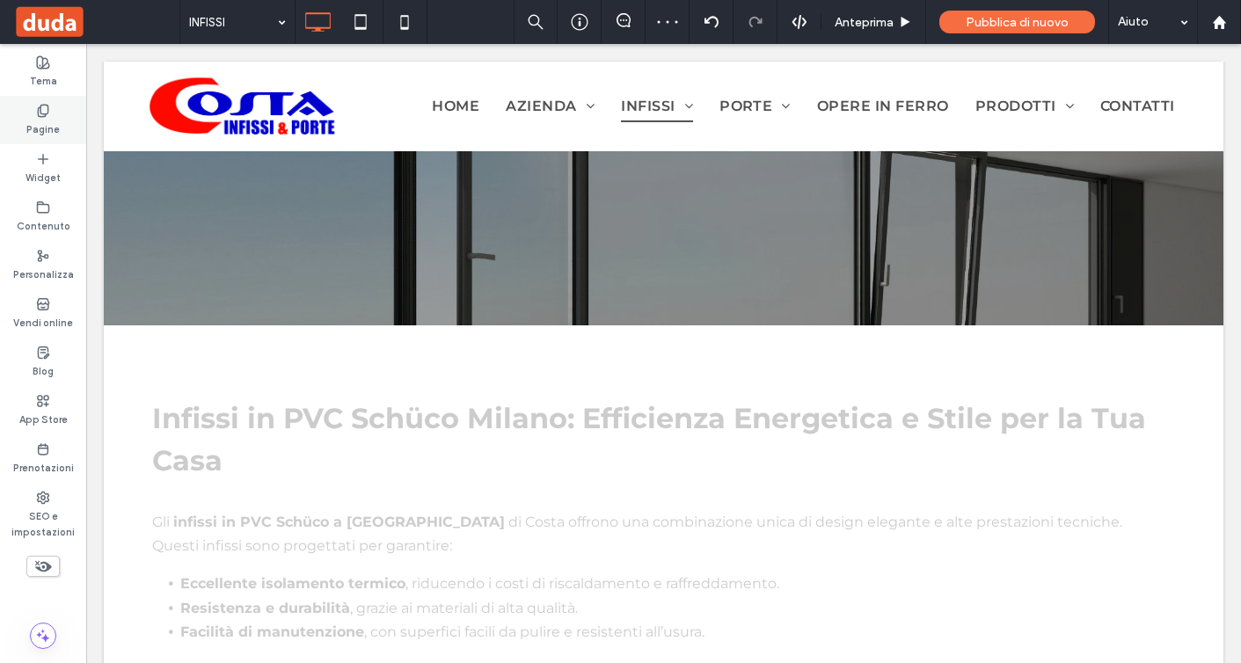
scroll to position [387, 0]
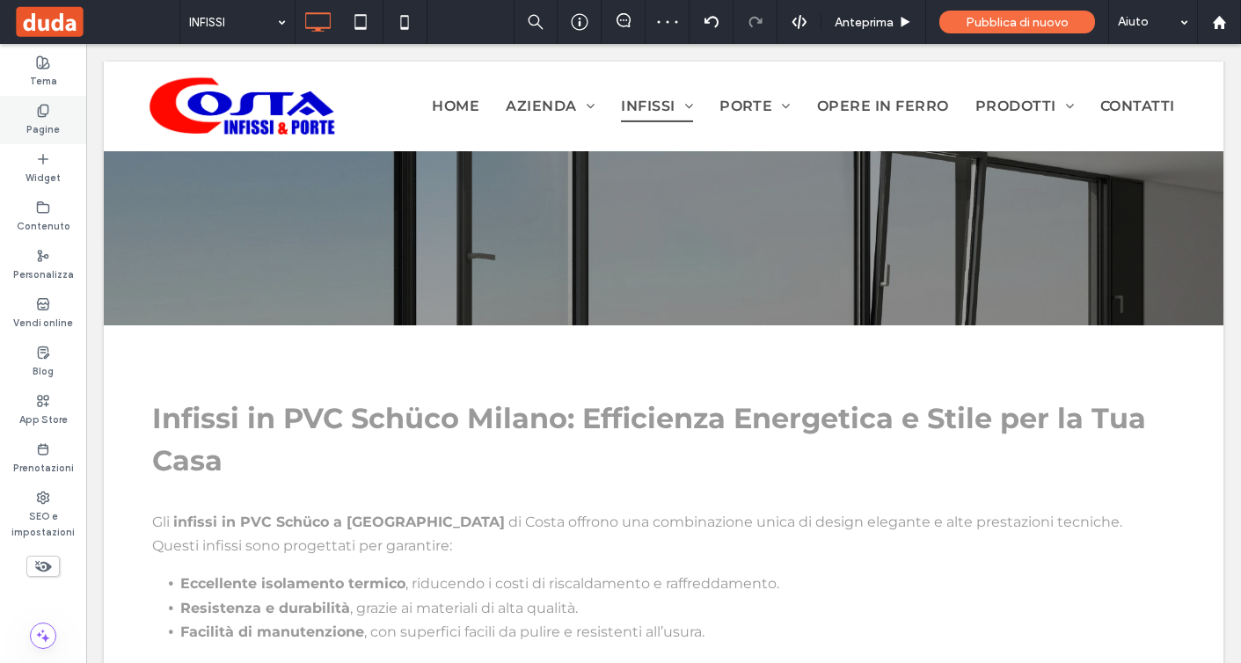
click at [50, 134] on label "Pagine" at bounding box center [42, 127] width 33 height 19
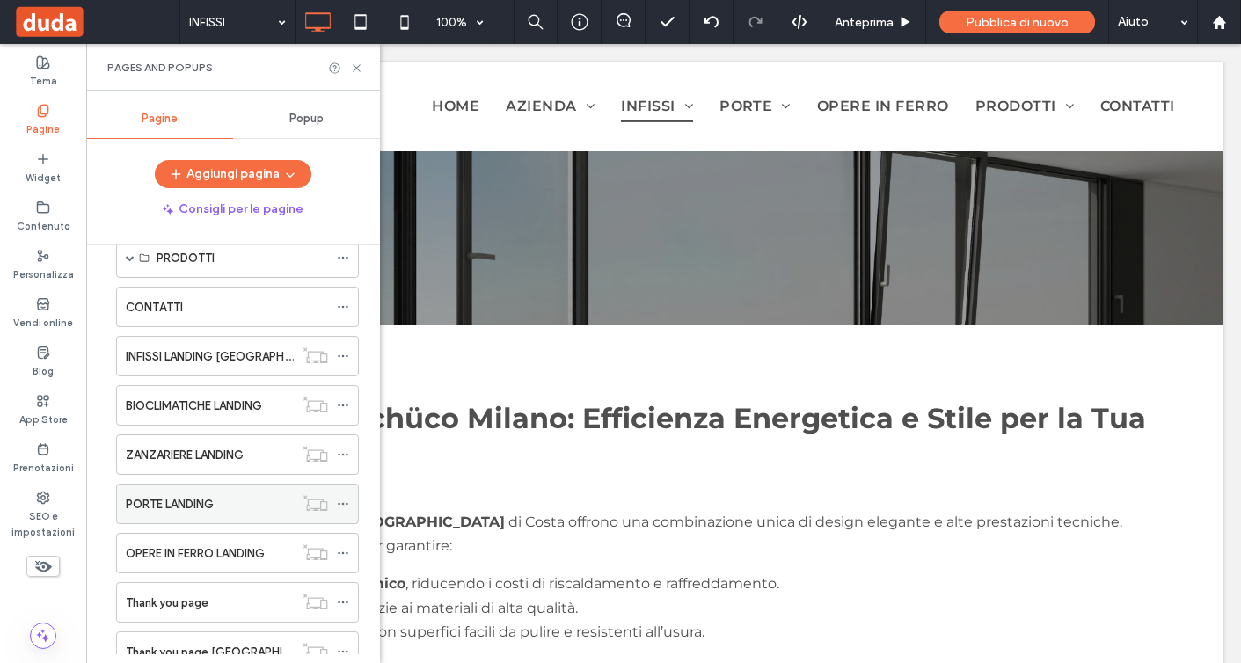
scroll to position [484, 0]
click at [254, 358] on label "INFISSI LANDING PALERMO" at bounding box center [230, 358] width 208 height 31
click at [358, 70] on icon at bounding box center [356, 68] width 13 height 13
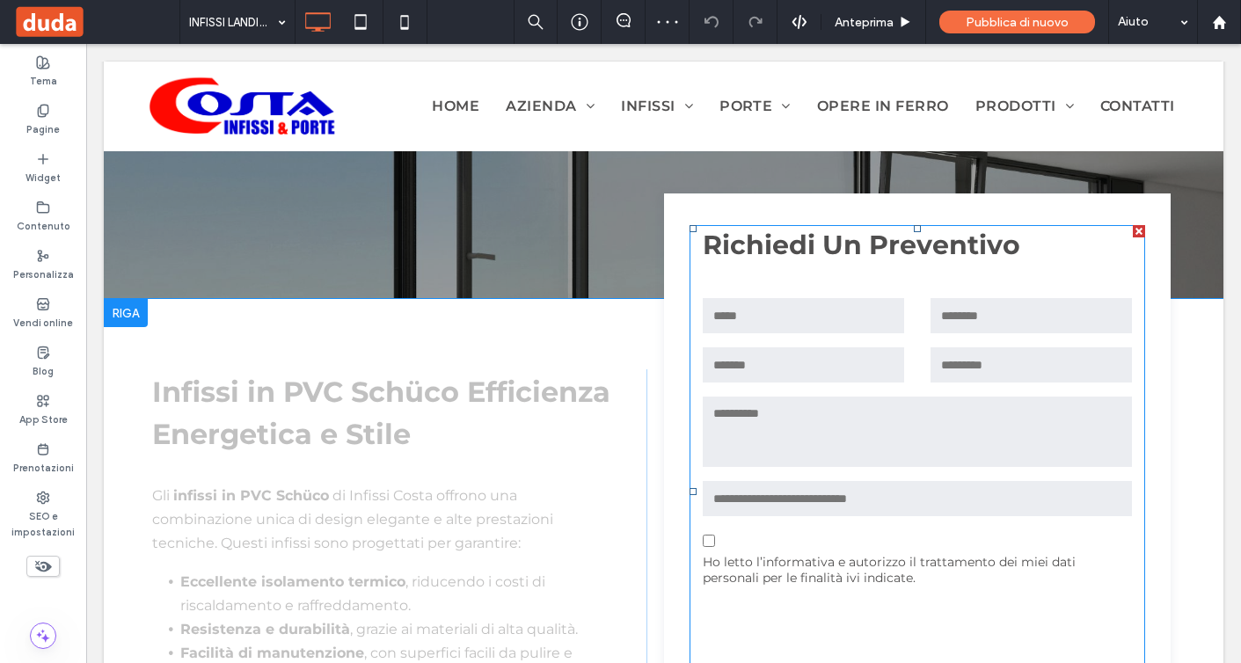
scroll to position [413, 0]
click at [911, 431] on textarea at bounding box center [917, 432] width 429 height 70
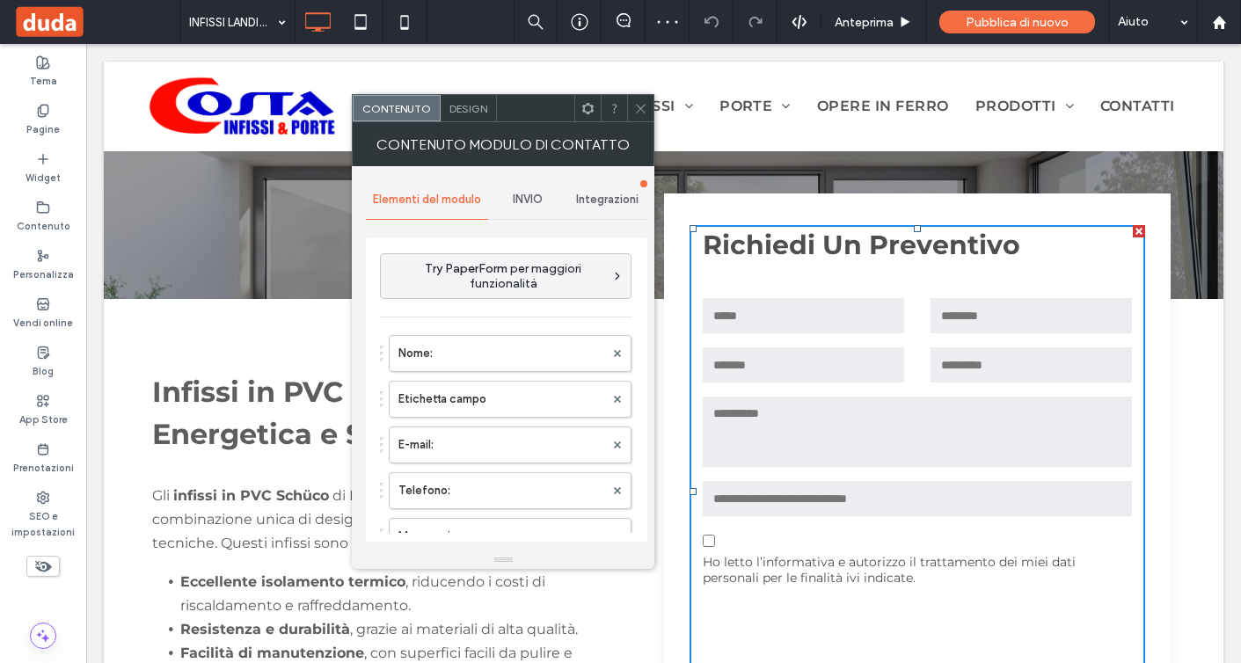
type input "**********"
click at [537, 206] on span "INVIO" at bounding box center [528, 200] width 30 height 14
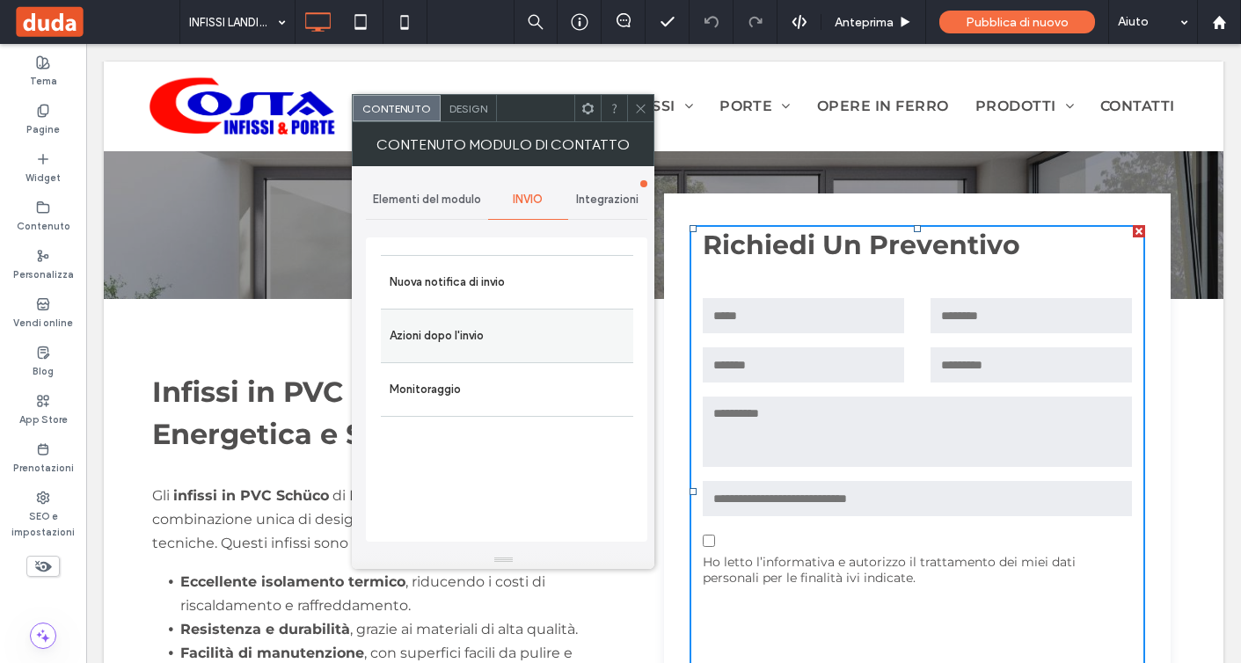
click at [548, 332] on label "Azioni dopo l'invio" at bounding box center [507, 335] width 235 height 35
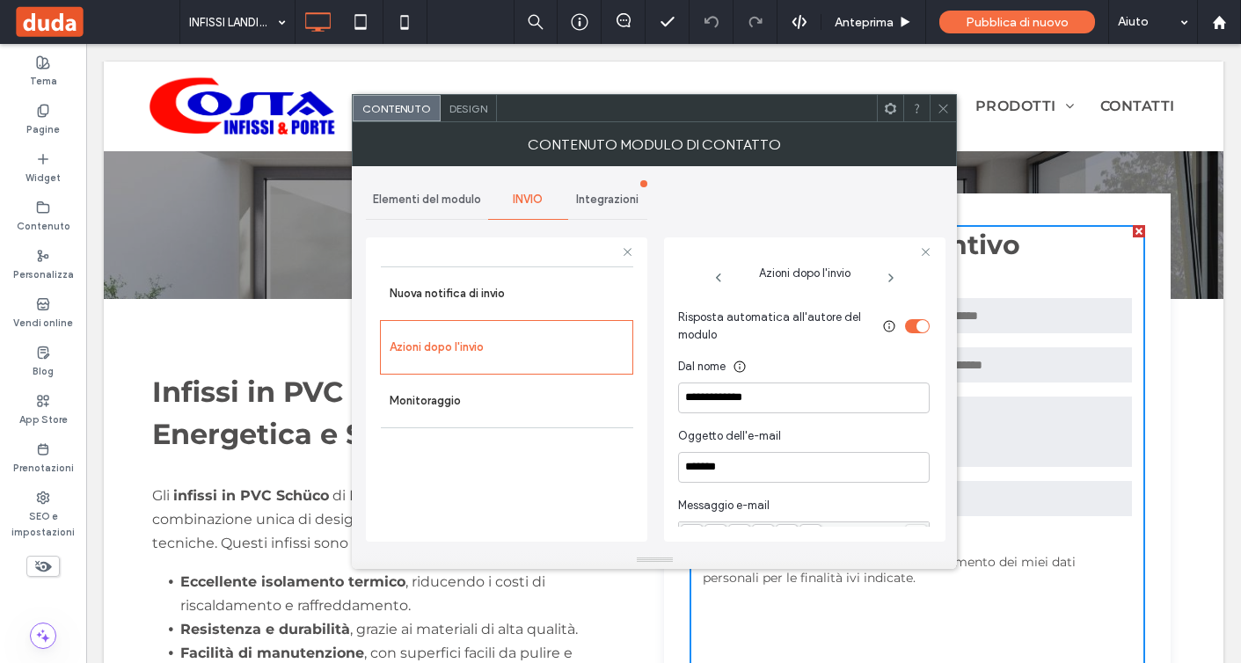
scroll to position [566, 0]
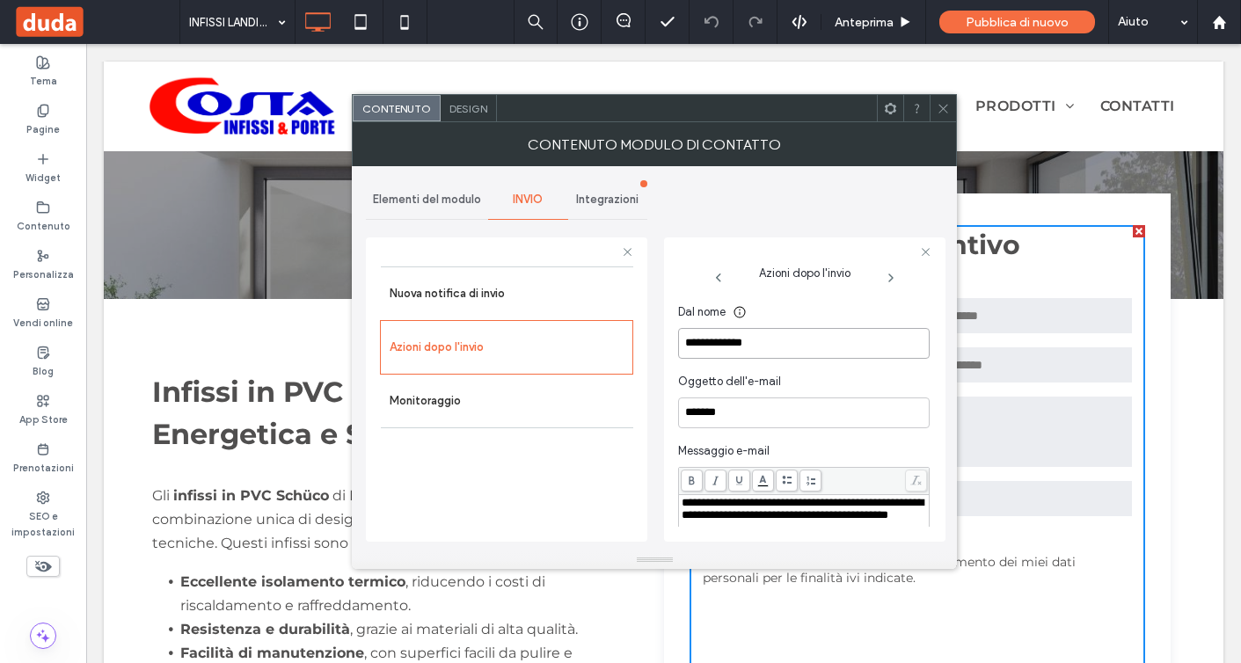
click at [732, 344] on input "**********" at bounding box center [803, 343] width 251 height 31
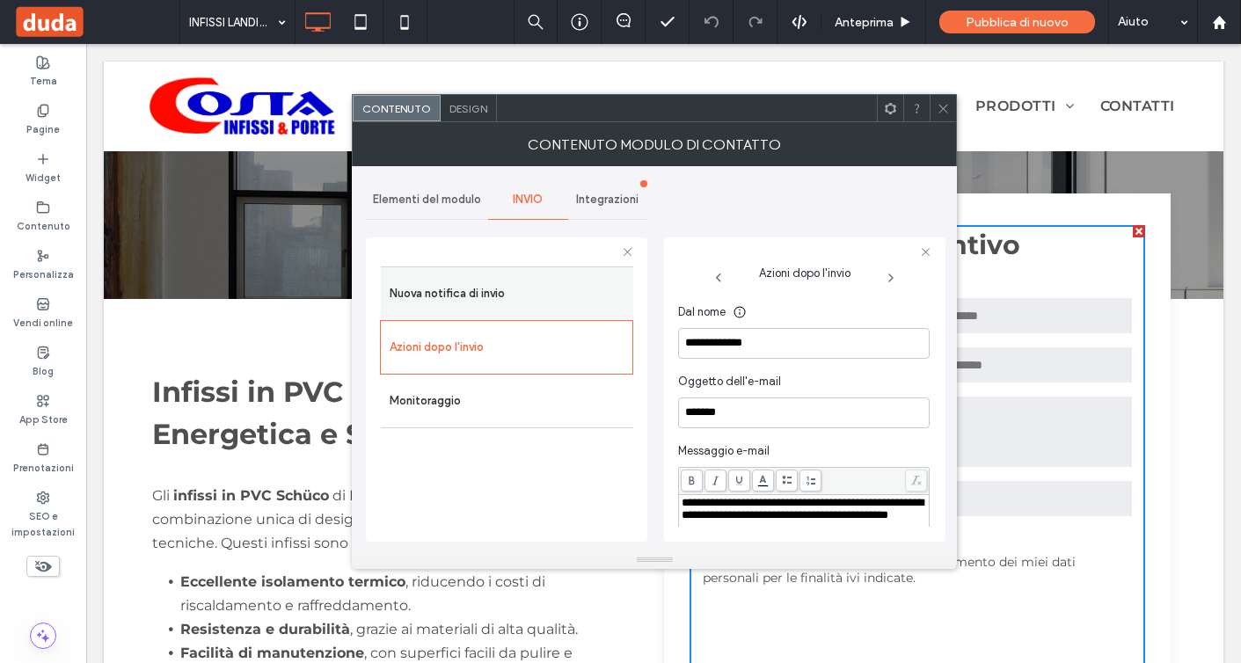
click at [539, 308] on label "Nuova notifica di invio" at bounding box center [507, 293] width 235 height 35
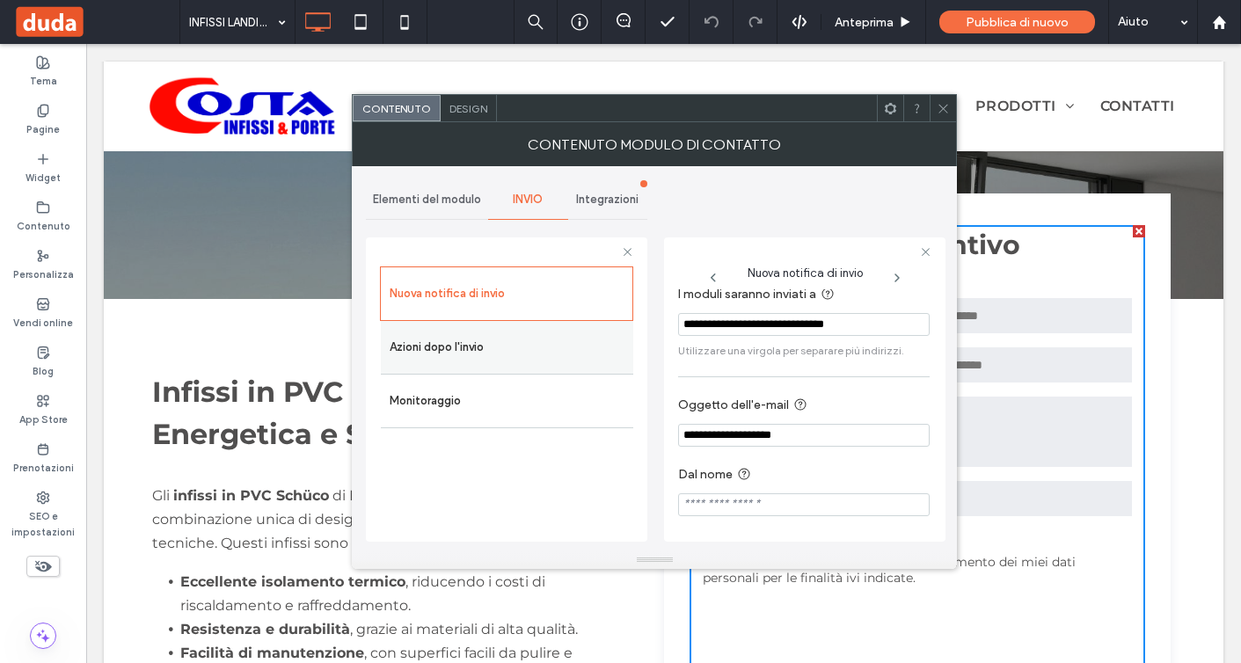
click at [550, 345] on label "Azioni dopo l'invio" at bounding box center [507, 347] width 235 height 35
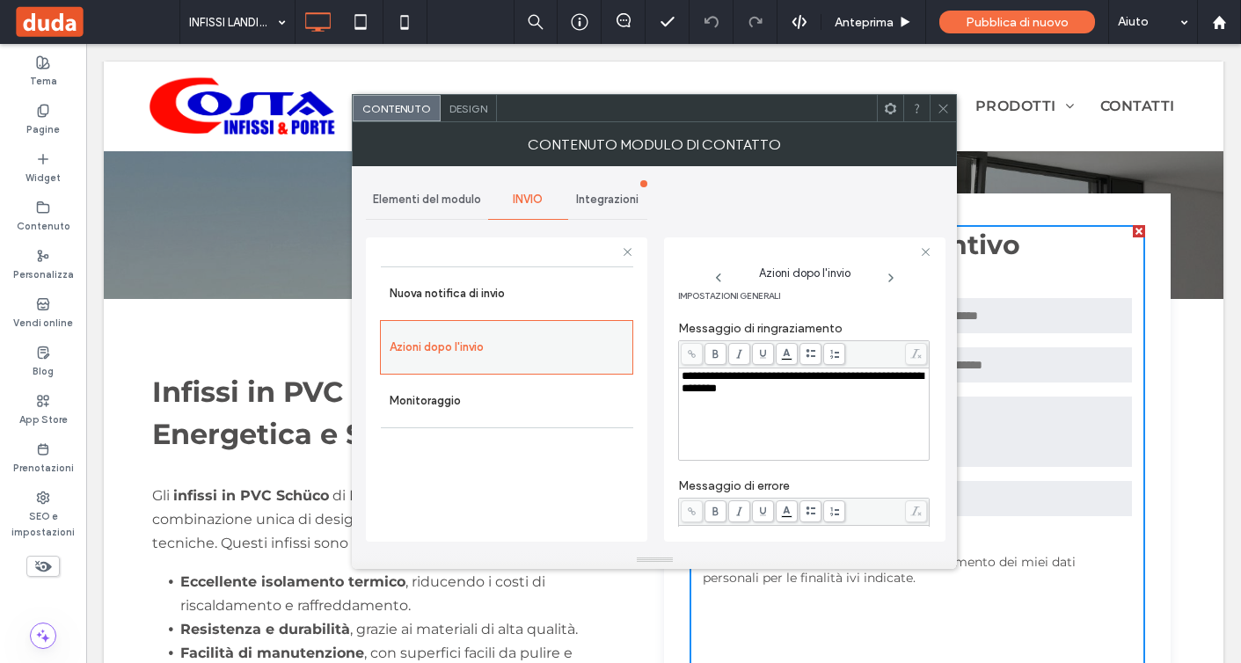
scroll to position [566, 0]
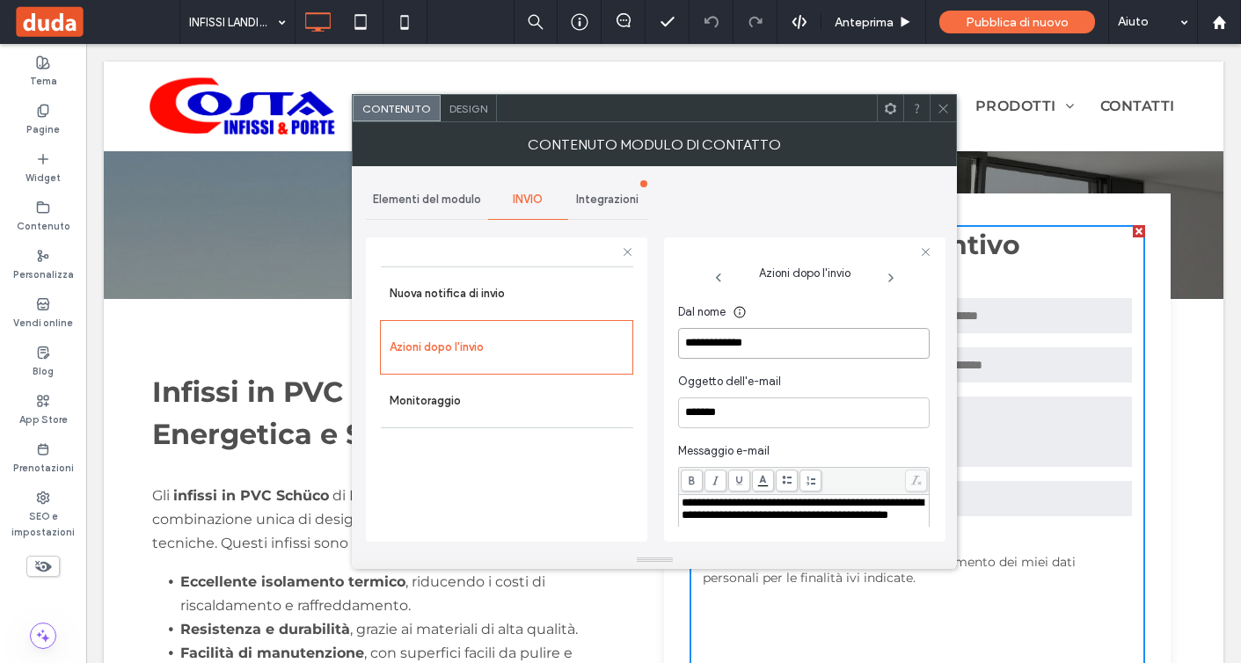
click at [731, 346] on input "**********" at bounding box center [803, 343] width 251 height 31
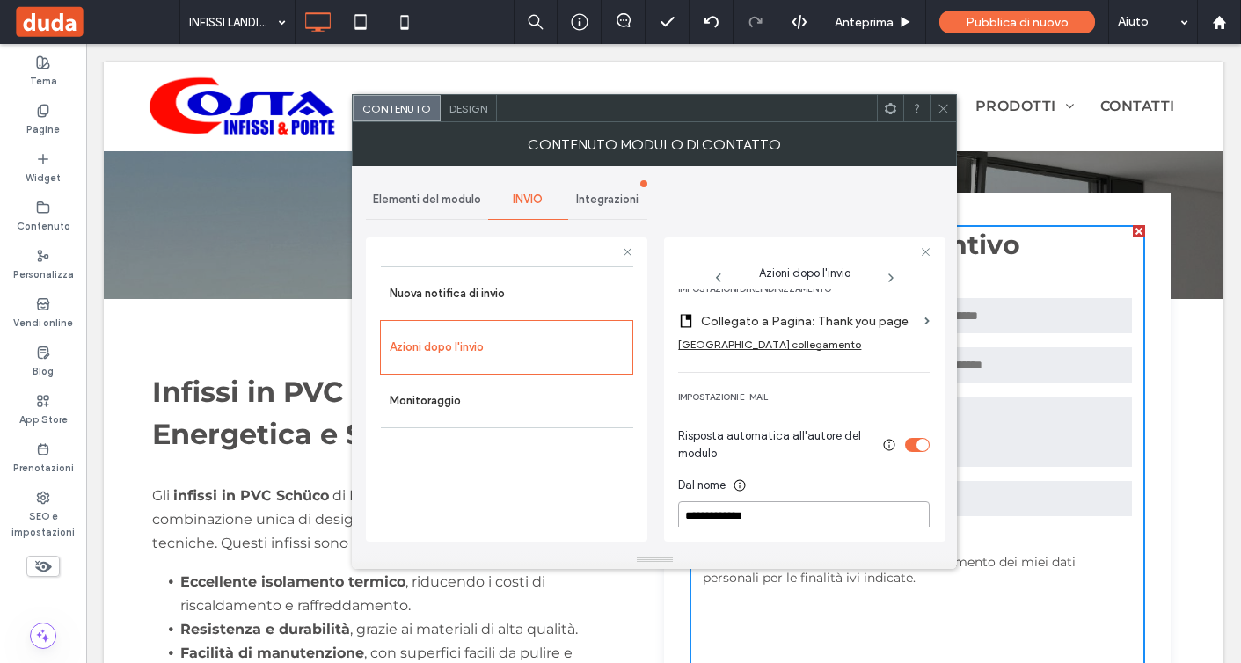
scroll to position [398, 0]
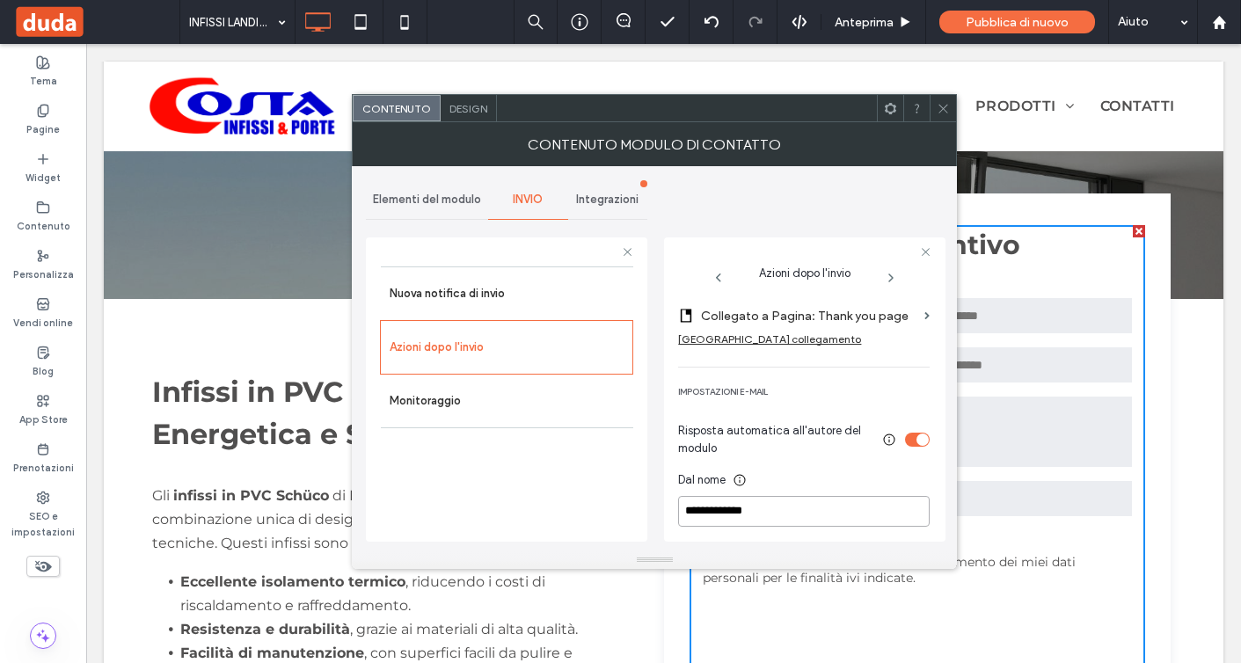
click at [780, 525] on input "**********" at bounding box center [803, 511] width 251 height 31
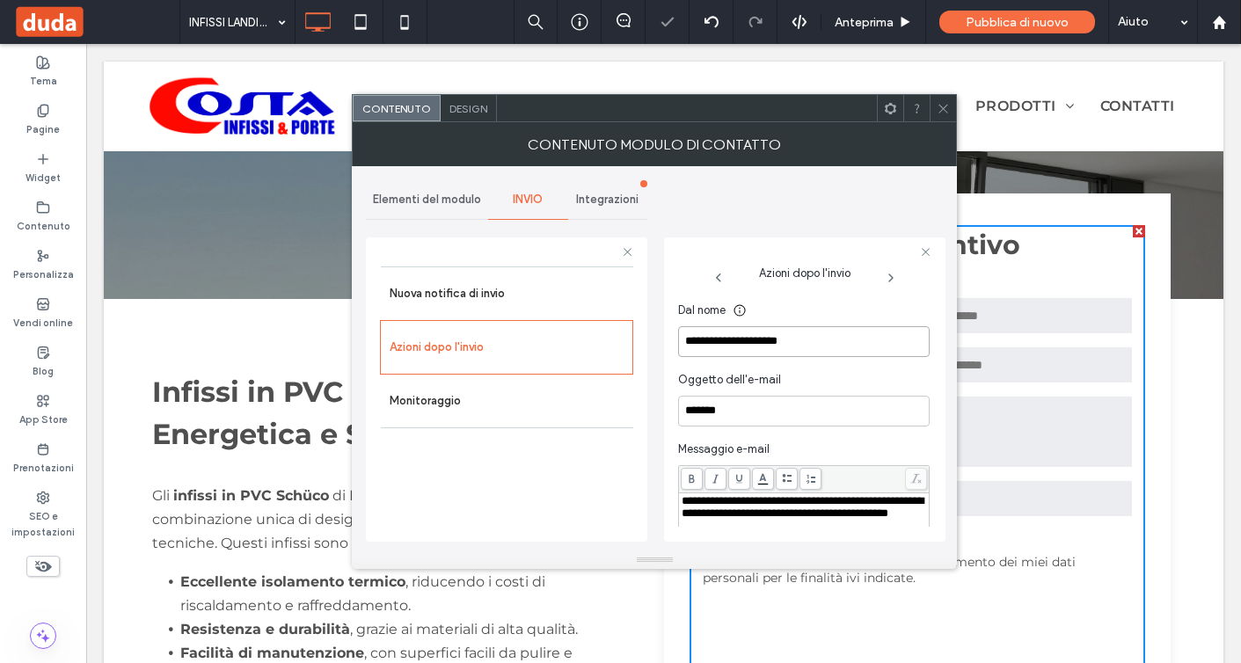
scroll to position [527, 0]
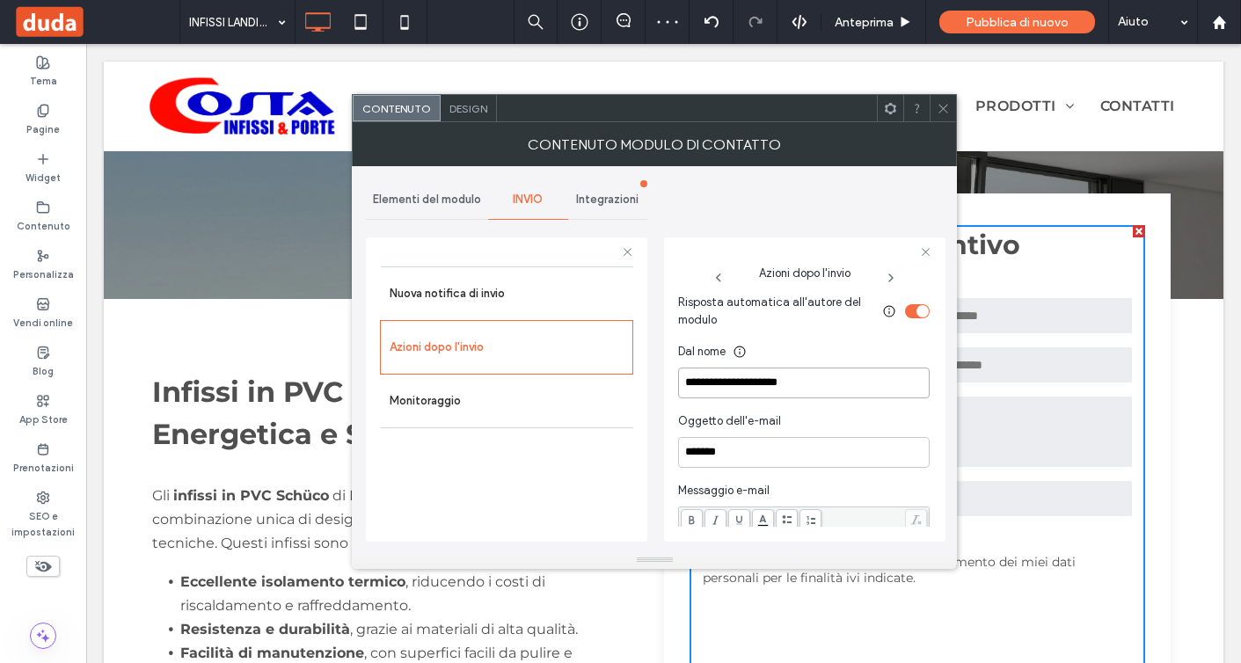
type input "**********"
click at [594, 504] on div "Nuova notifica di invio Azioni dopo l'invio Monitoraggio" at bounding box center [506, 399] width 253 height 266
click at [566, 290] on label "Nuova notifica di invio" at bounding box center [507, 293] width 235 height 35
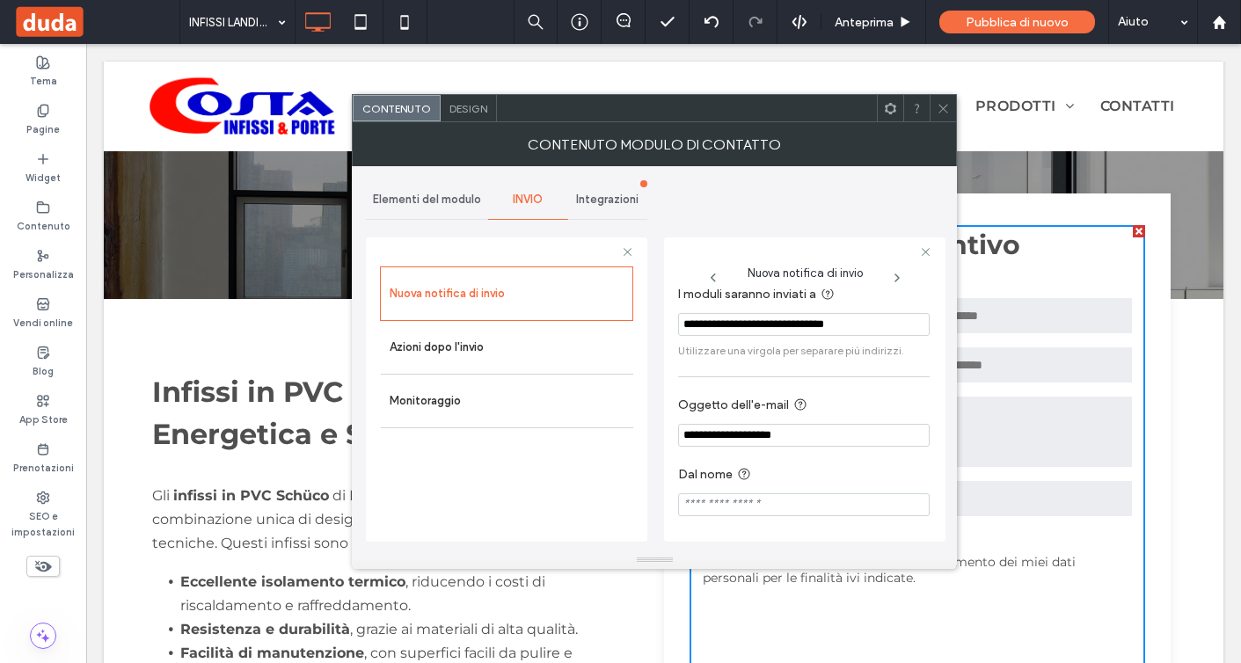
scroll to position [0, 0]
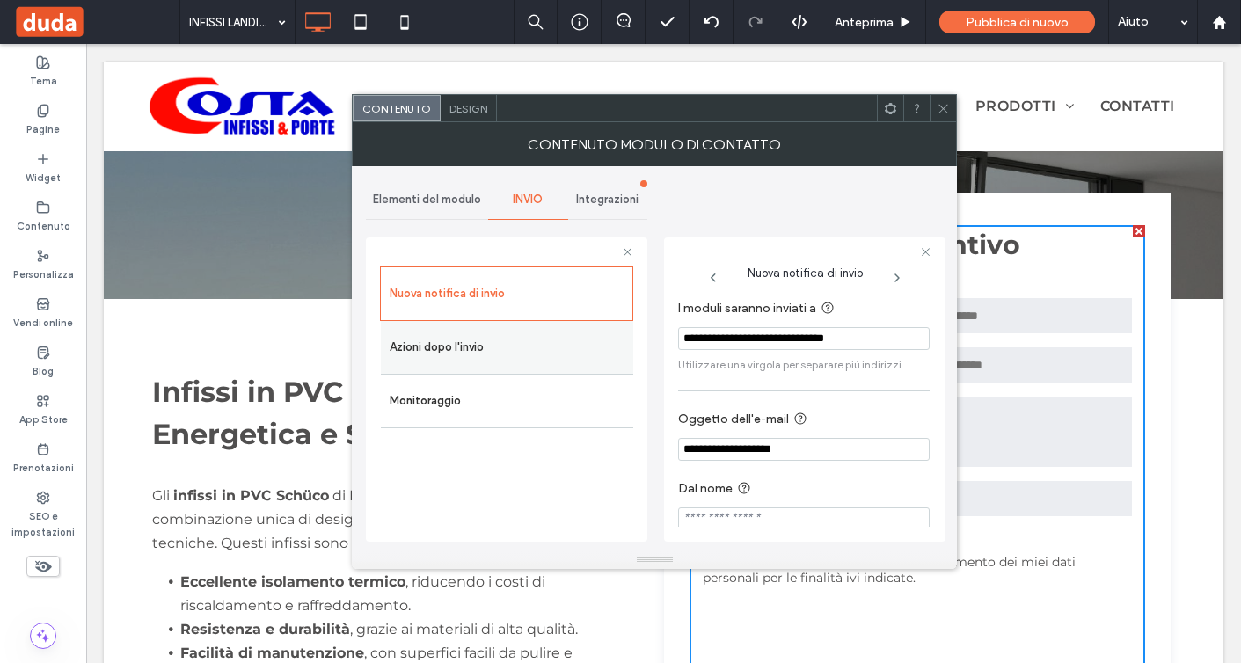
click at [481, 351] on label "Azioni dopo l'invio" at bounding box center [507, 347] width 235 height 35
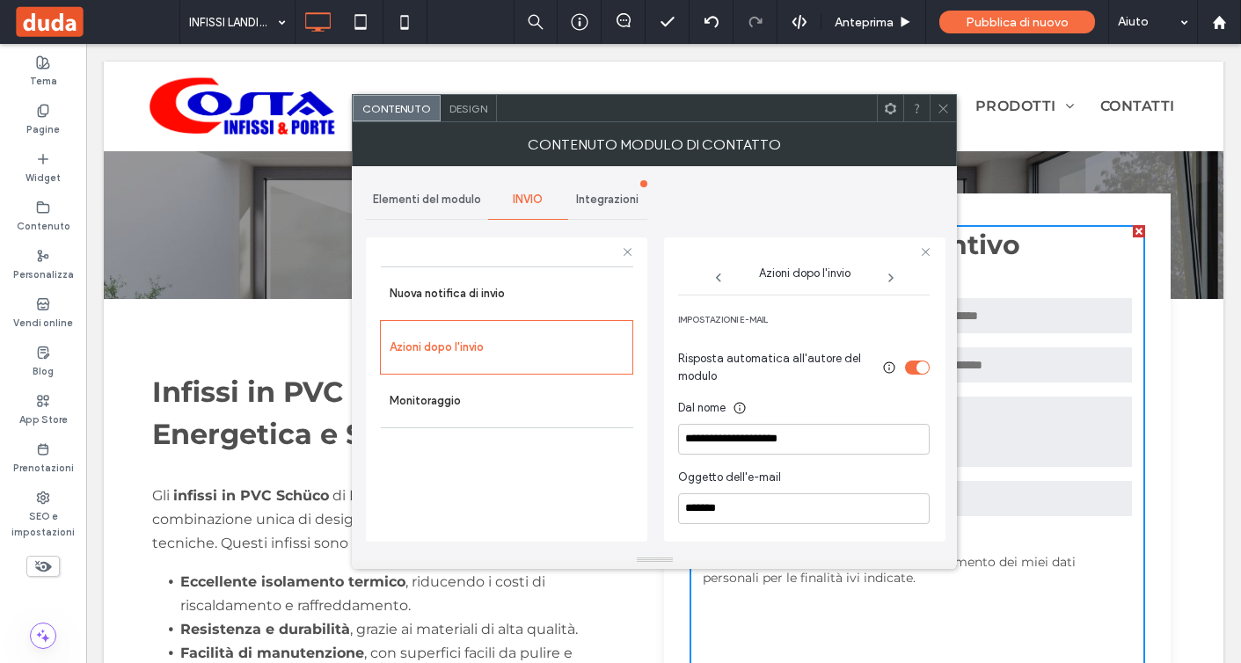
scroll to position [462, 0]
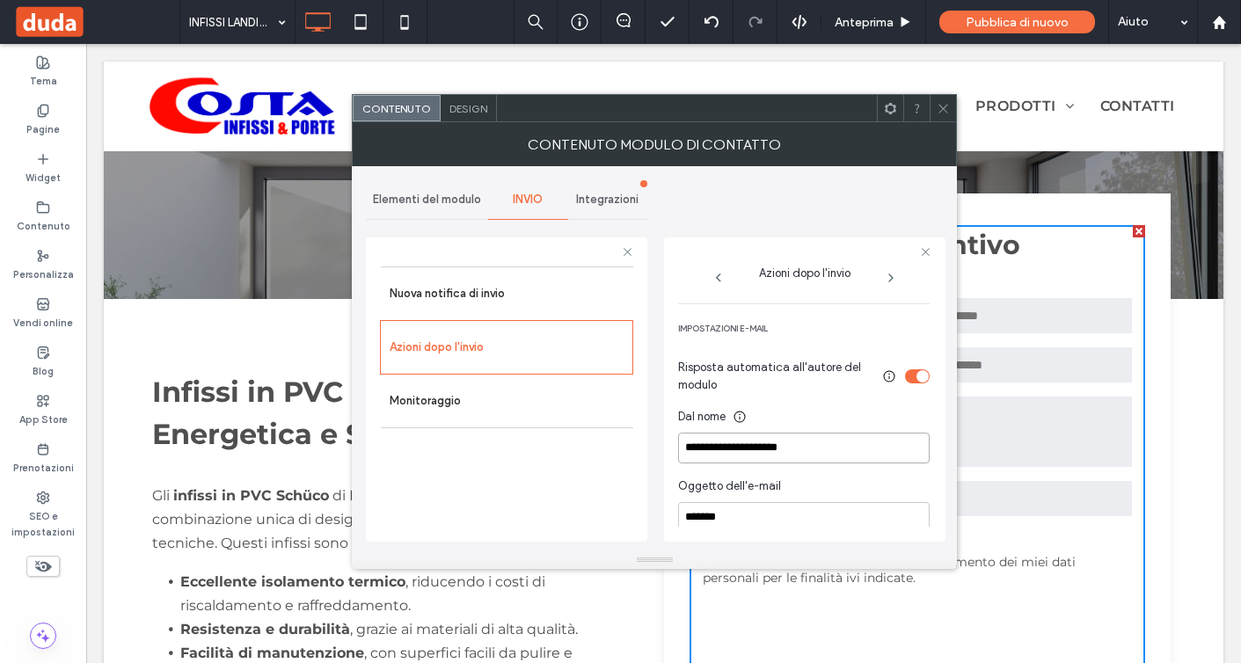
click at [798, 457] on input "**********" at bounding box center [803, 448] width 251 height 31
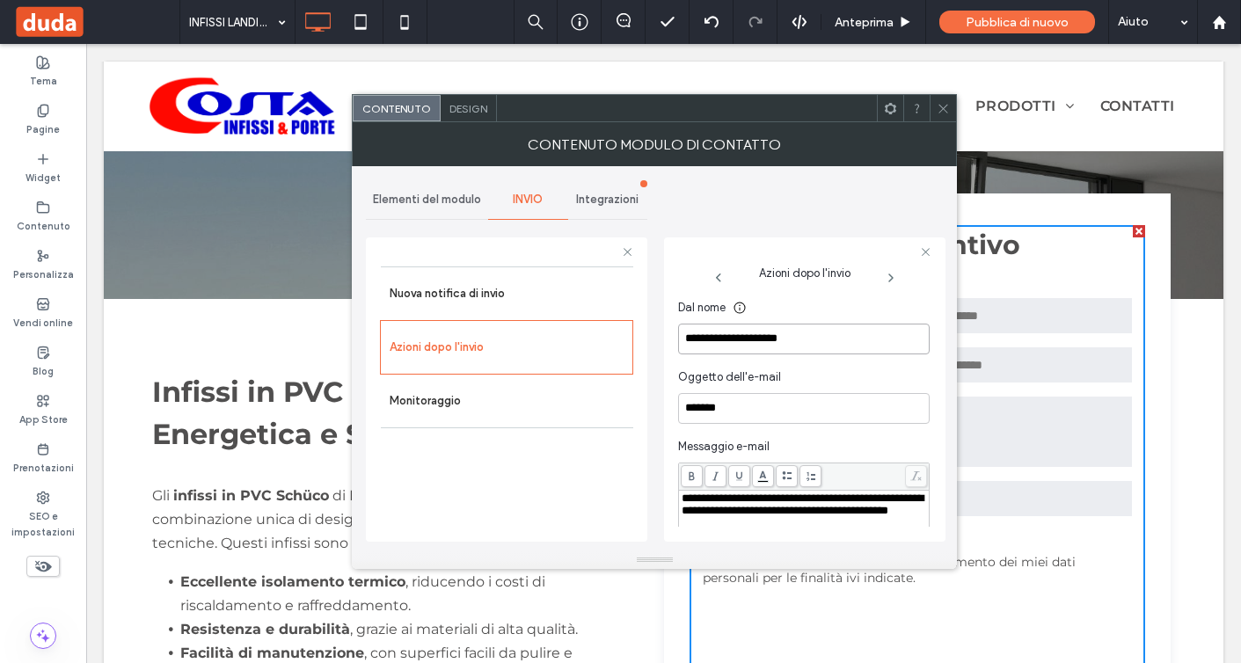
scroll to position [356, 0]
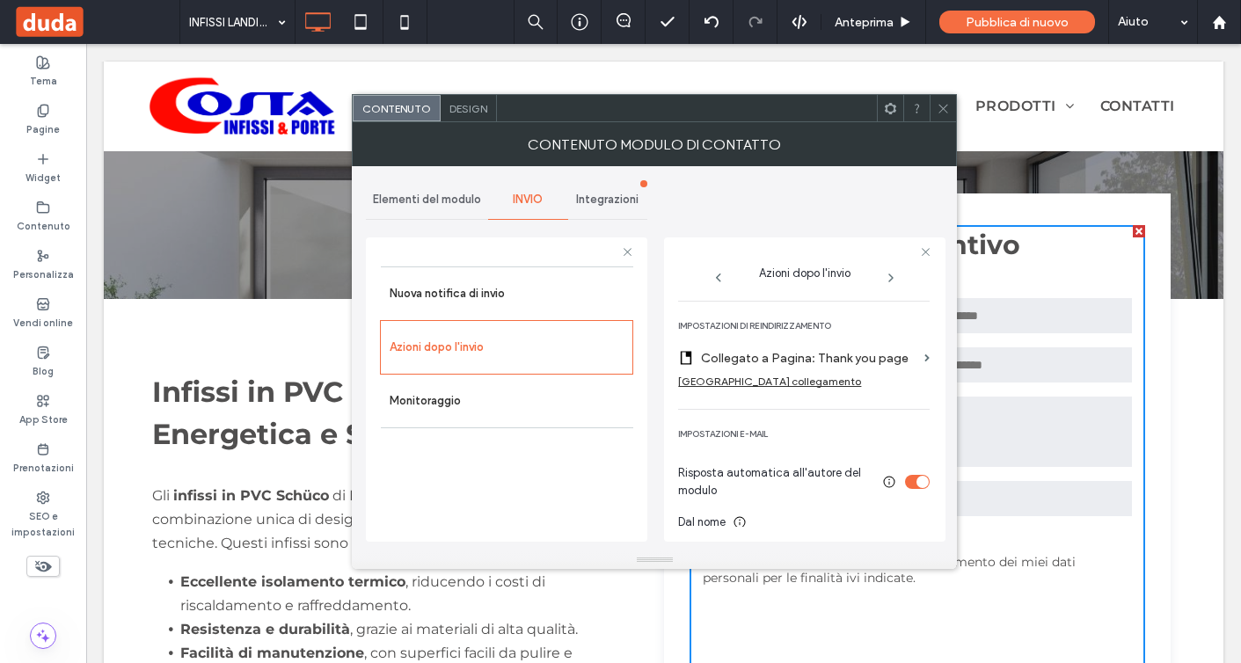
click at [944, 113] on icon at bounding box center [942, 108] width 13 height 13
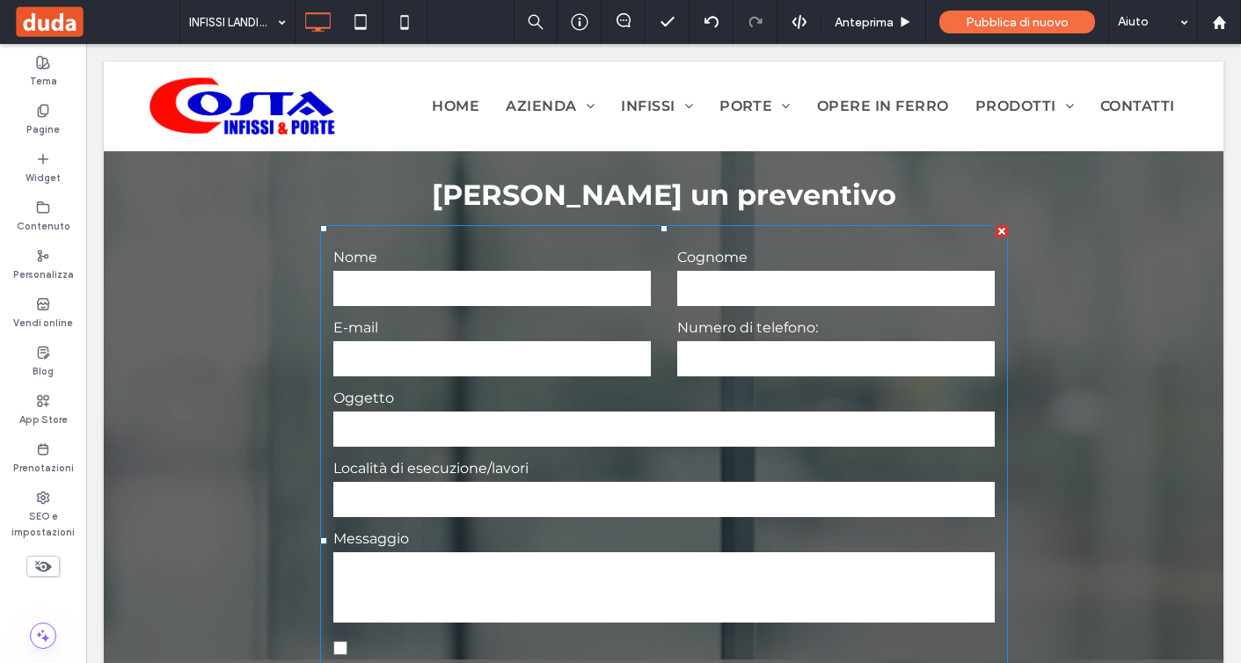
scroll to position [4105, 0]
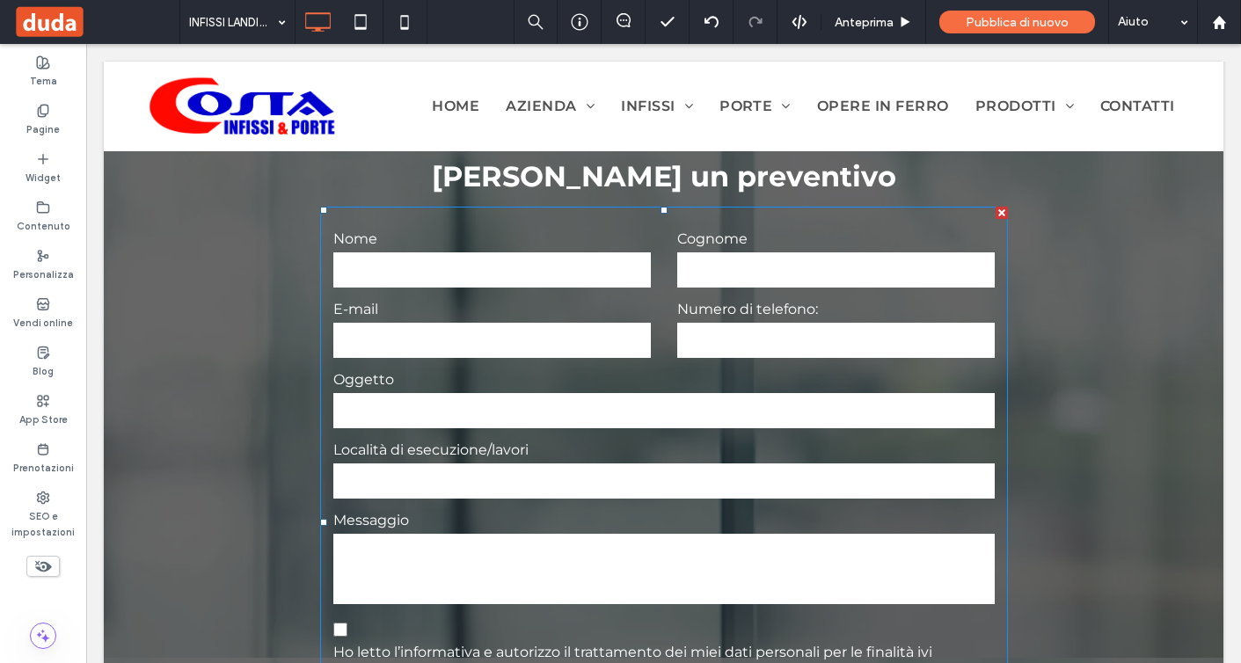
click at [794, 360] on form "Nome Cognome E-mail Numero di telefono: Oggetto Località di esecuzione/lavori M…" at bounding box center [664, 522] width 688 height 630
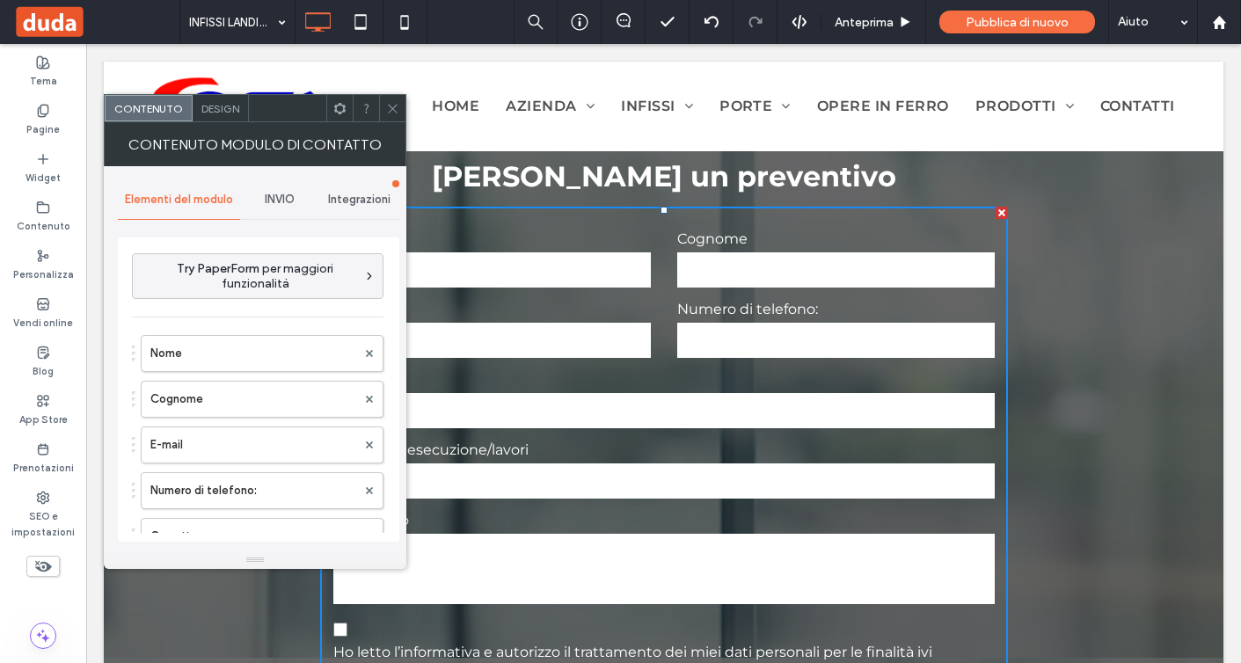
click at [273, 191] on div "INVIO" at bounding box center [280, 199] width 80 height 39
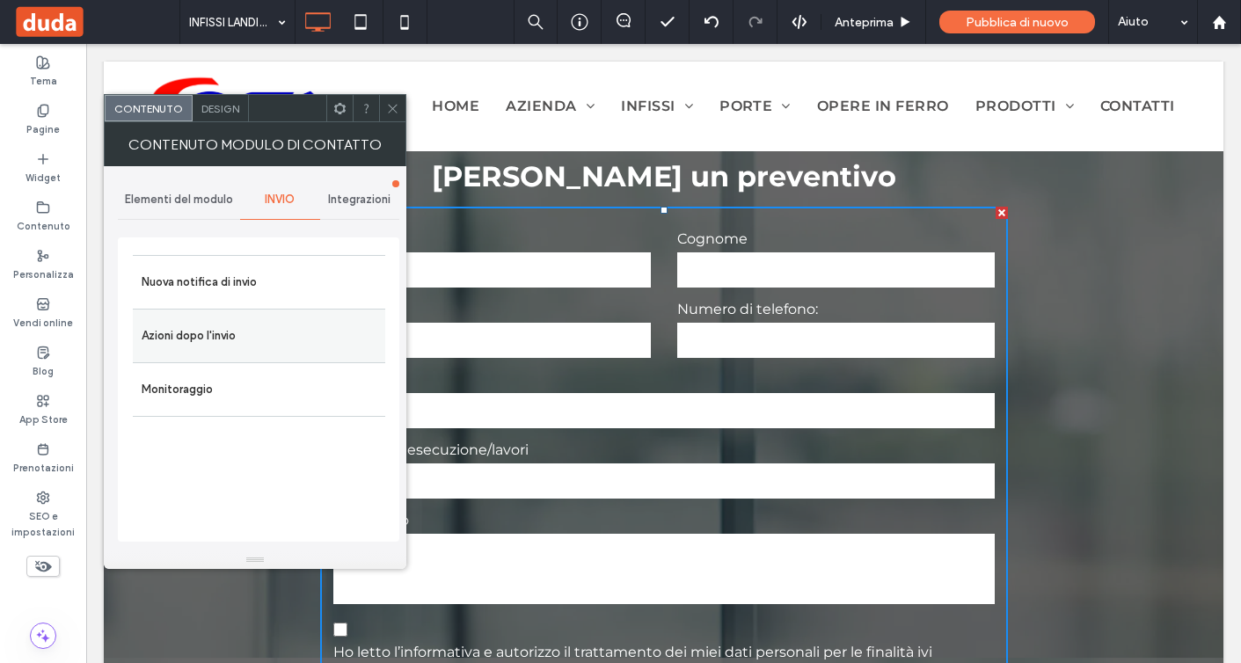
click at [270, 310] on div "Azioni dopo l'invio" at bounding box center [259, 336] width 252 height 54
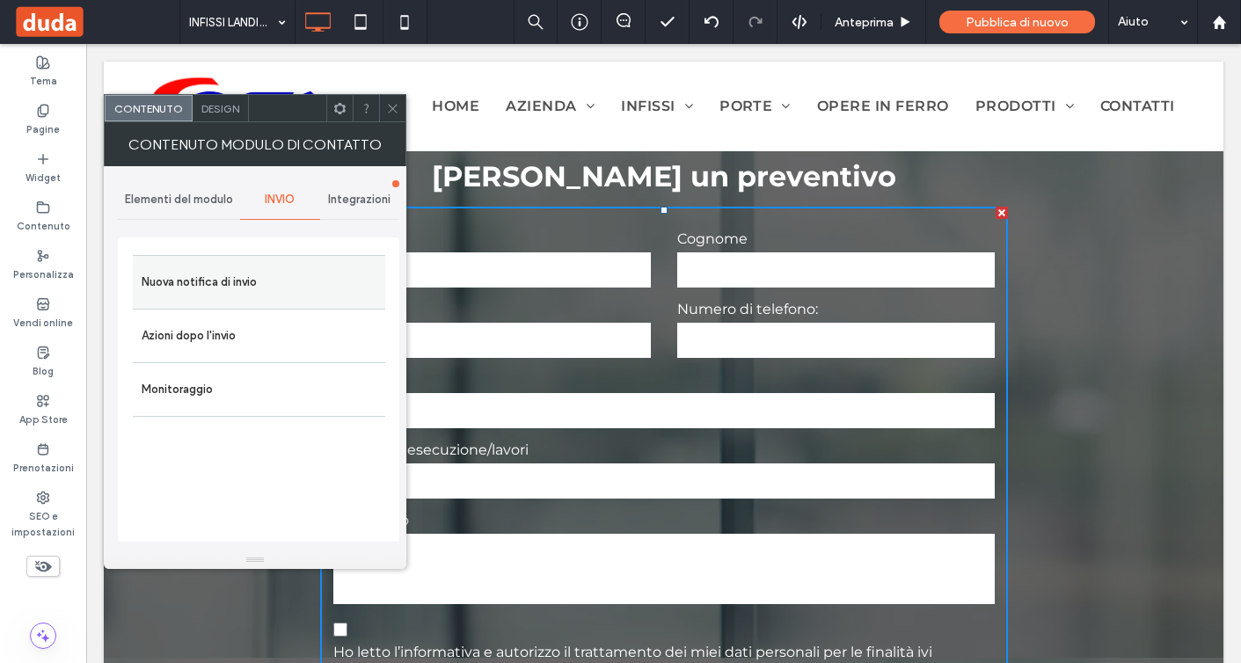
click at [270, 307] on div "Nuova notifica di invio" at bounding box center [259, 282] width 252 height 54
click at [251, 274] on label "Nuova notifica di invio" at bounding box center [259, 282] width 235 height 35
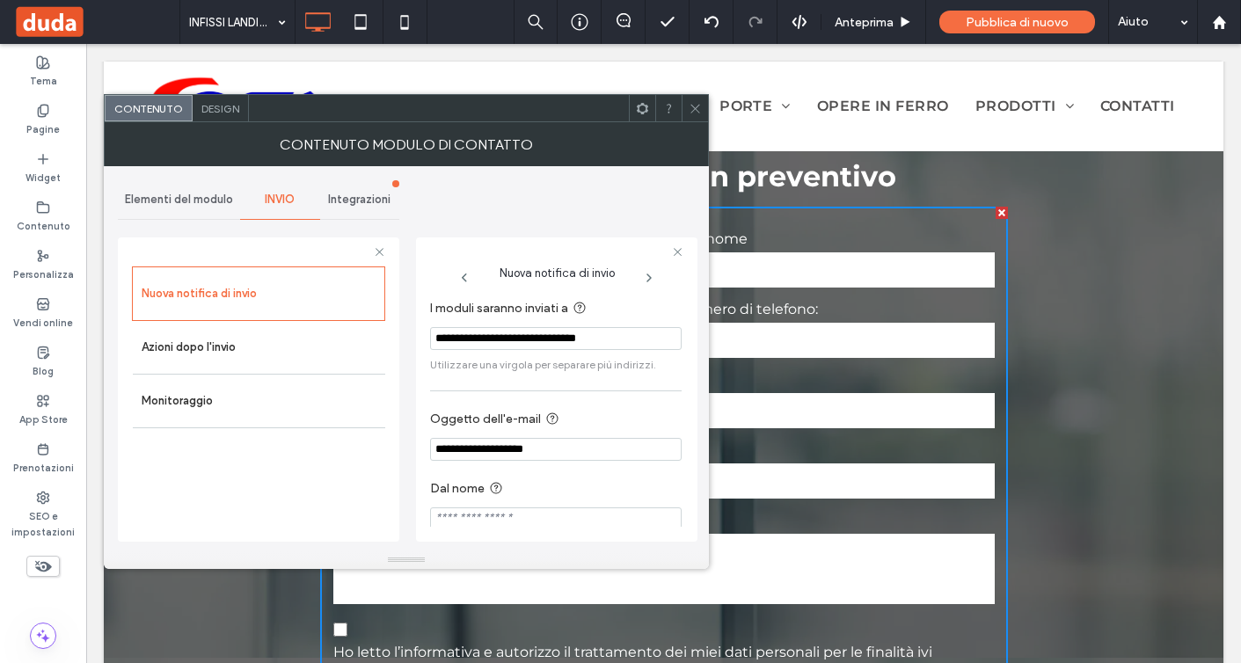
scroll to position [18, 0]
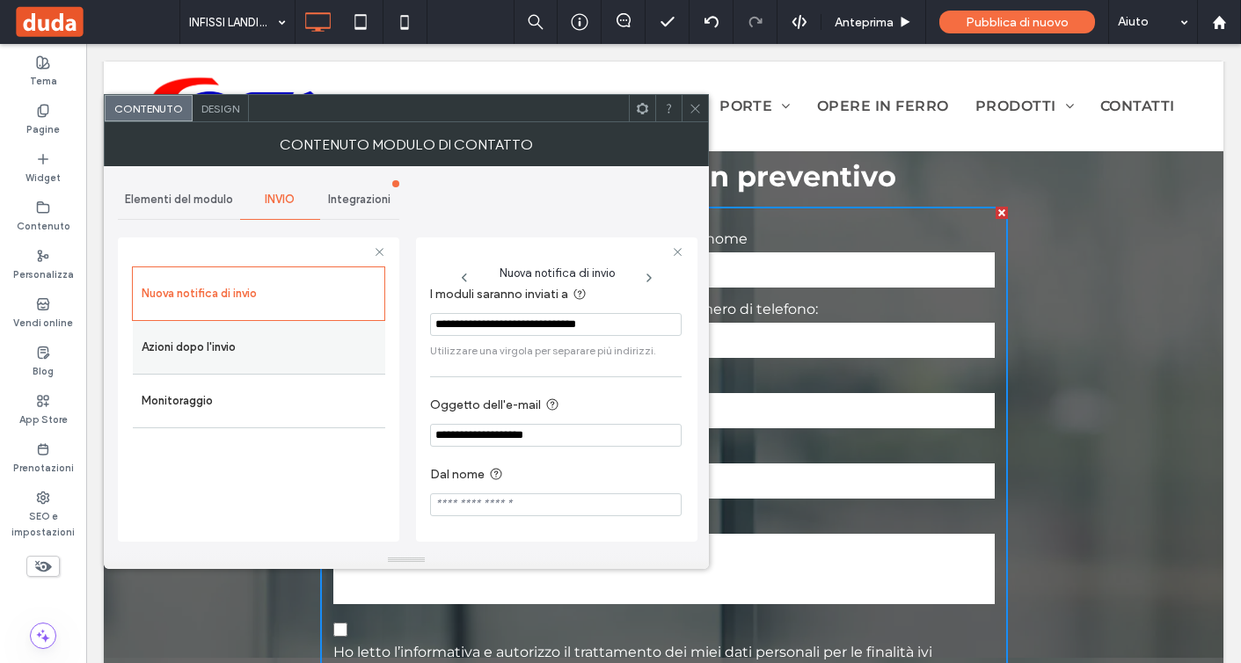
click at [327, 365] on div "Azioni dopo l'invio" at bounding box center [259, 347] width 252 height 53
click at [346, 353] on label "Azioni dopo l'invio" at bounding box center [259, 347] width 235 height 35
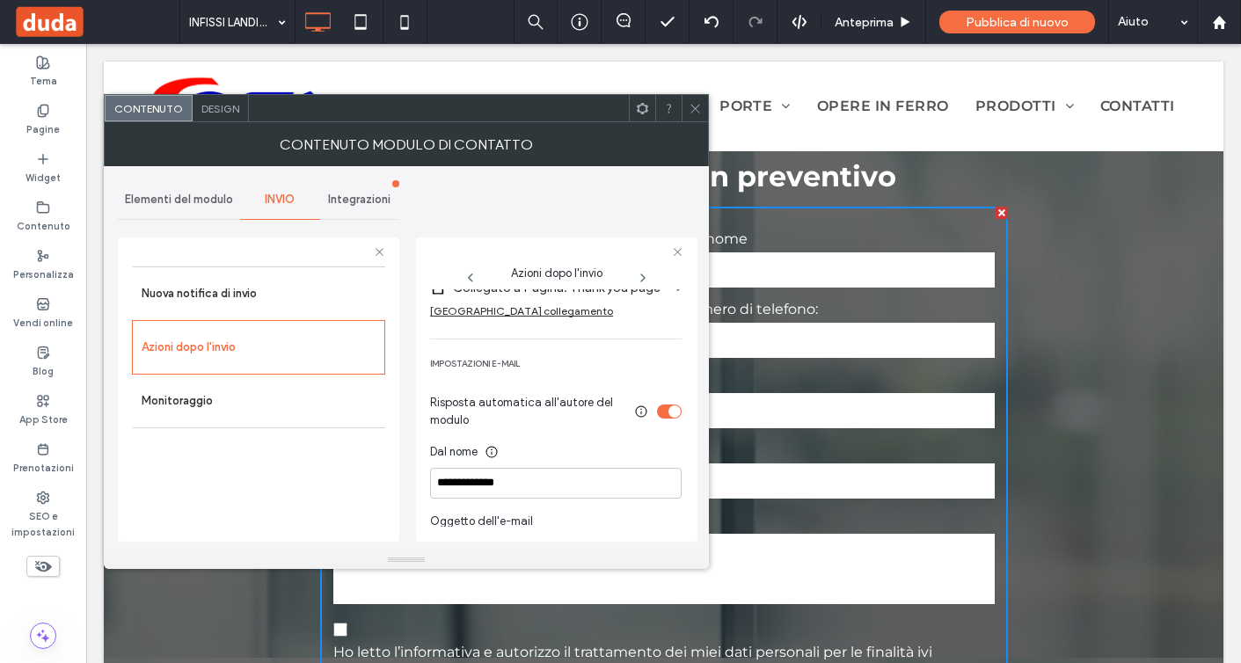
scroll to position [431, 0]
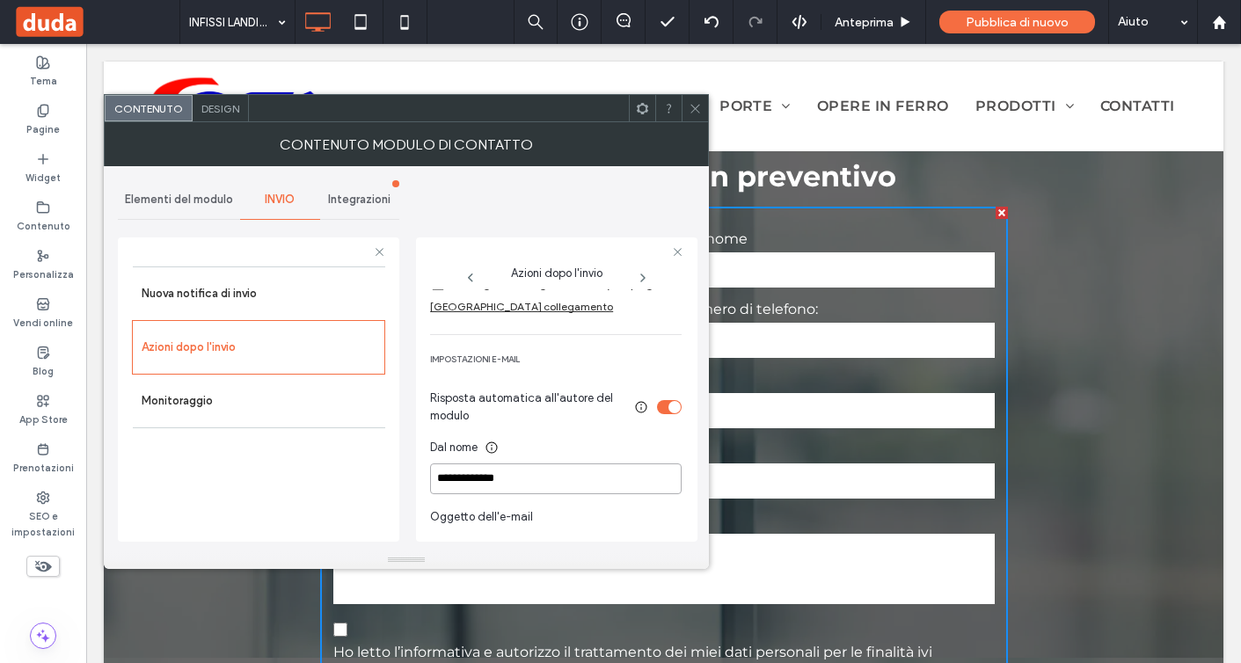
click at [528, 483] on input "**********" at bounding box center [555, 478] width 251 height 31
paste input "********"
type input "**********"
click at [330, 487] on div "Nuova notifica di invio Azioni dopo l'invio Monitoraggio" at bounding box center [258, 399] width 253 height 266
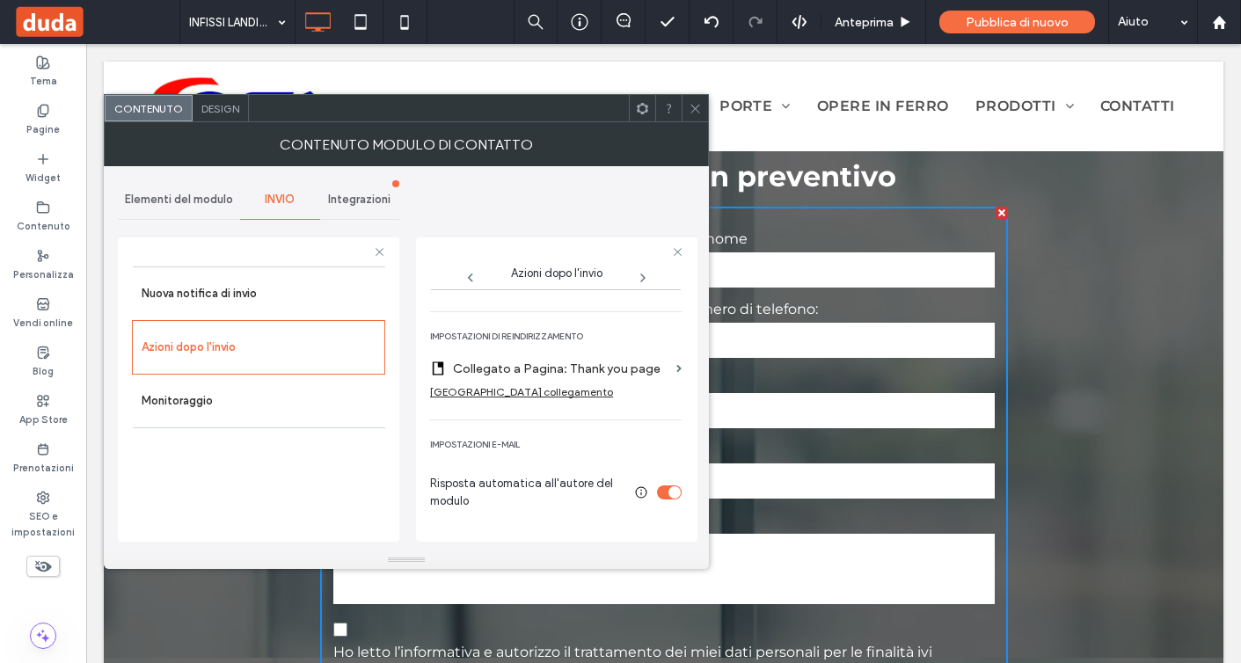
scroll to position [344, 0]
click at [261, 293] on label "Nuova notifica di invio" at bounding box center [259, 293] width 235 height 35
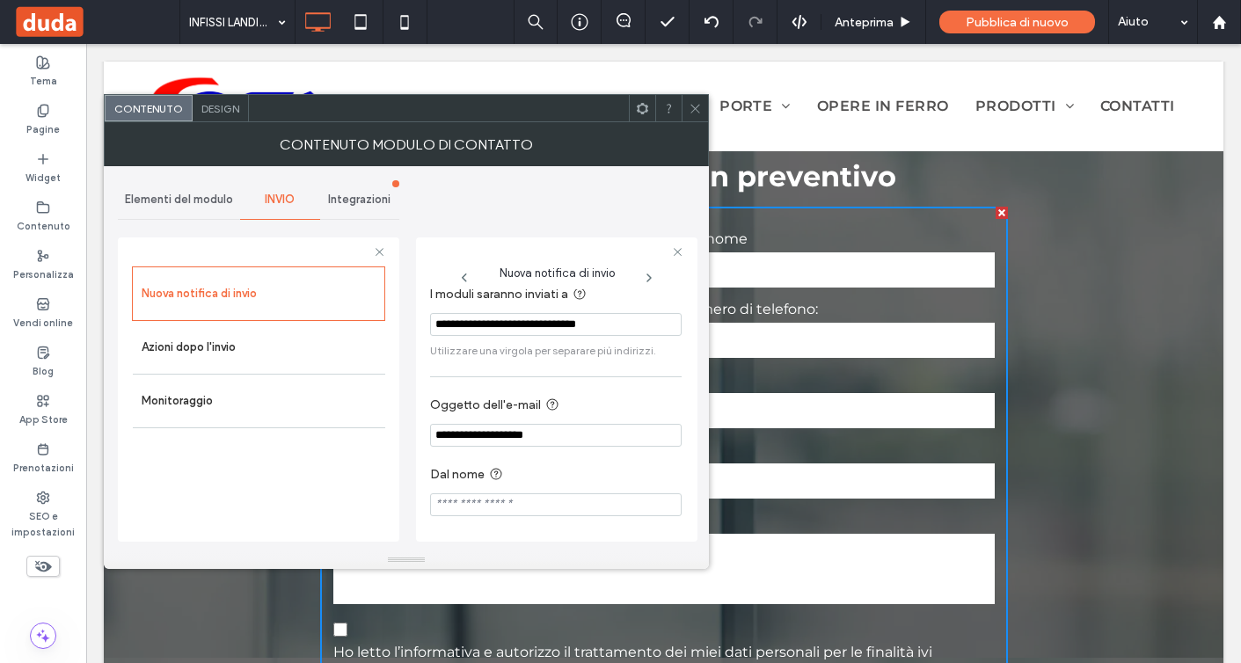
click at [478, 499] on input "Dal nome" at bounding box center [555, 504] width 251 height 23
paste input "**********"
type input "**********"
click at [310, 475] on div "Nuova notifica di invio Azioni dopo l'invio Monitoraggio" at bounding box center [258, 399] width 253 height 266
click at [697, 108] on icon at bounding box center [694, 108] width 13 height 13
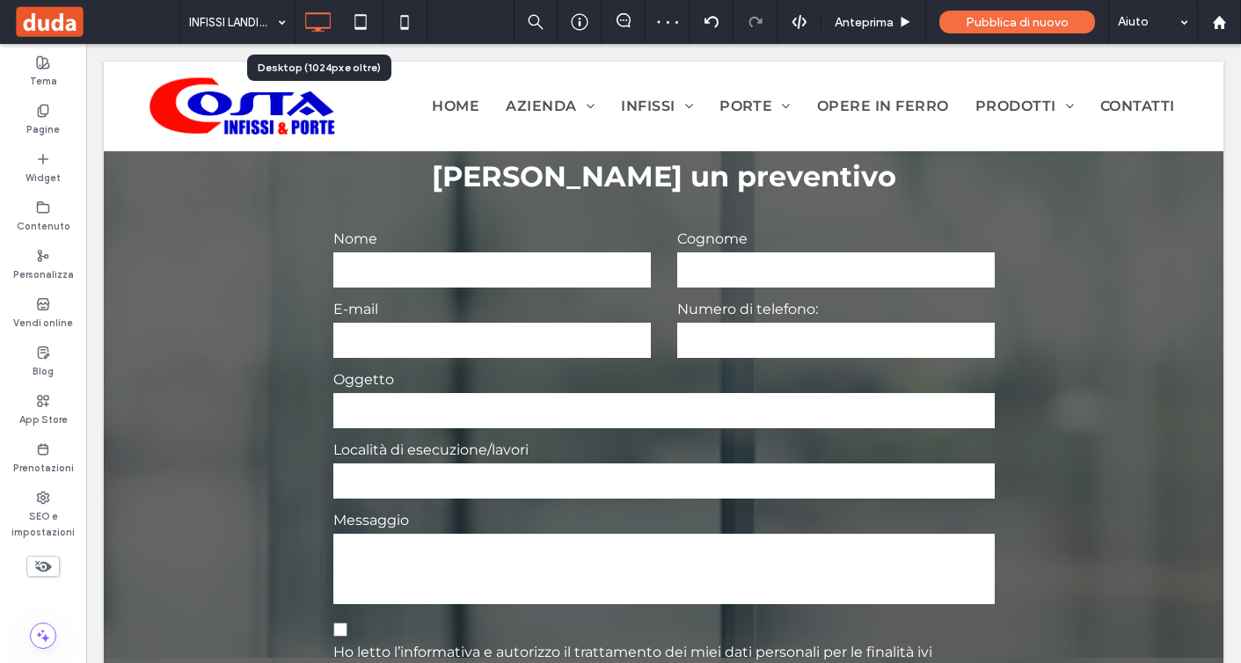
click at [307, 14] on icon at bounding box center [317, 21] width 35 height 35
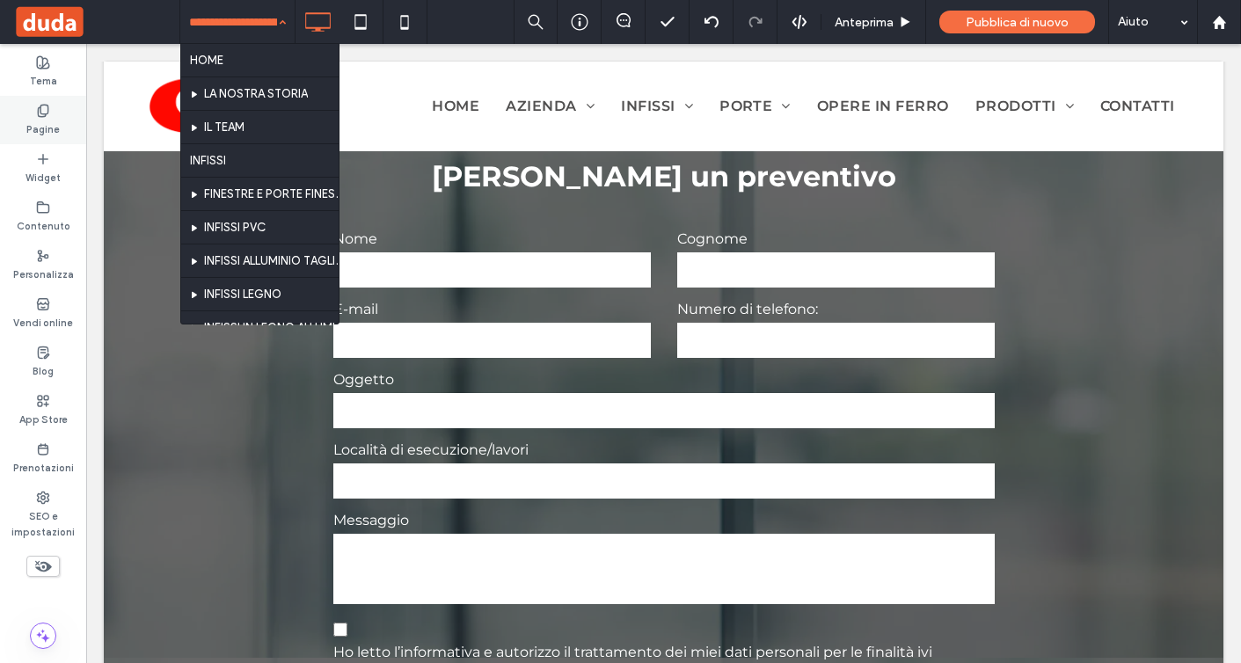
click at [56, 104] on div "Pagine" at bounding box center [43, 120] width 86 height 48
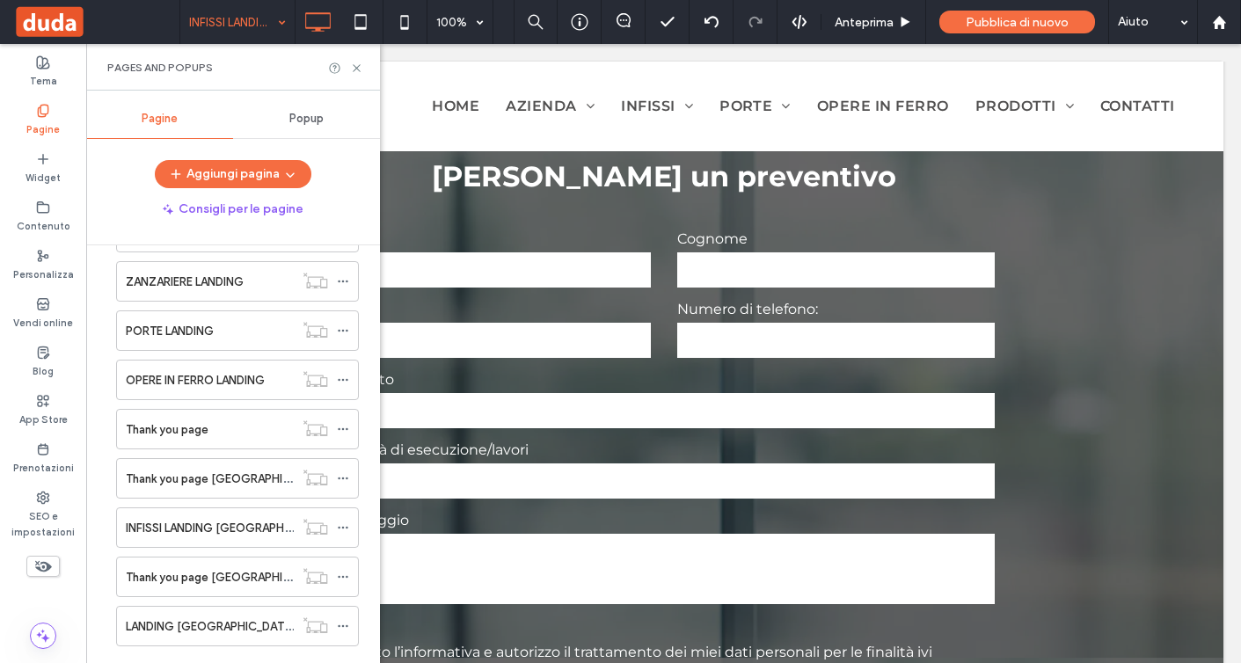
scroll to position [745, 0]
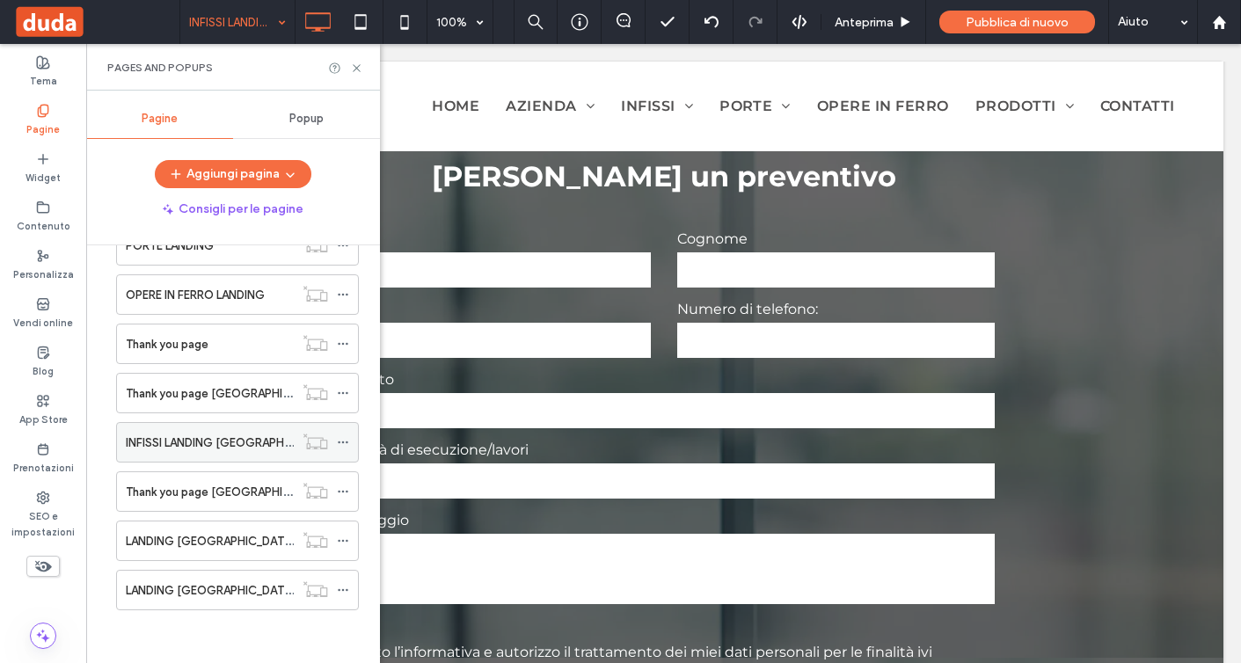
click at [237, 448] on label "INFISSI LANDING MONZA" at bounding box center [230, 442] width 208 height 31
click at [353, 69] on icon at bounding box center [356, 68] width 13 height 13
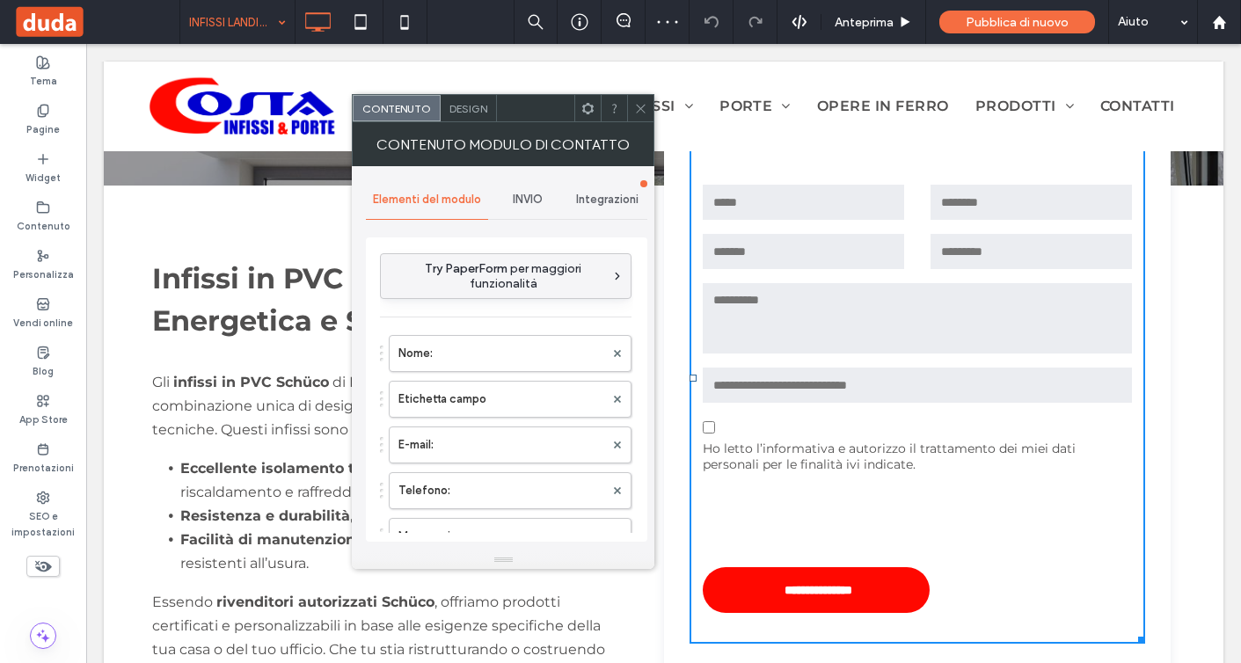
scroll to position [527, 0]
click at [632, 113] on div at bounding box center [640, 108] width 26 height 26
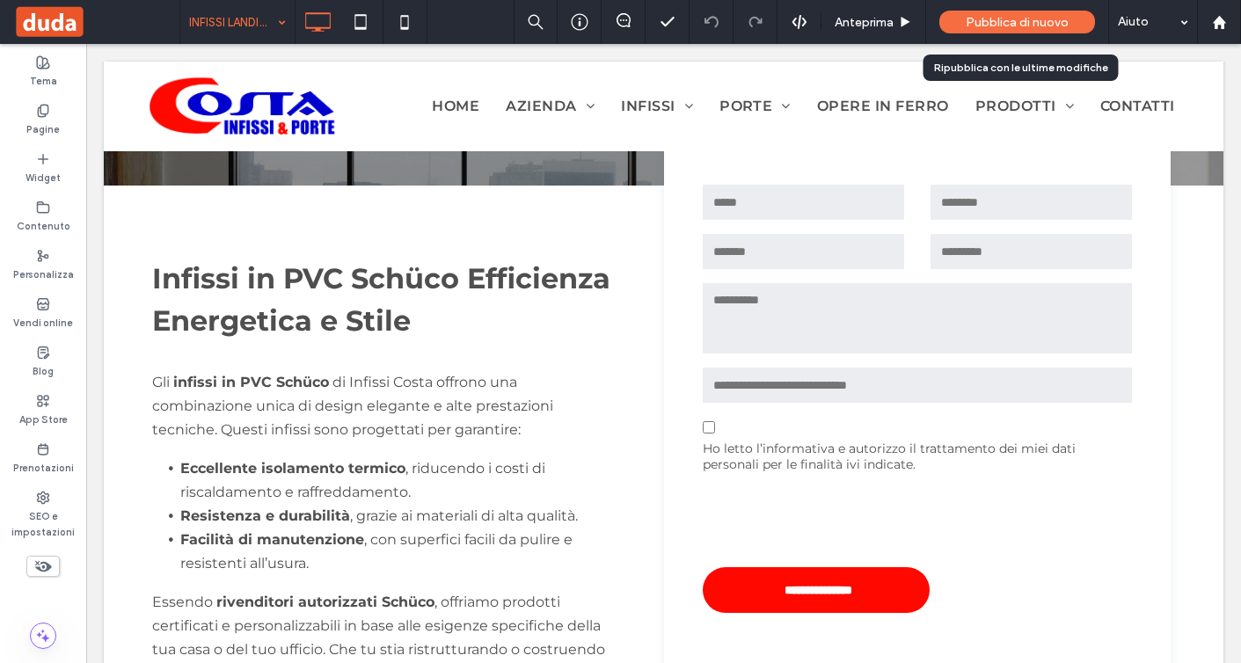
click at [1038, 18] on span "Pubblica di nuovo" at bounding box center [1016, 22] width 103 height 15
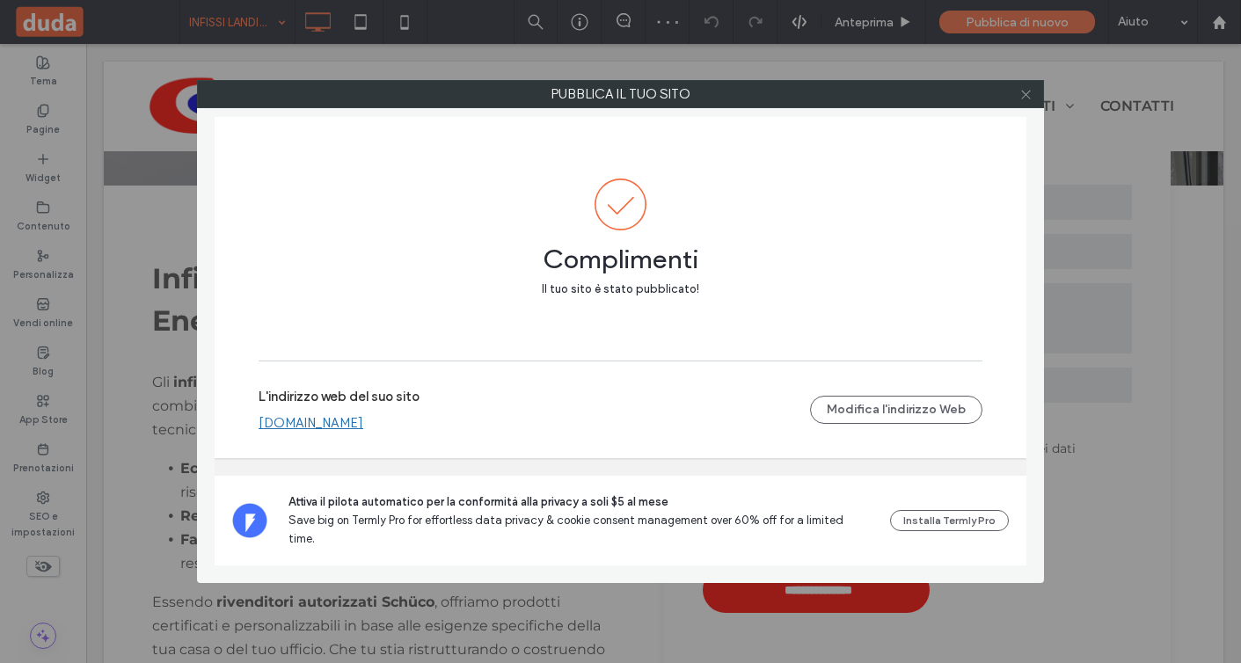
click at [1030, 96] on icon at bounding box center [1025, 94] width 13 height 13
